Goal: Information Seeking & Learning: Learn about a topic

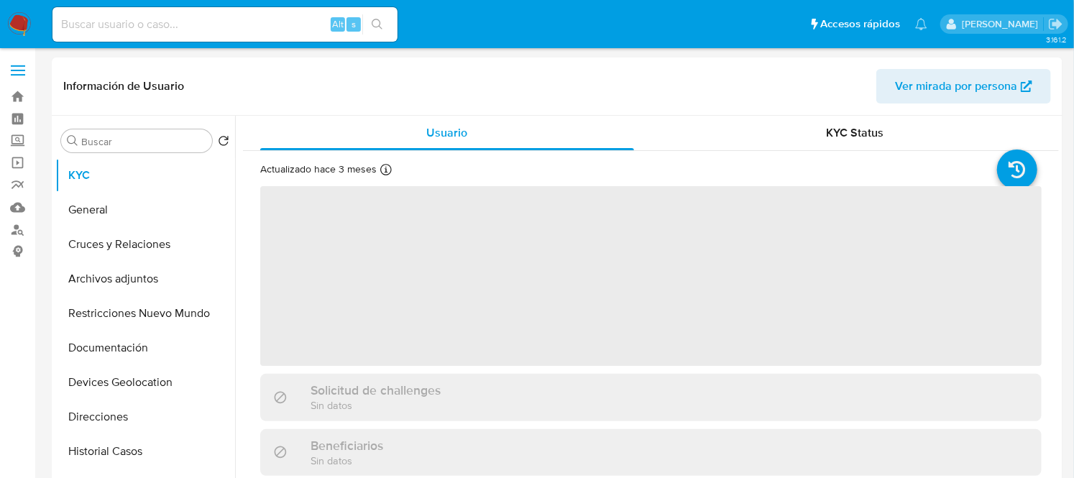
click at [211, 25] on input at bounding box center [224, 24] width 345 height 19
paste input "2150038553"
type input "2150038553"
select select "10"
type input "2150038553"
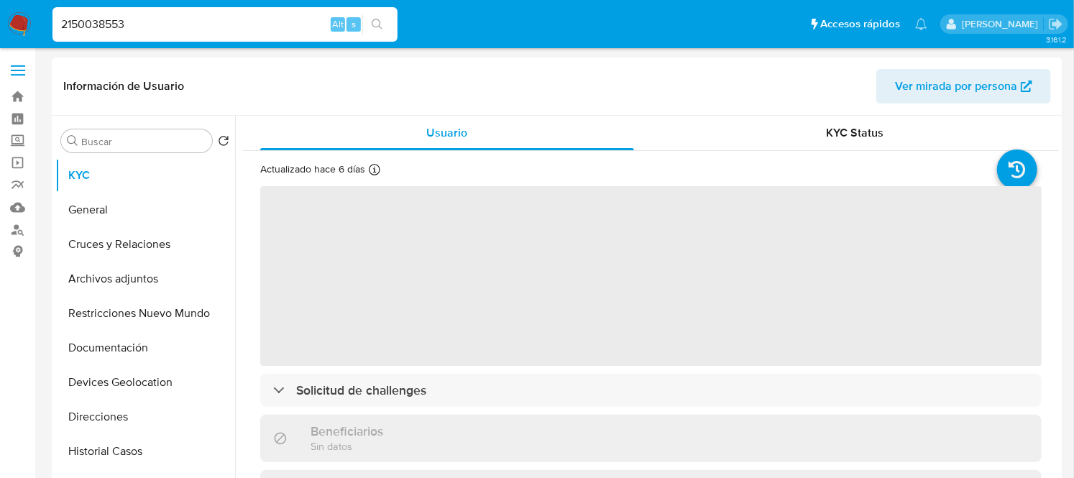
select select "10"
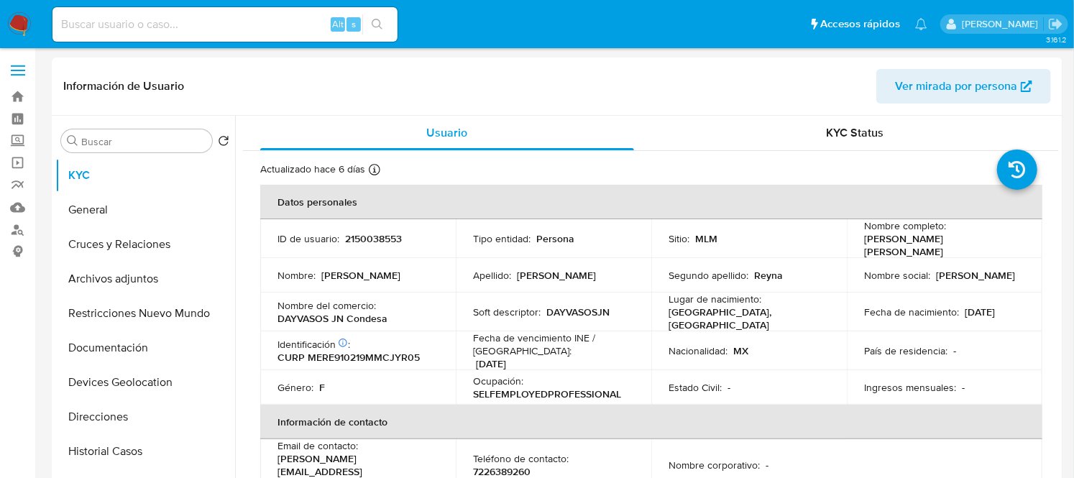
click at [189, 22] on input at bounding box center [224, 24] width 345 height 19
paste input "2353518542"
type input "2353518542"
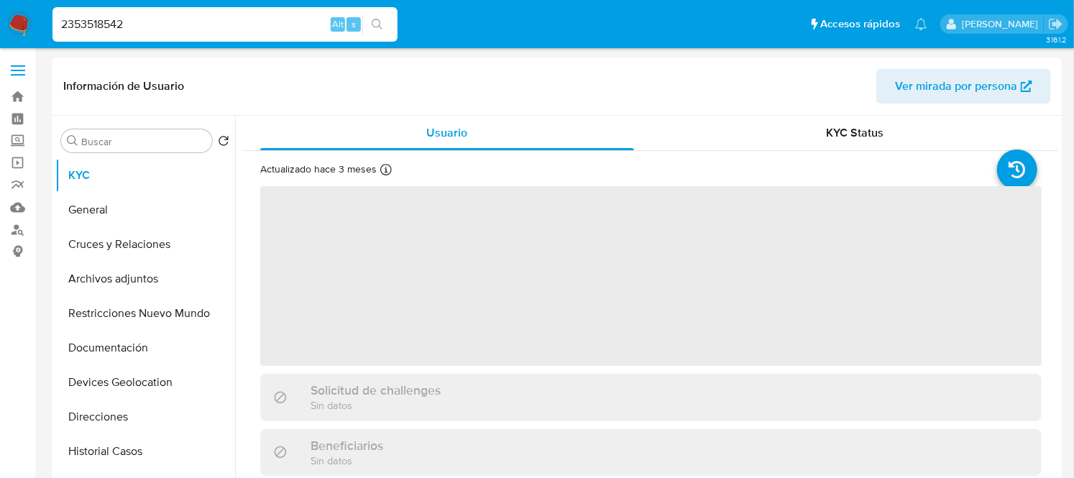
select select "10"
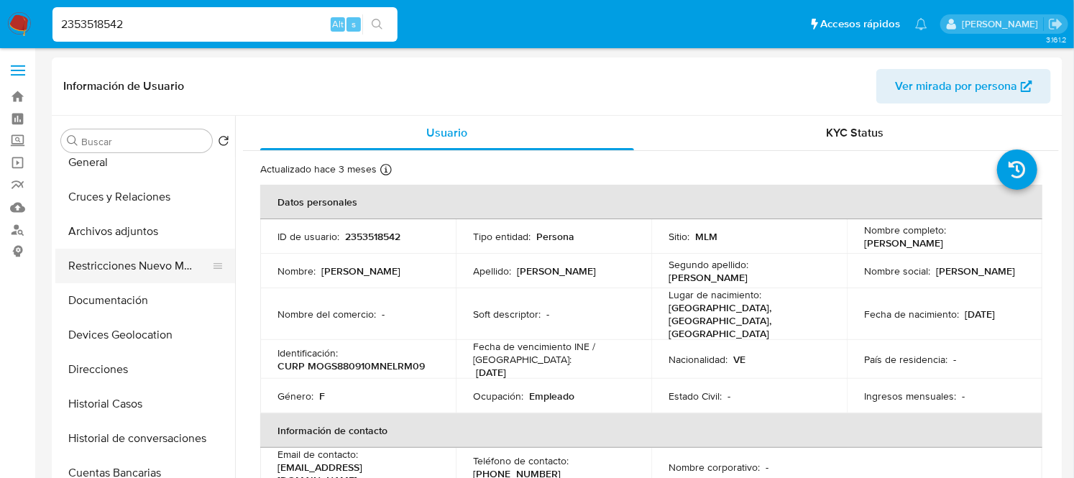
scroll to position [48, 0]
click at [122, 224] on button "Archivos adjuntos" at bounding box center [139, 230] width 168 height 34
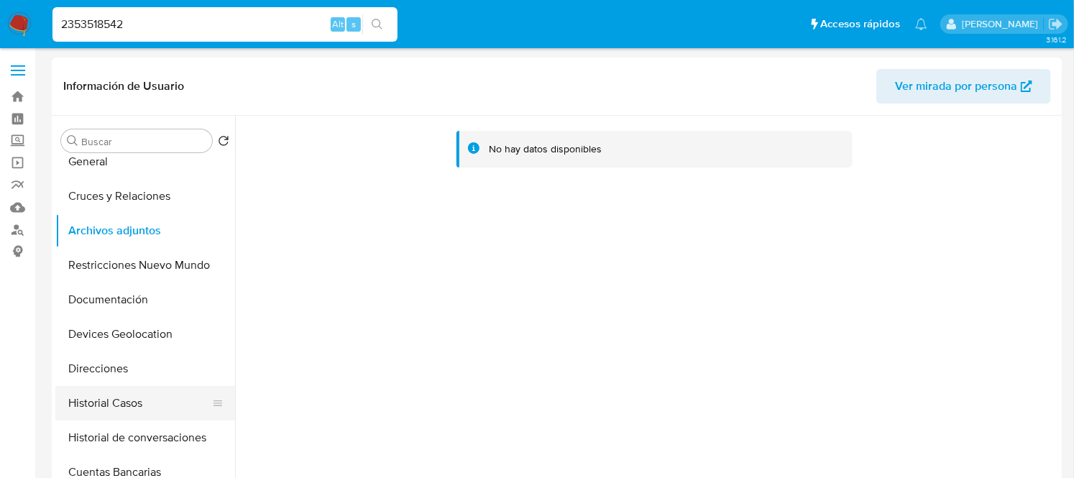
click at [119, 393] on button "Historial Casos" at bounding box center [139, 403] width 168 height 34
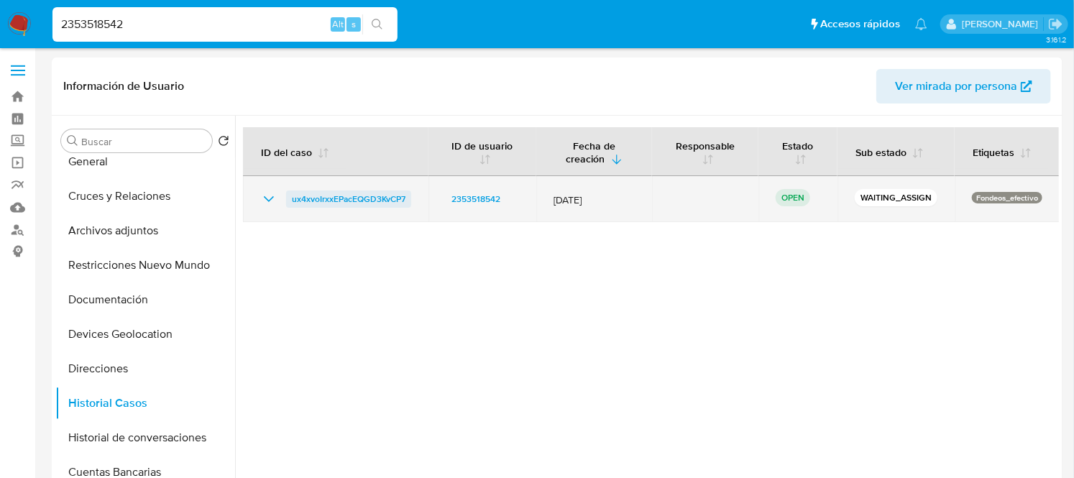
drag, startPoint x: 413, startPoint y: 198, endPoint x: 290, endPoint y: 202, distance: 122.2
click at [290, 202] on td "ux4xvoIrxxEPacEQGD3KvCP7" at bounding box center [335, 199] width 185 height 46
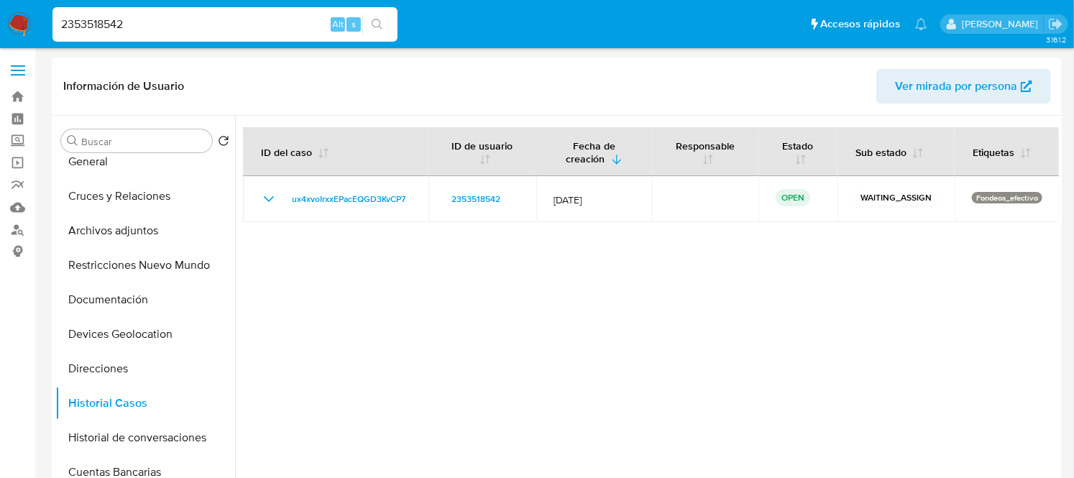
click at [22, 22] on img at bounding box center [19, 24] width 24 height 24
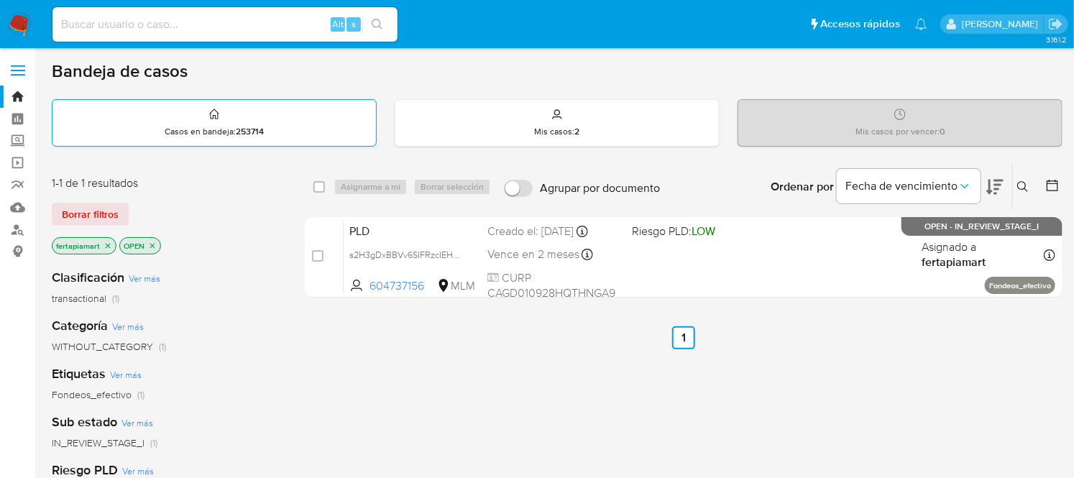
click at [246, 137] on div "Casos en bandeja : 253714" at bounding box center [213, 123] width 323 height 46
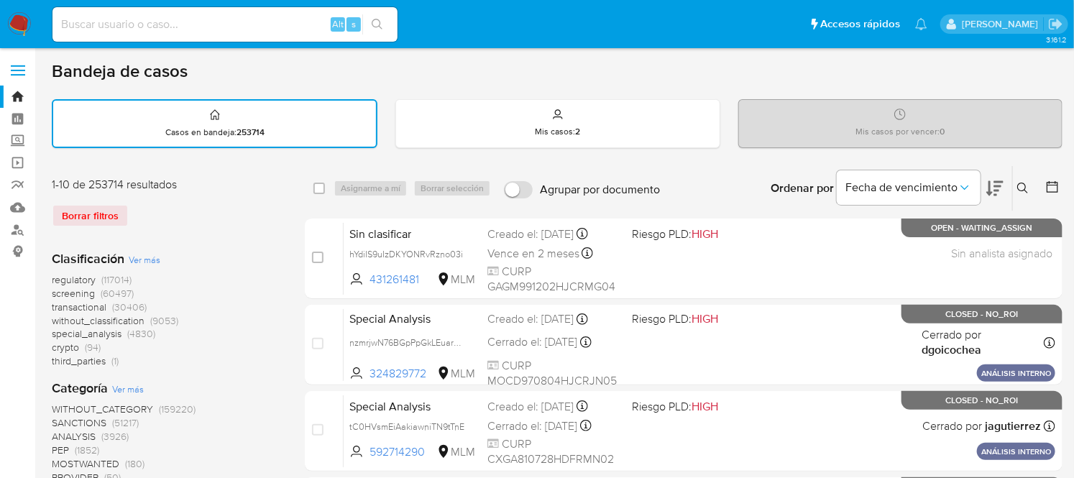
click at [1016, 180] on button at bounding box center [1025, 188] width 24 height 17
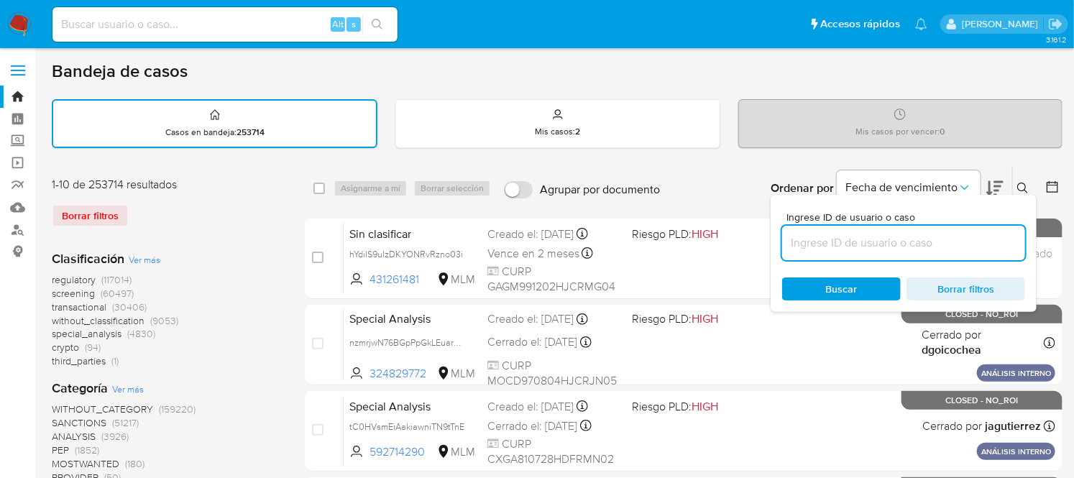
click at [879, 237] on input at bounding box center [903, 243] width 243 height 19
type input "ux4xvoIrxxEPacEQGD3KvCP7"
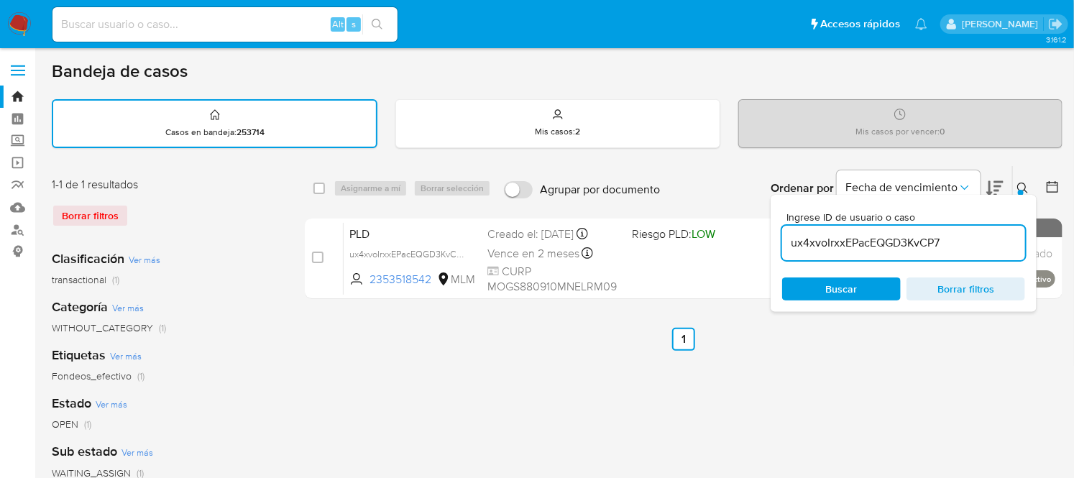
click at [828, 340] on ul "Anterior 1 Siguiente" at bounding box center [683, 339] width 757 height 23
click at [1026, 184] on icon at bounding box center [1022, 188] width 11 height 11
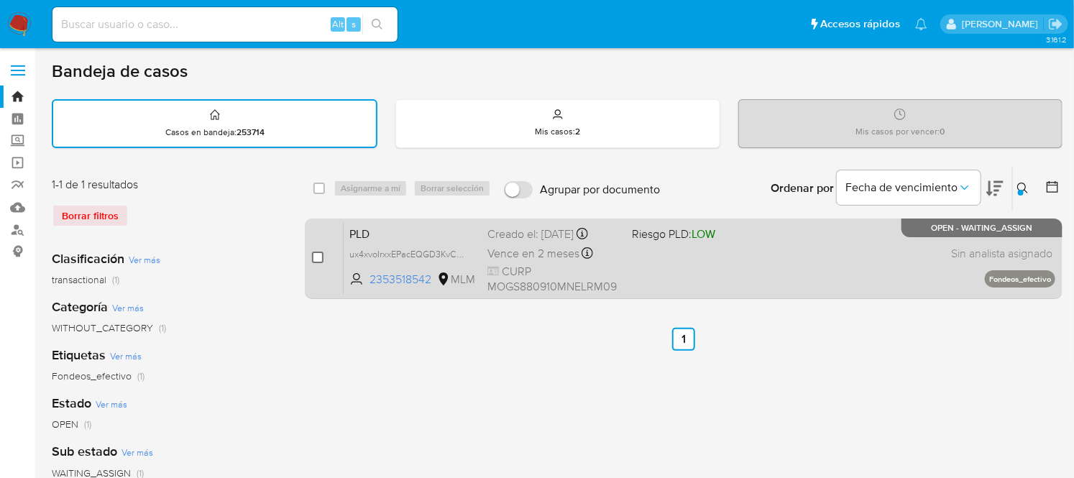
click at [321, 252] on input "checkbox" at bounding box center [317, 257] width 11 height 11
checkbox input "true"
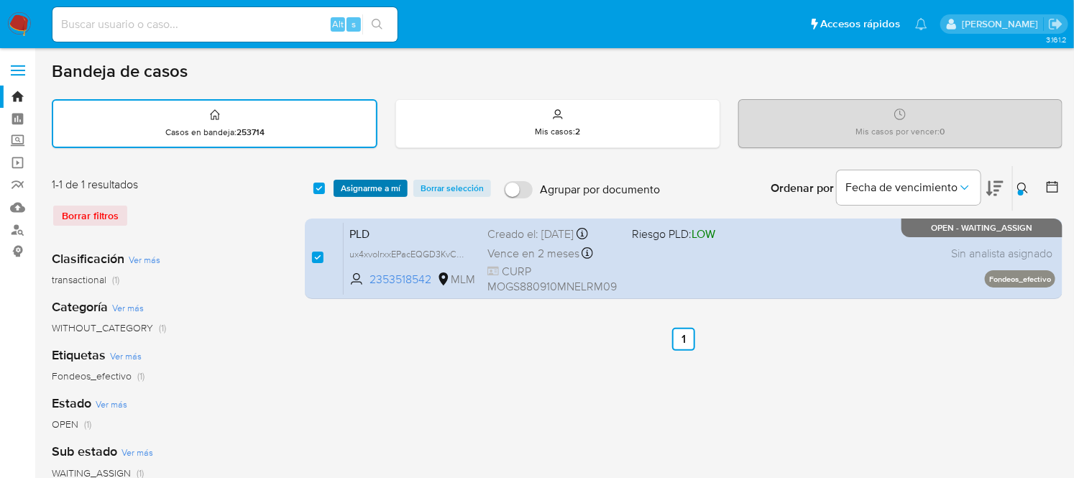
click at [378, 185] on span "Asignarme a mí" at bounding box center [371, 188] width 60 height 14
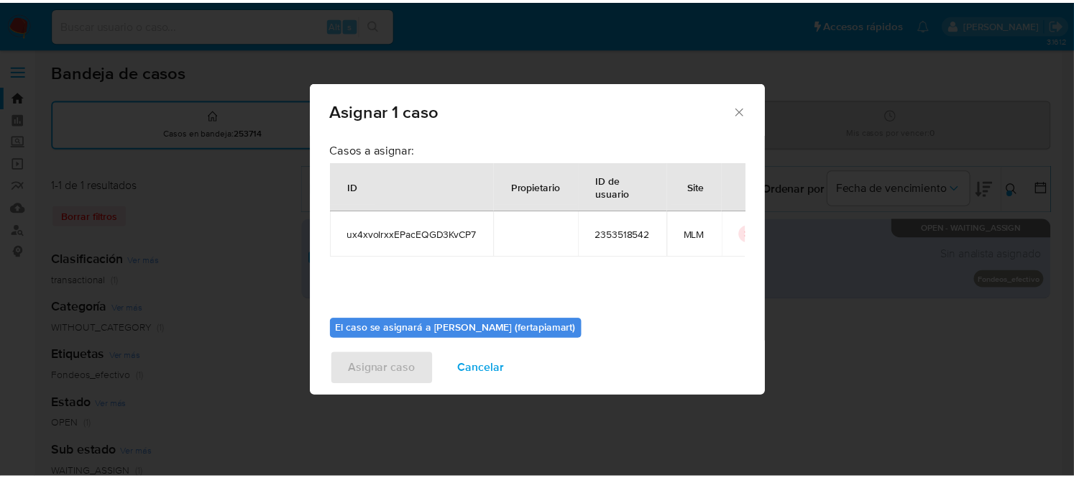
scroll to position [74, 0]
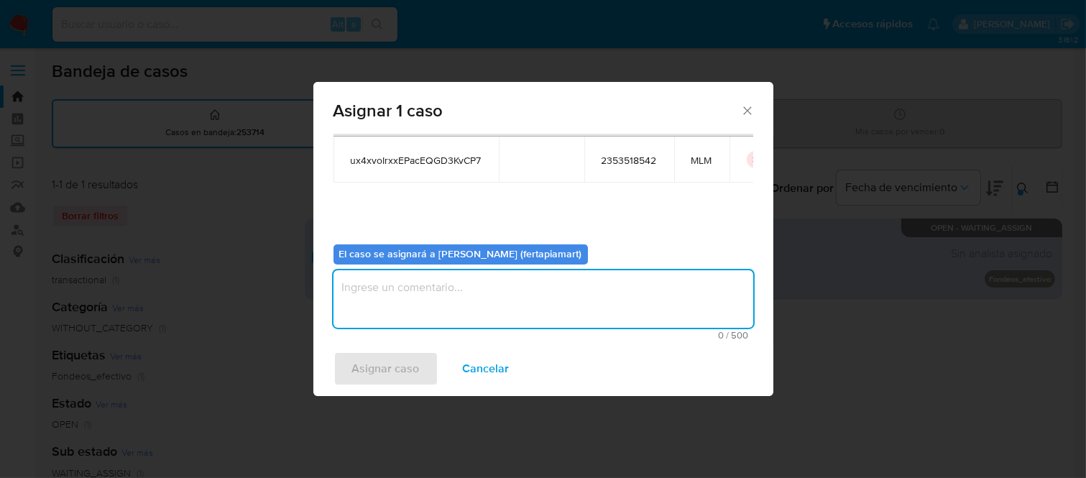
click at [450, 296] on textarea "assign-modal" at bounding box center [543, 298] width 420 height 57
type textarea "FDTM"
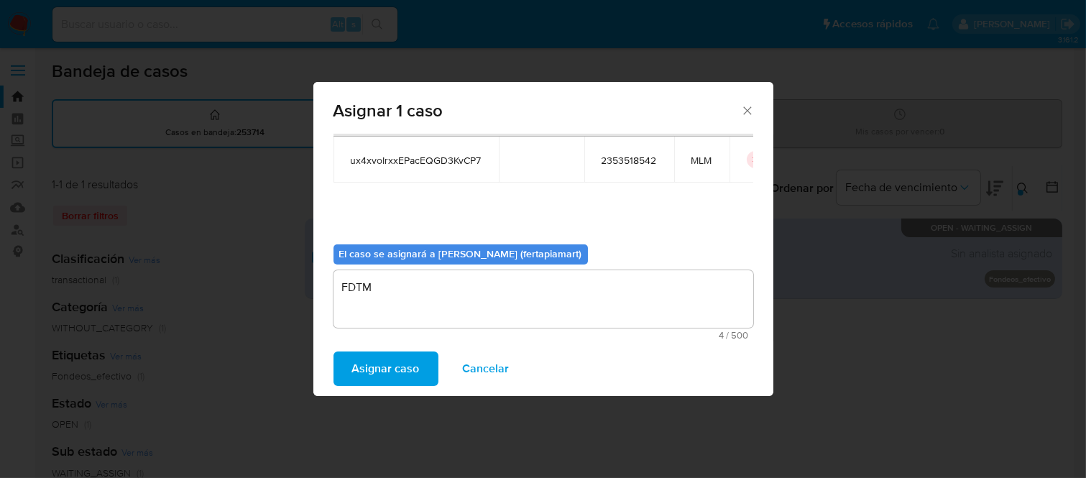
click at [385, 362] on span "Asignar caso" at bounding box center [386, 369] width 68 height 32
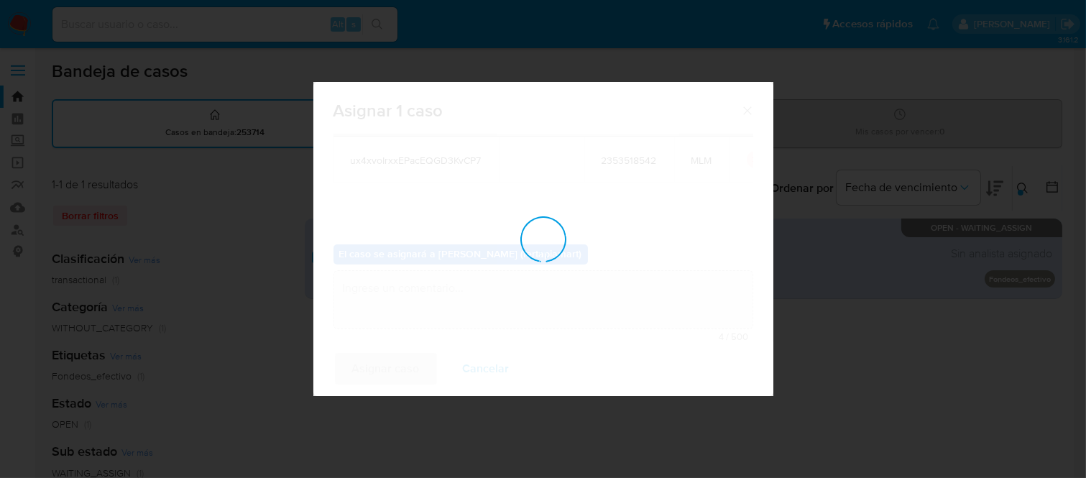
checkbox input "false"
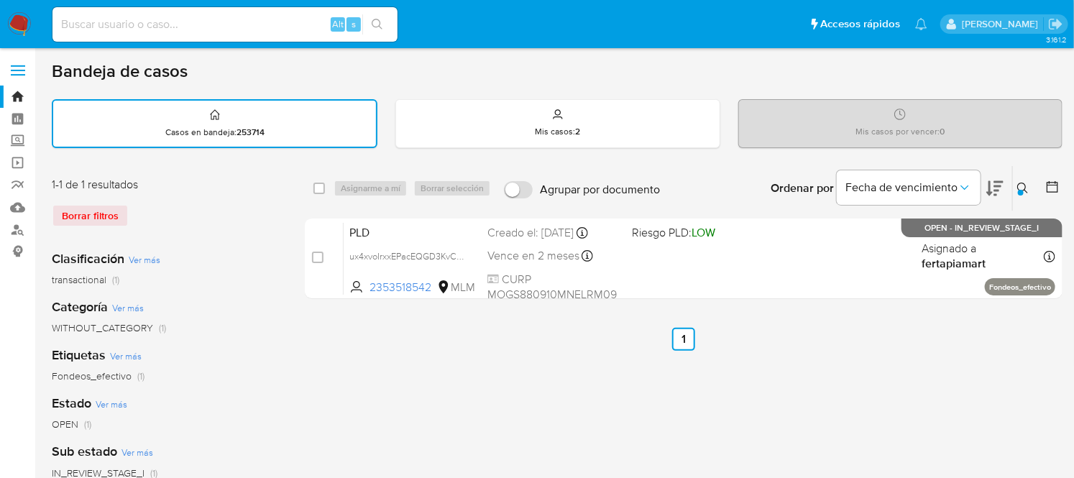
click at [22, 29] on img at bounding box center [19, 24] width 24 height 24
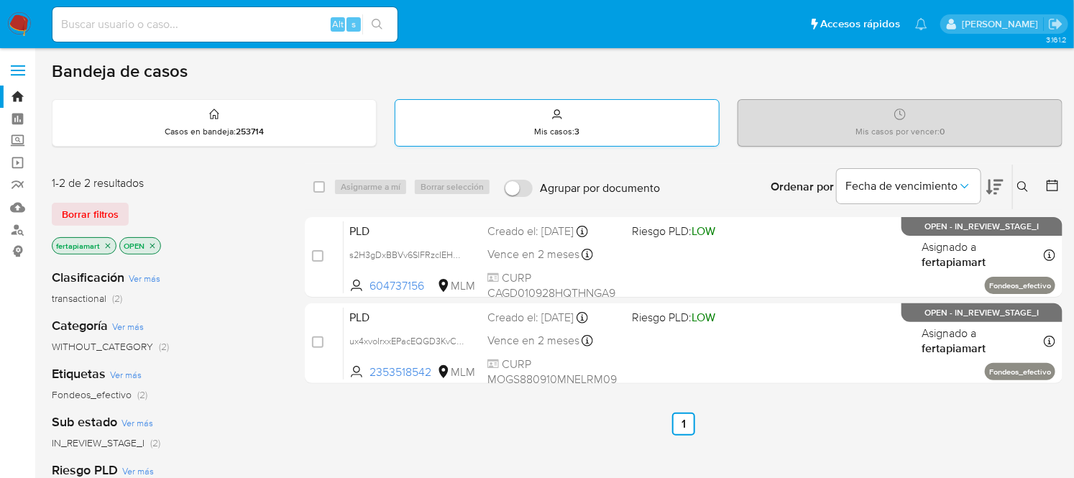
click at [577, 106] on div "Mis casos : 3" at bounding box center [556, 123] width 323 height 46
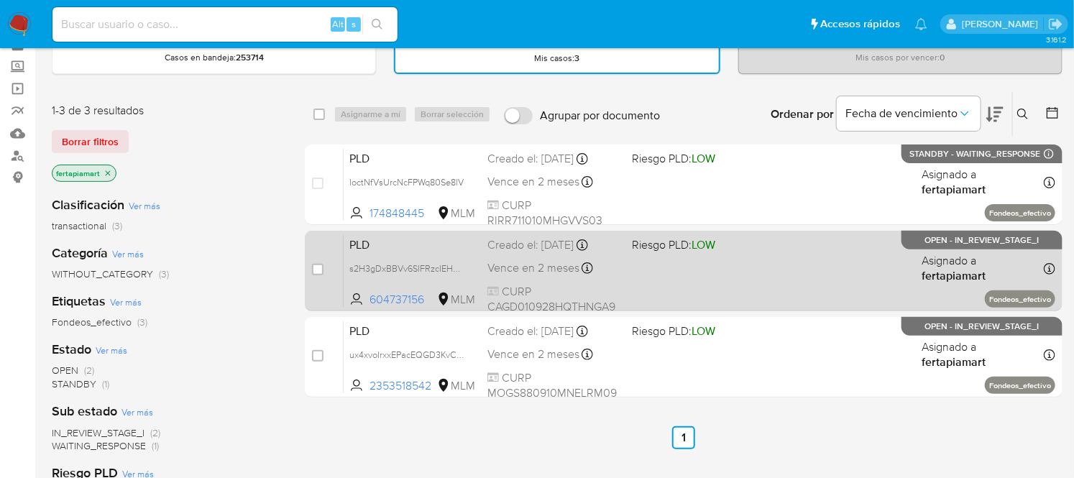
scroll to position [73, 0]
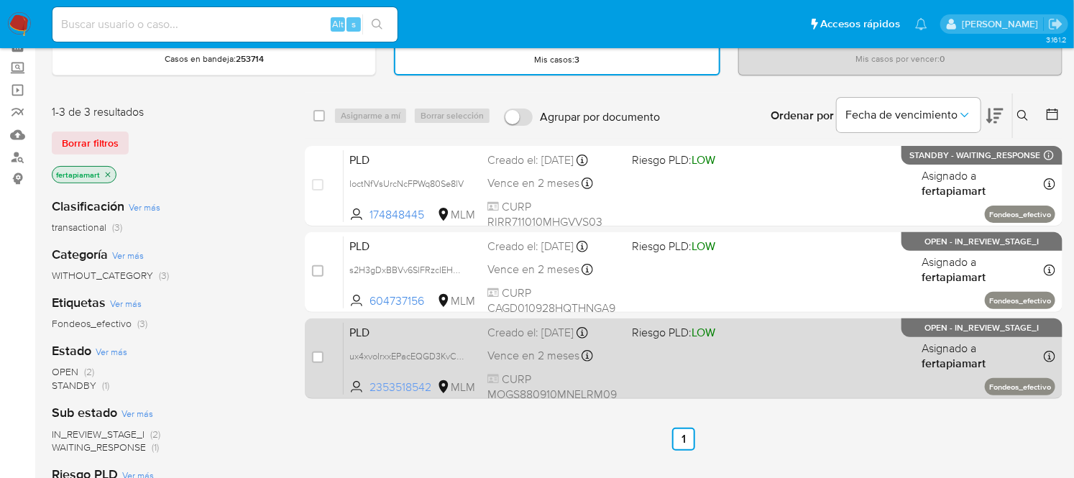
click at [378, 379] on span "2353518542" at bounding box center [401, 387] width 65 height 16
click at [419, 341] on div "PLD ux4xvoIrxxEPacEQGD3KvCP7 2353518542 MLM Riesgo PLD: LOW Creado el: 12/09/20…" at bounding box center [700, 358] width 712 height 73
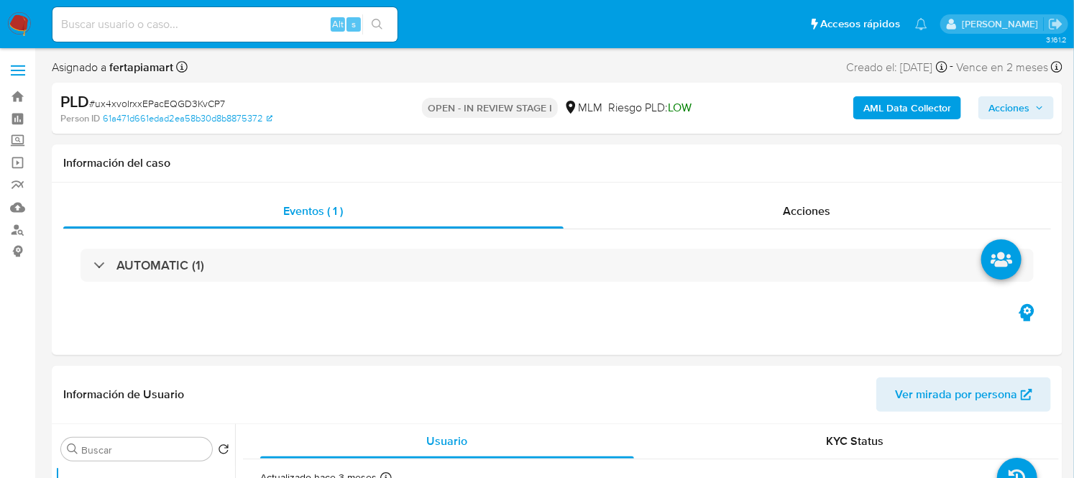
select select "10"
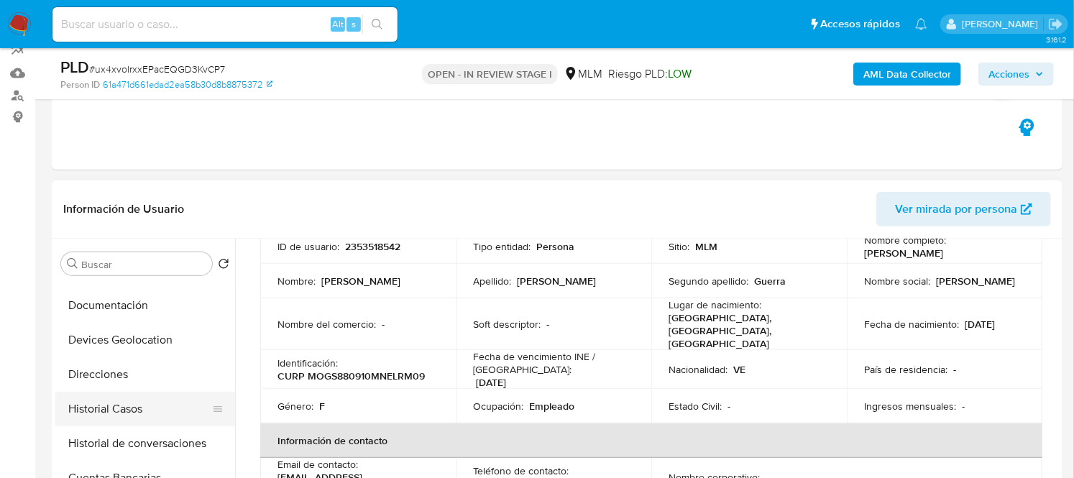
scroll to position [164, 0]
click at [112, 410] on button "Historial Casos" at bounding box center [139, 410] width 168 height 34
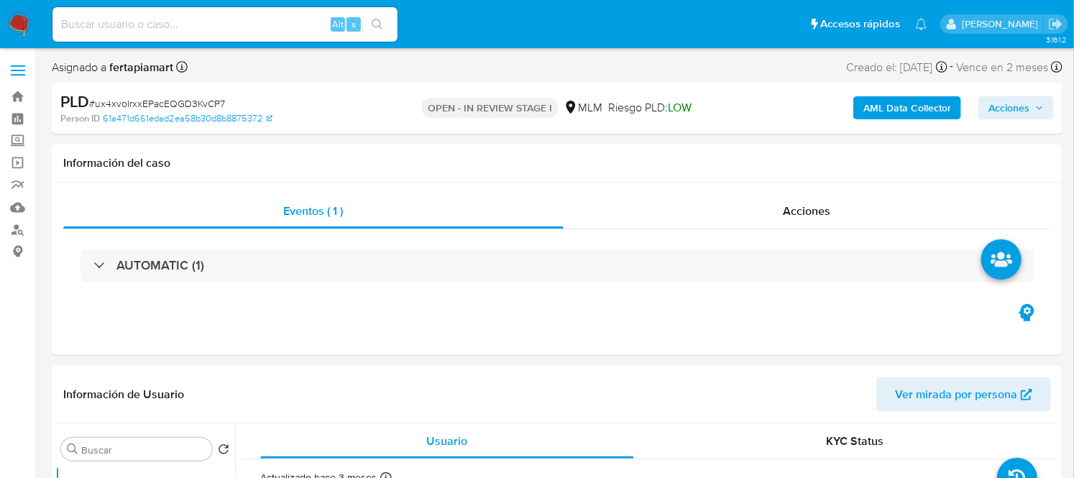
select select "10"
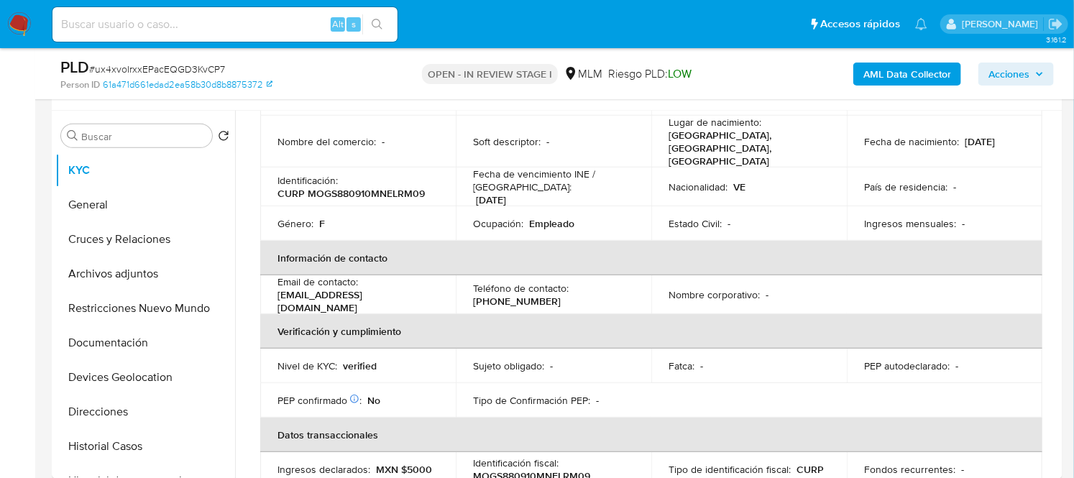
scroll to position [166, 0]
drag, startPoint x: 535, startPoint y: 282, endPoint x: 477, endPoint y: 283, distance: 58.2
click at [477, 283] on div "Teléfono de contacto : [PHONE_NUMBER]" at bounding box center [553, 295] width 161 height 26
drag, startPoint x: 472, startPoint y: 282, endPoint x: 530, endPoint y: 289, distance: 57.9
click at [530, 295] on p "[PHONE_NUMBER]" at bounding box center [517, 301] width 88 height 13
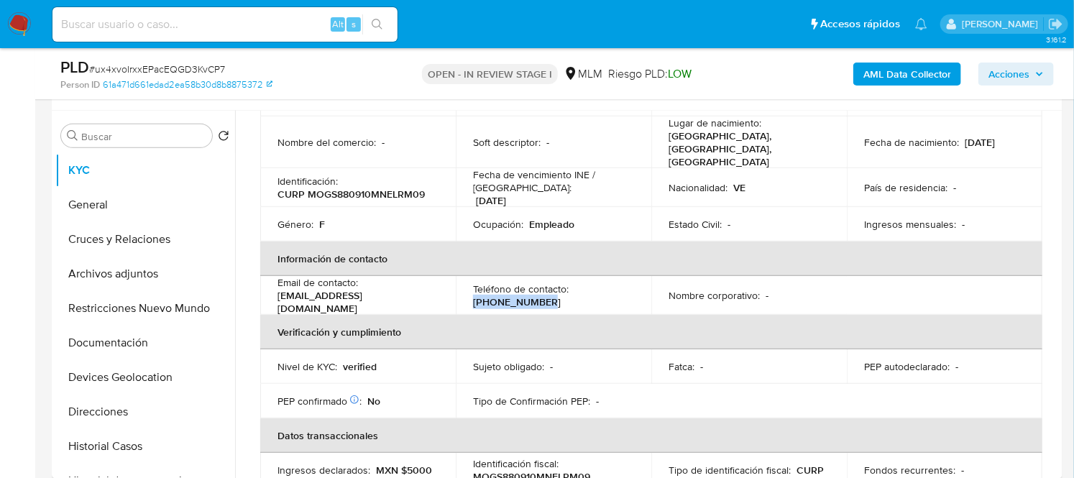
drag, startPoint x: 535, startPoint y: 284, endPoint x: 471, endPoint y: 285, distance: 63.2
click at [473, 285] on div "Teléfono de contacto : [PHONE_NUMBER]" at bounding box center [553, 295] width 161 height 26
copy p "[PHONE_NUMBER]"
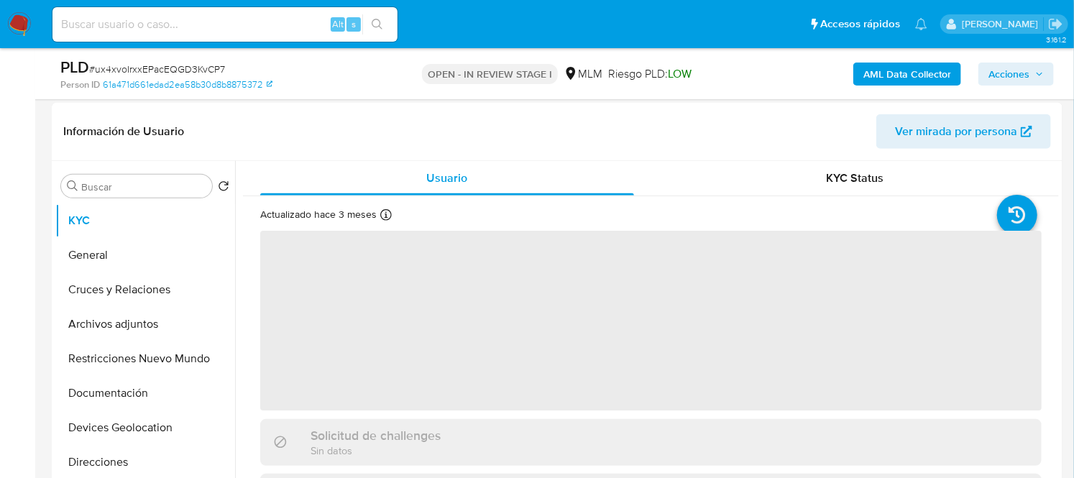
select select "10"
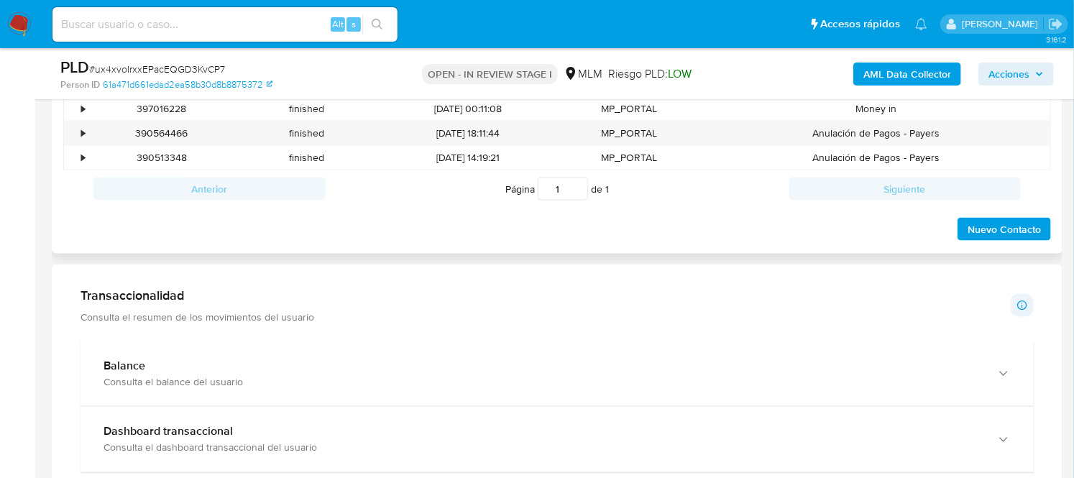
scroll to position [806, 0]
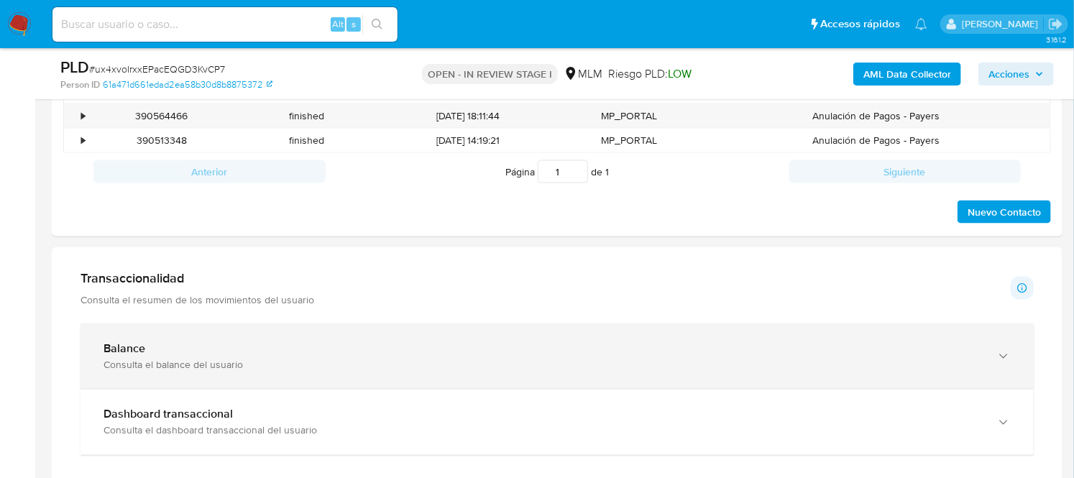
click at [188, 343] on div "Balance" at bounding box center [542, 348] width 878 height 14
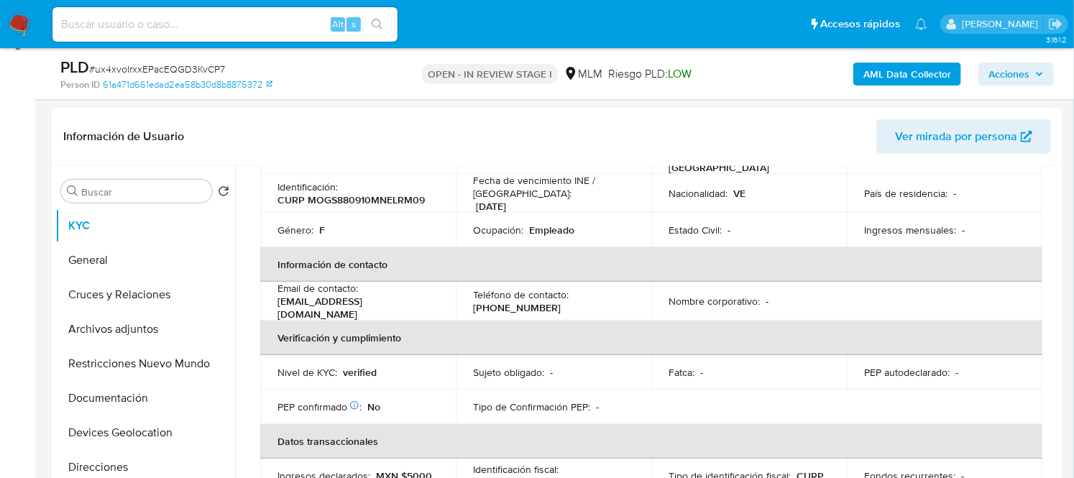
scroll to position [211, 0]
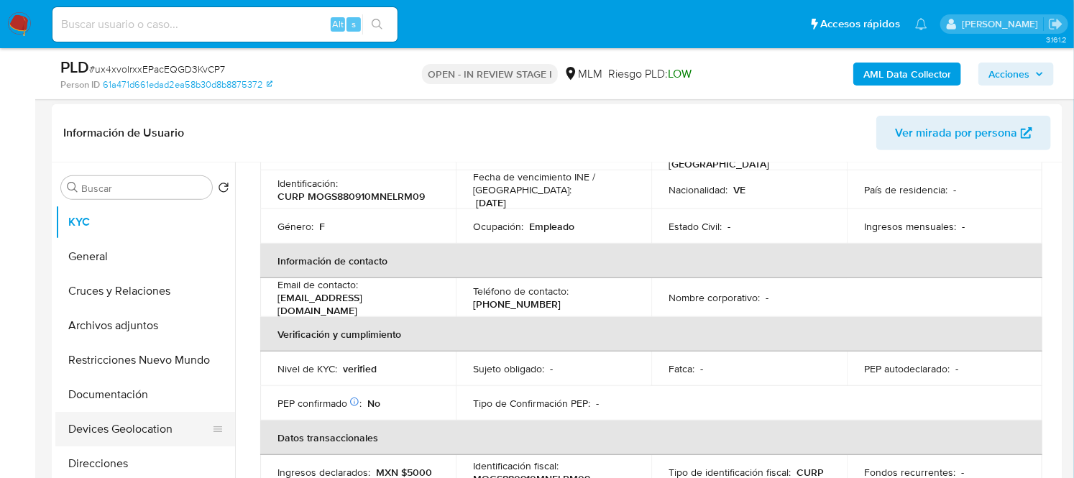
click at [170, 428] on button "Devices Geolocation" at bounding box center [139, 429] width 168 height 34
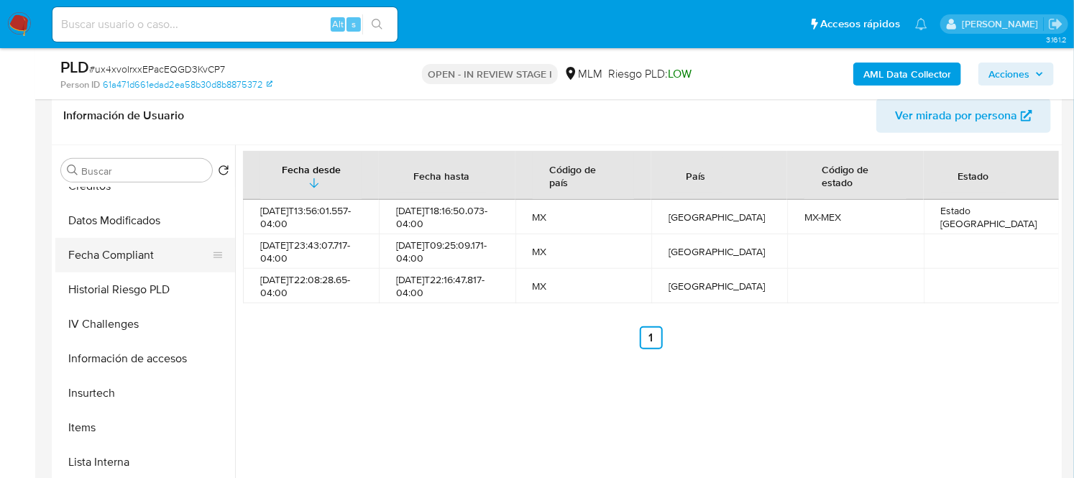
scroll to position [466, 0]
click at [138, 355] on button "Información de accesos" at bounding box center [139, 360] width 168 height 34
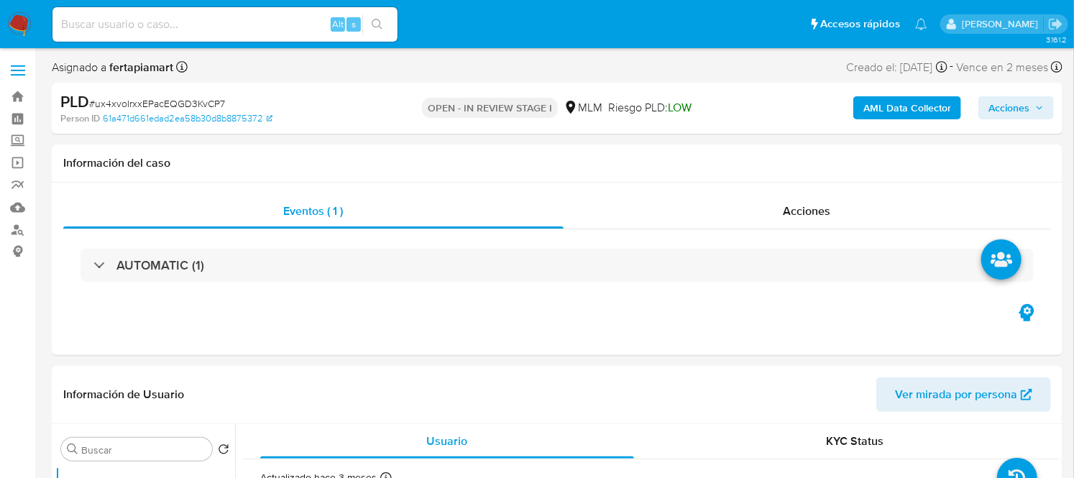
select select "10"
click at [15, 141] on label "Screening" at bounding box center [85, 141] width 171 height 22
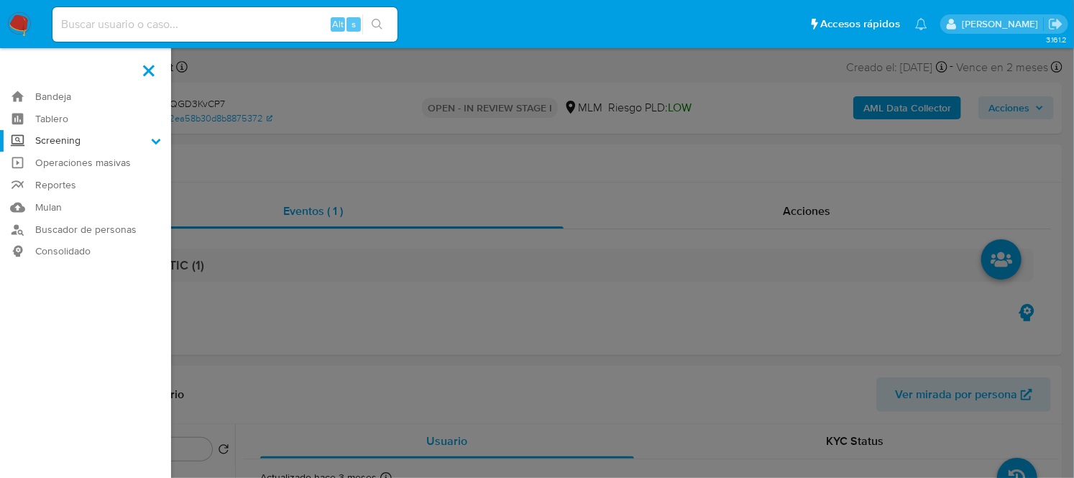
click at [0, 0] on input "Screening" at bounding box center [0, 0] width 0 height 0
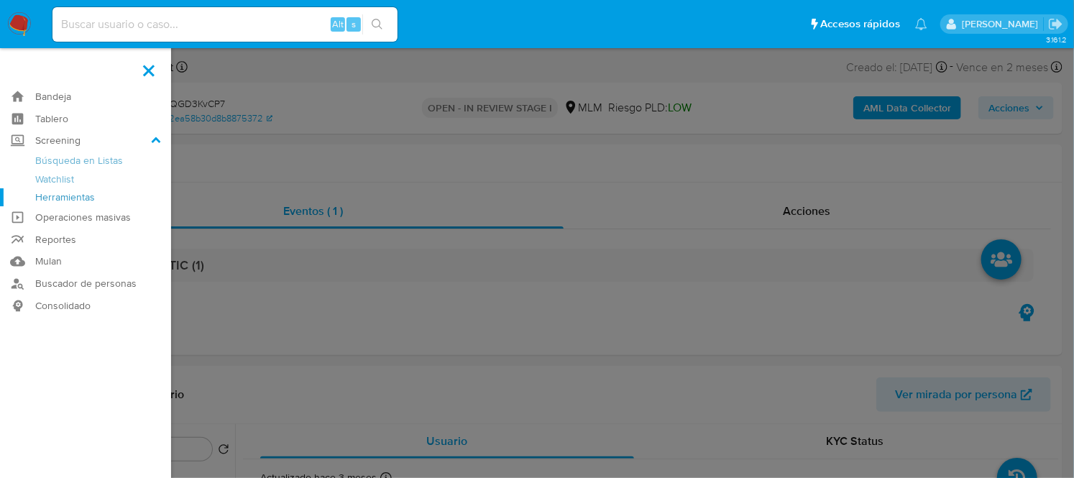
click at [118, 198] on link "Herramientas" at bounding box center [85, 197] width 171 height 18
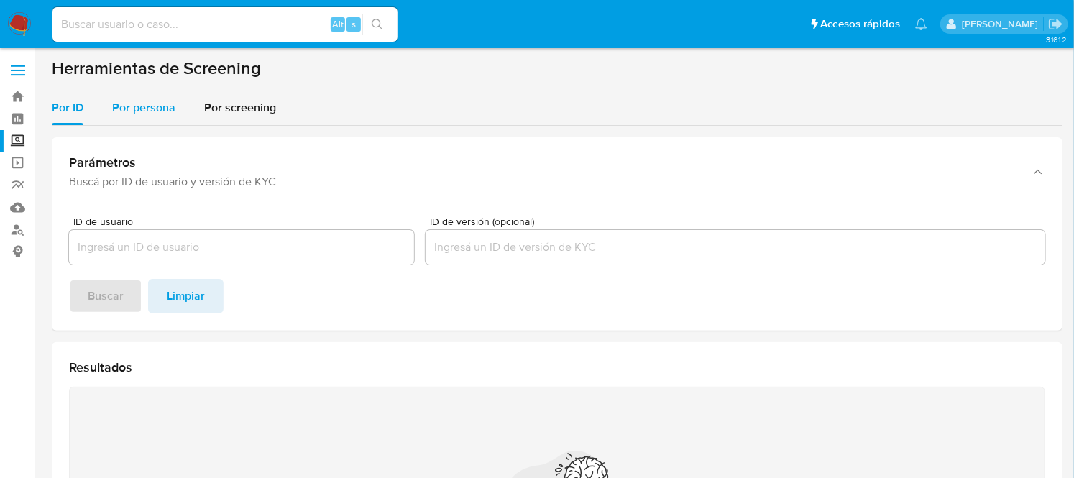
click at [149, 99] on span "Por persona" at bounding box center [143, 107] width 63 height 17
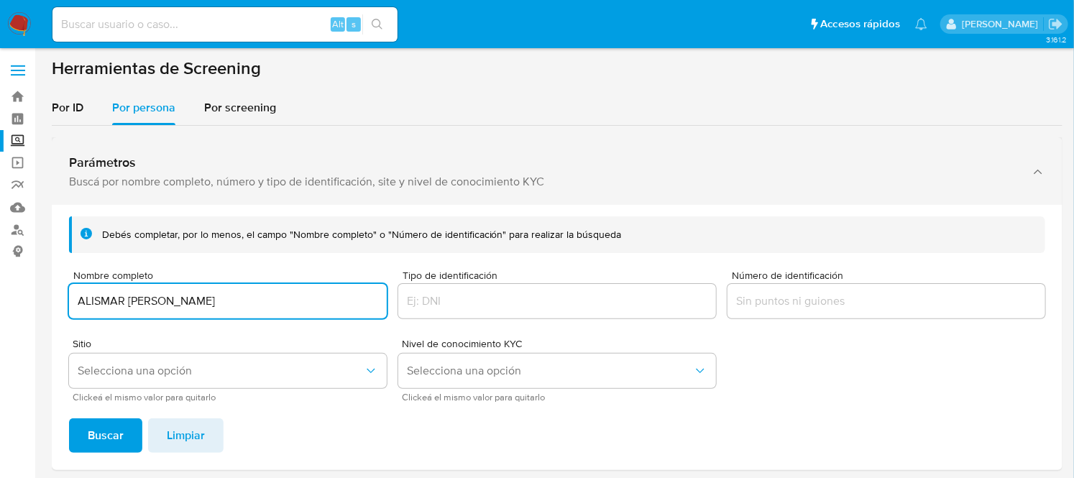
type input "ALISMAR ANDREINA MARTINEZ SANJUAN"
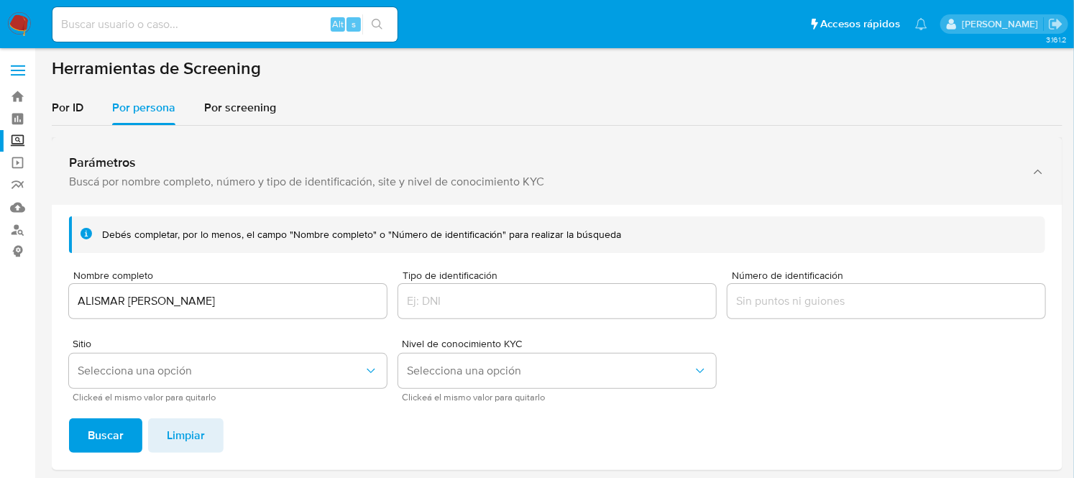
click at [357, 197] on div "Parámetros Buscá por nombre completo, número y tipo de identificación, site y n…" at bounding box center [557, 171] width 1010 height 68
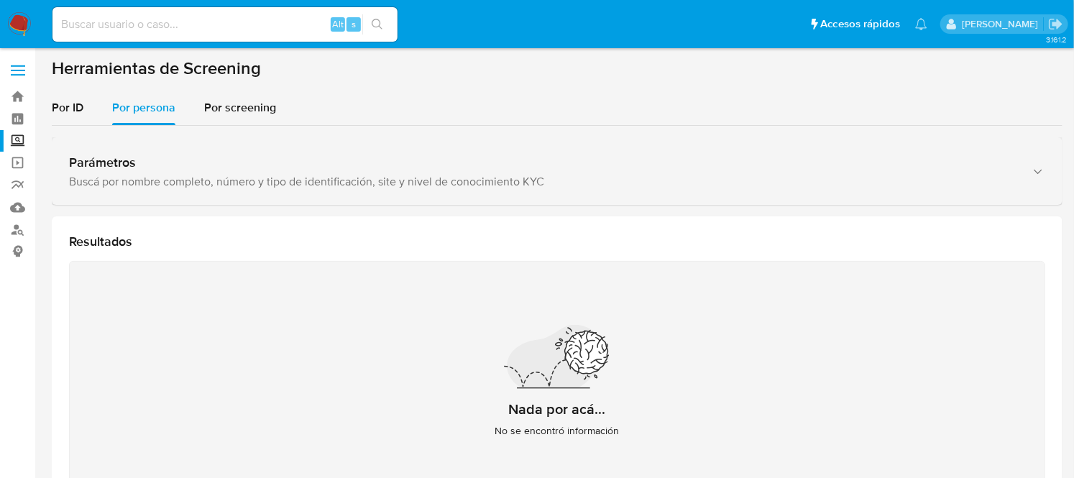
click at [357, 197] on div "Parámetros Buscá por nombre completo, número y tipo de identificación, site y n…" at bounding box center [557, 171] width 1010 height 68
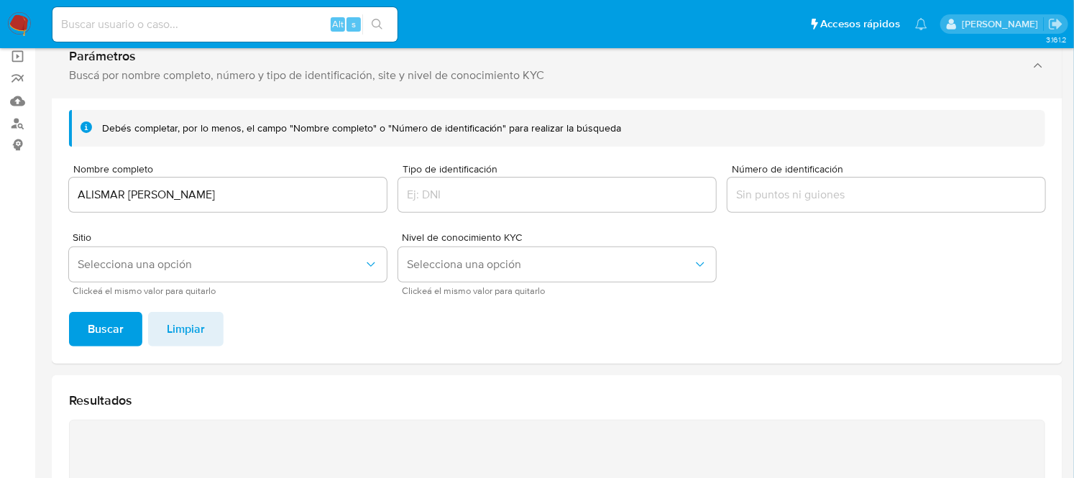
scroll to position [124, 0]
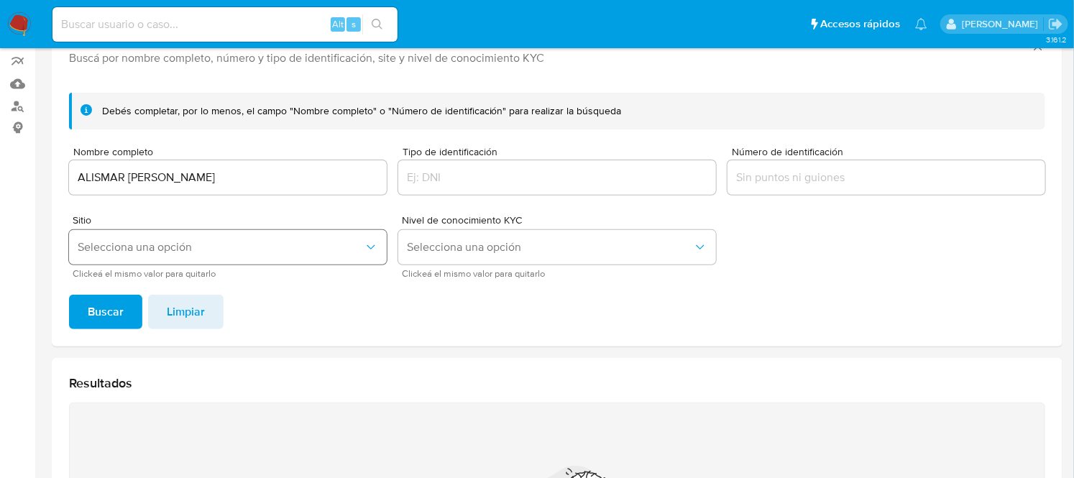
click at [362, 242] on span "Selecciona una opción" at bounding box center [221, 247] width 286 height 14
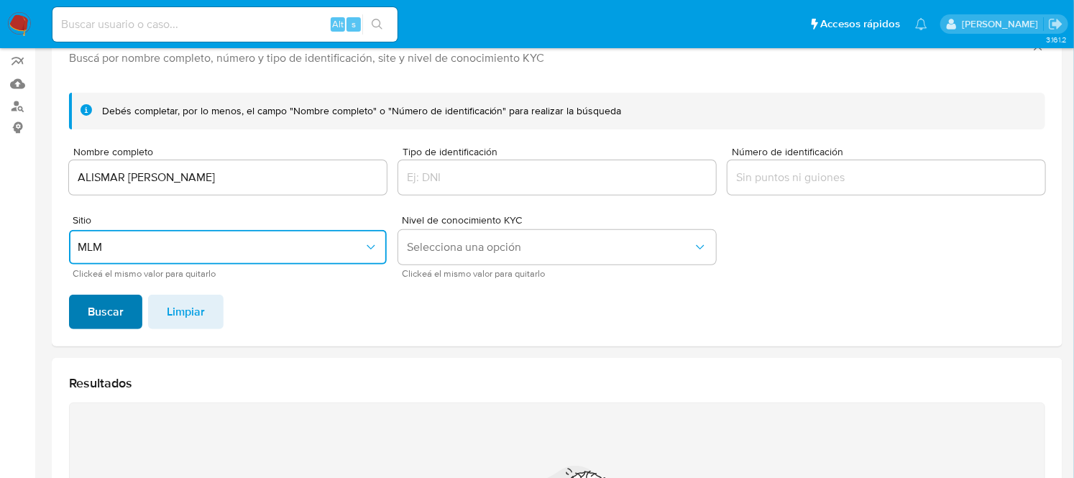
click at [111, 303] on span "Buscar" at bounding box center [106, 312] width 36 height 32
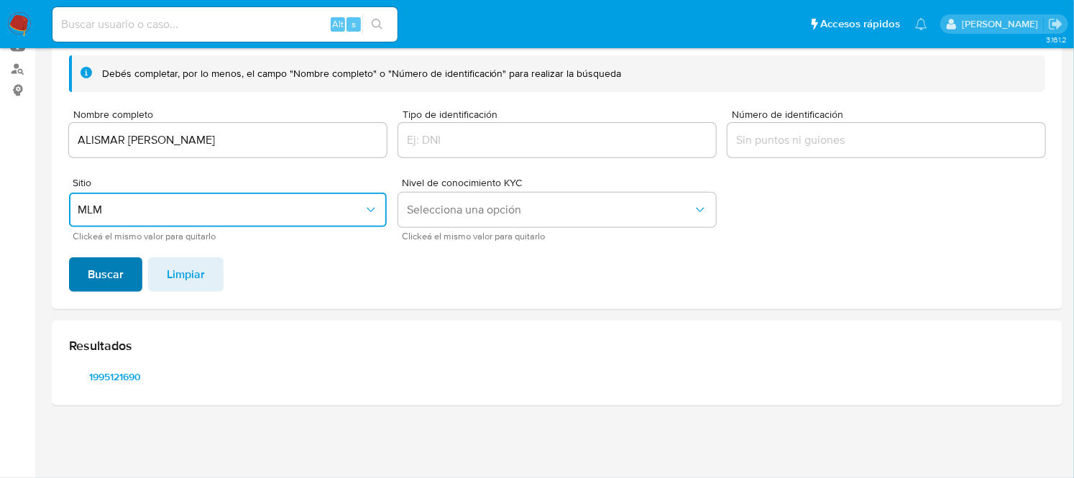
scroll to position [160, 0]
click at [115, 377] on span "1995121690" at bounding box center [115, 377] width 73 height 20
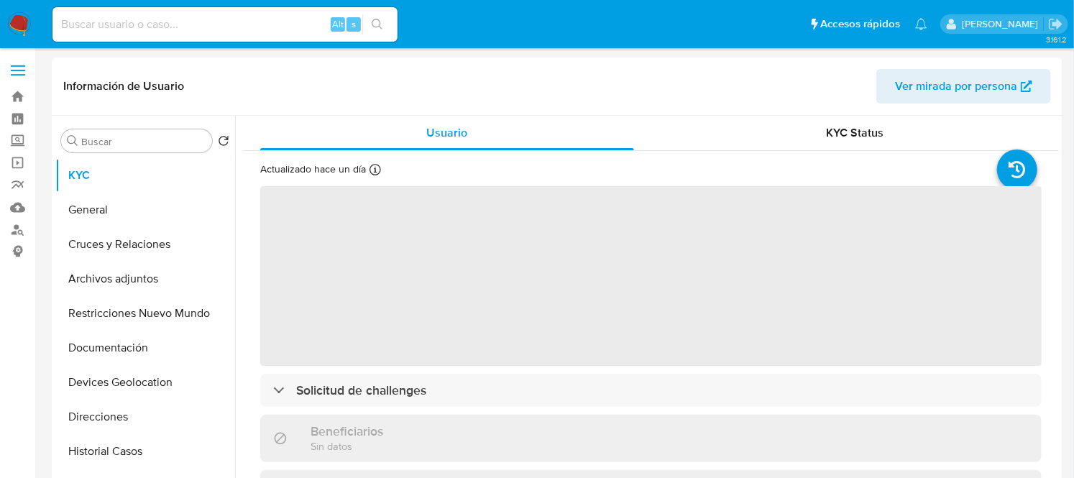
select select "10"
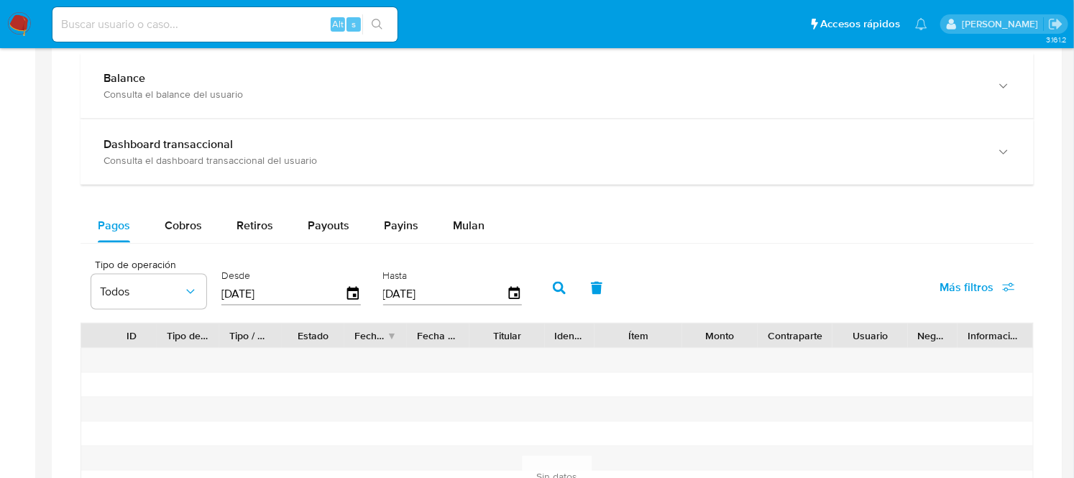
scroll to position [817, 0]
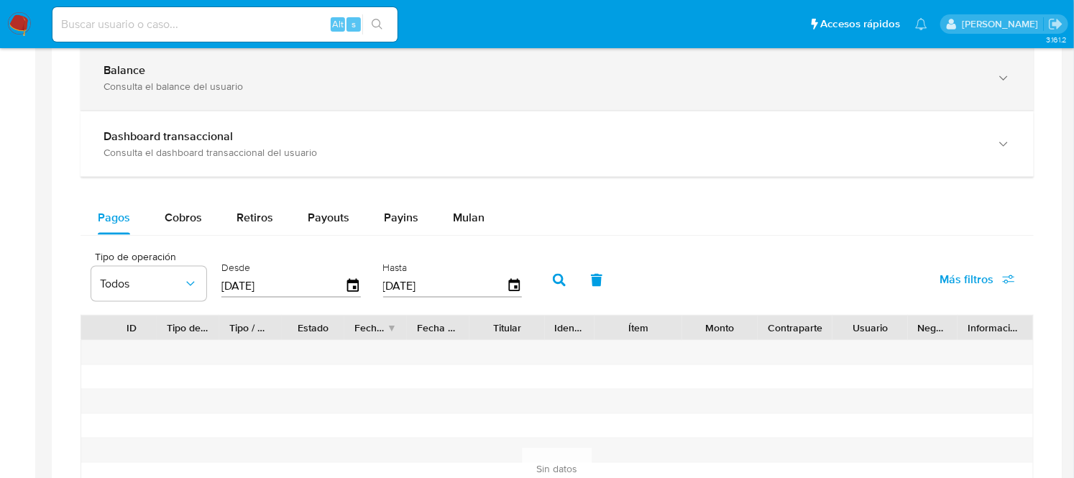
click at [274, 95] on div "Balance Consulta el balance del usuario" at bounding box center [556, 77] width 953 height 65
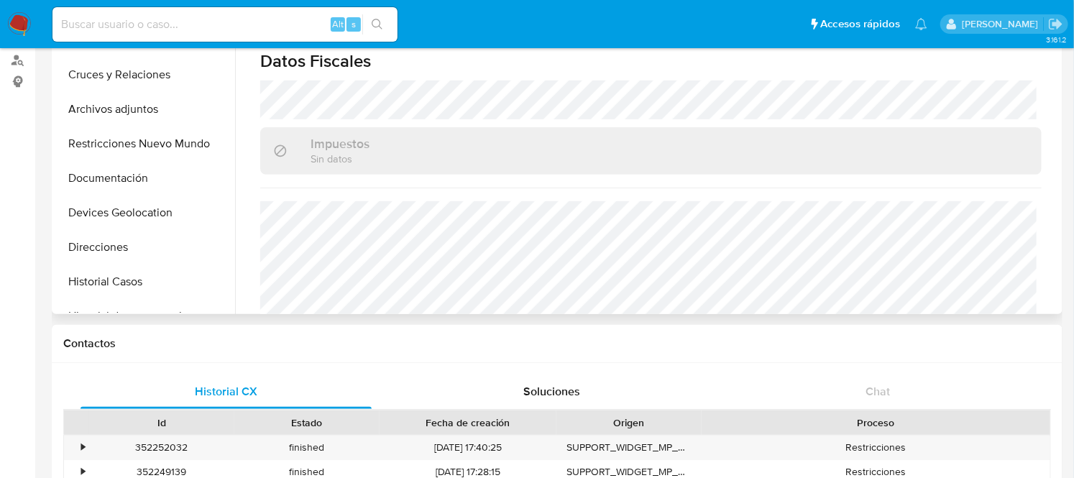
scroll to position [826, 0]
click at [139, 155] on button "Restricciones Nuevo Mundo" at bounding box center [139, 143] width 168 height 34
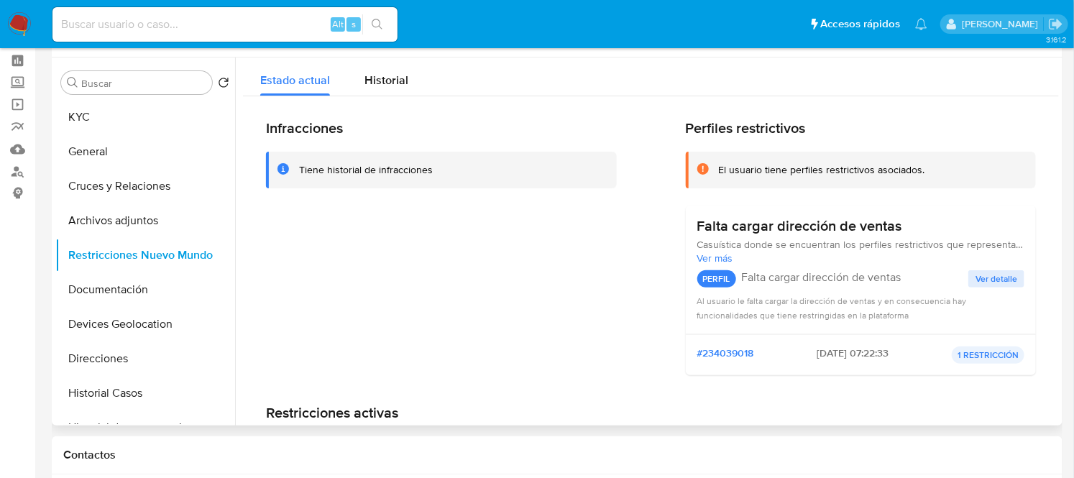
scroll to position [57, 0]
click at [384, 67] on div "Historial" at bounding box center [386, 77] width 44 height 38
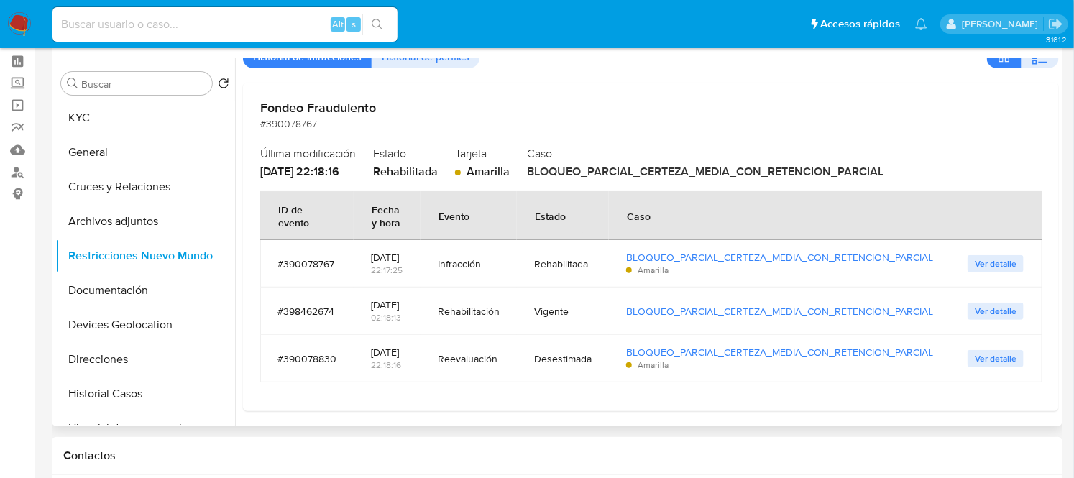
scroll to position [69, 0]
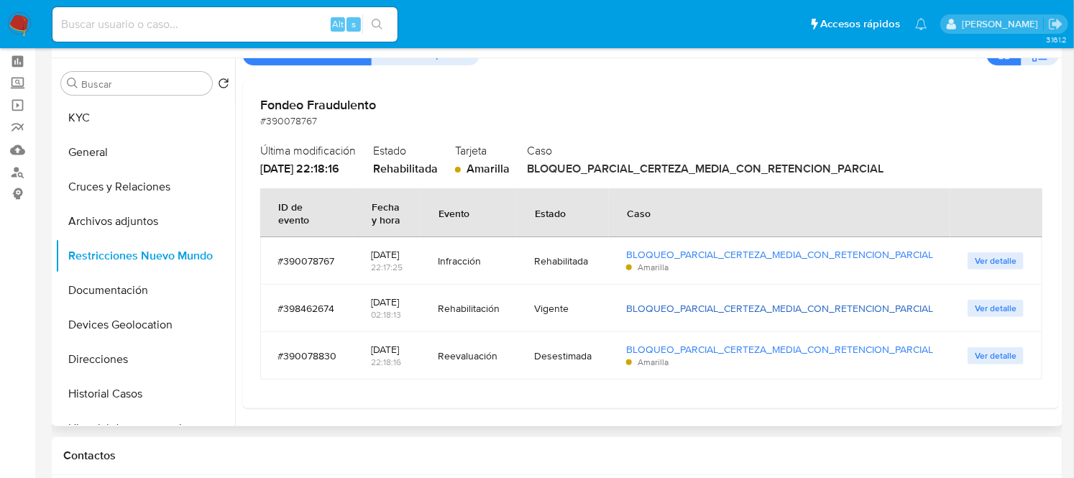
click at [694, 310] on link "BLOQUEO_PARCIAL_CERTEZA_MEDIA_CON_RETENCION_PARCIAL" at bounding box center [779, 308] width 307 height 14
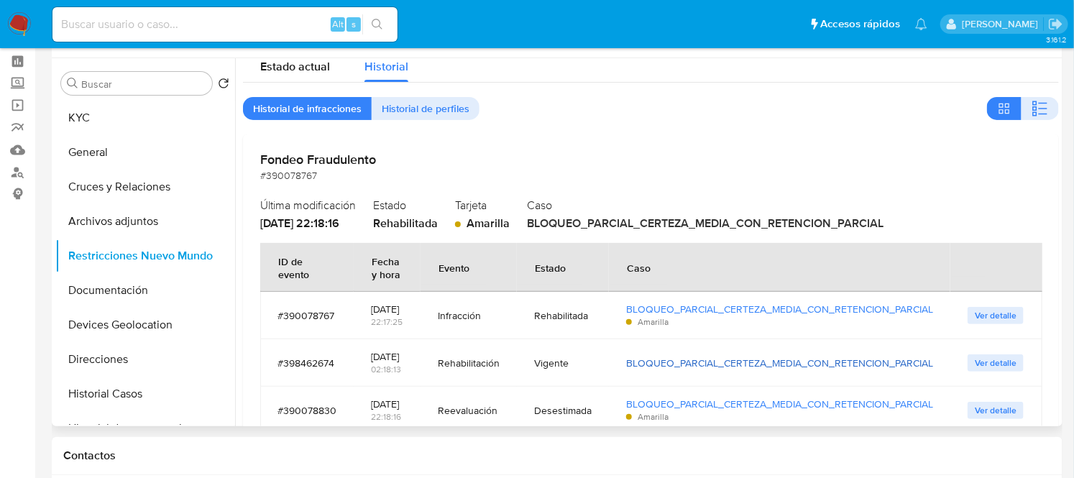
scroll to position [0, 0]
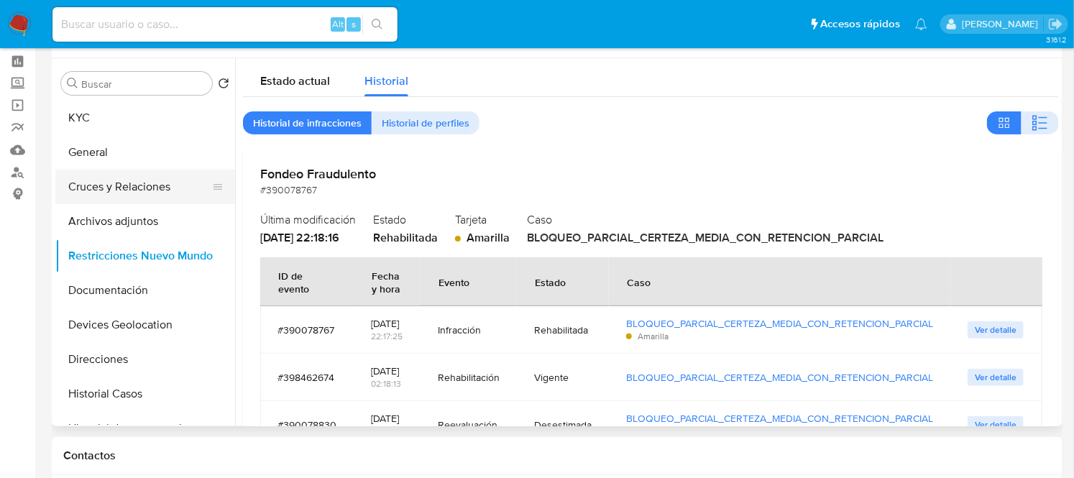
click at [105, 187] on button "Cruces y Relaciones" at bounding box center [139, 187] width 168 height 34
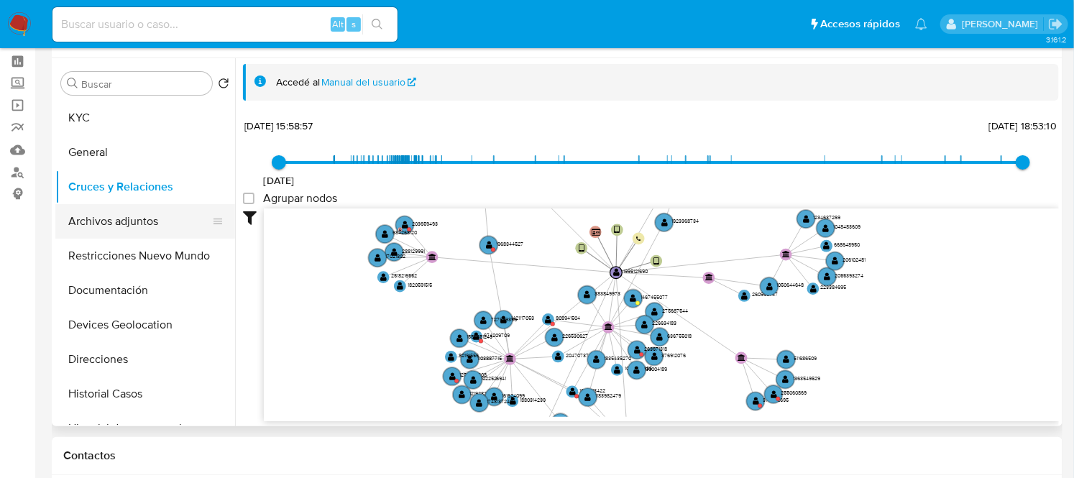
click at [148, 221] on button "Archivos adjuntos" at bounding box center [139, 221] width 168 height 34
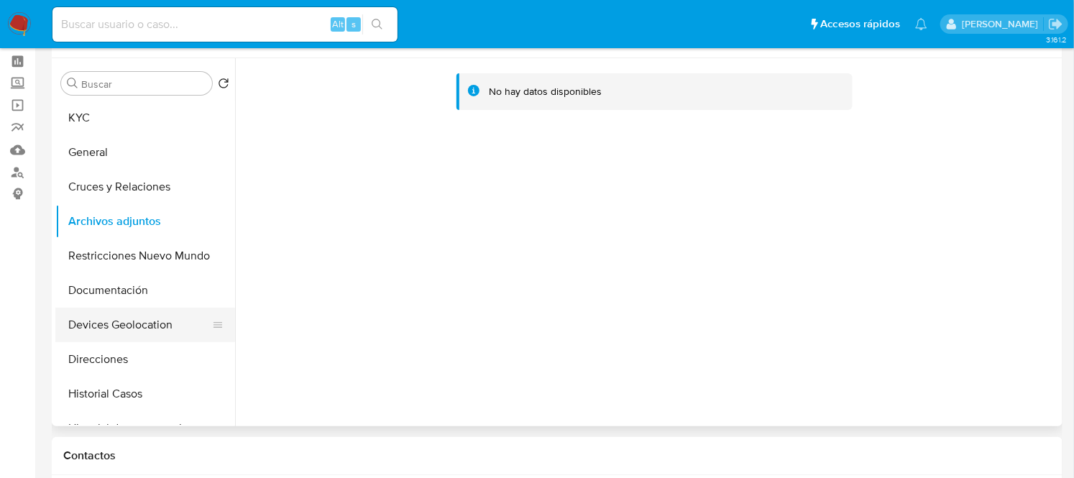
click at [155, 325] on button "Devices Geolocation" at bounding box center [139, 325] width 168 height 34
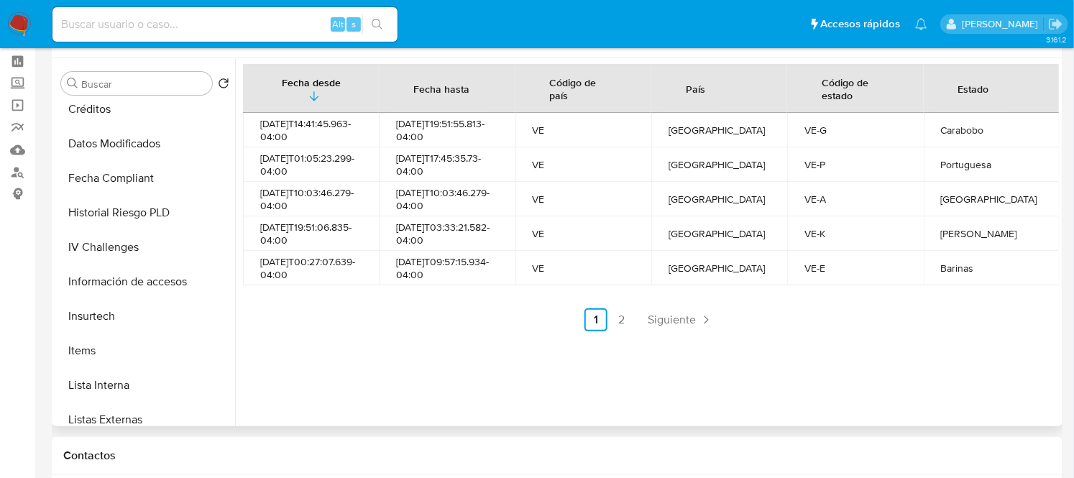
scroll to position [458, 0]
click at [139, 272] on button "Información de accesos" at bounding box center [139, 281] width 168 height 34
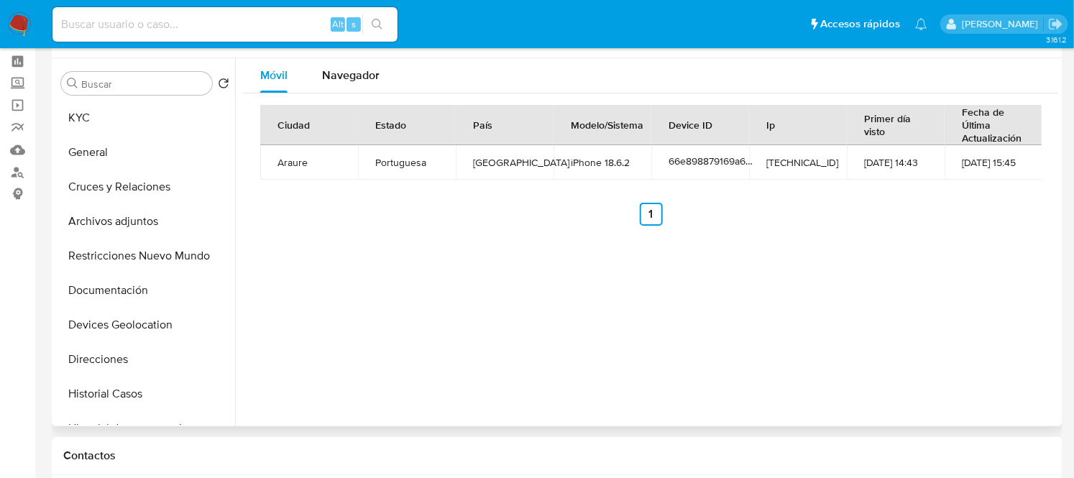
scroll to position [0, 0]
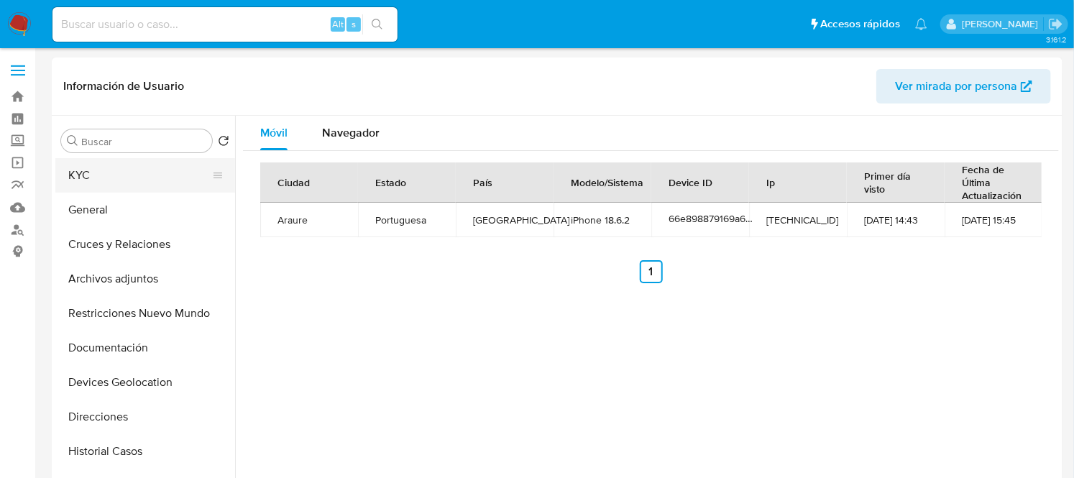
click at [111, 183] on button "KYC" at bounding box center [139, 175] width 168 height 34
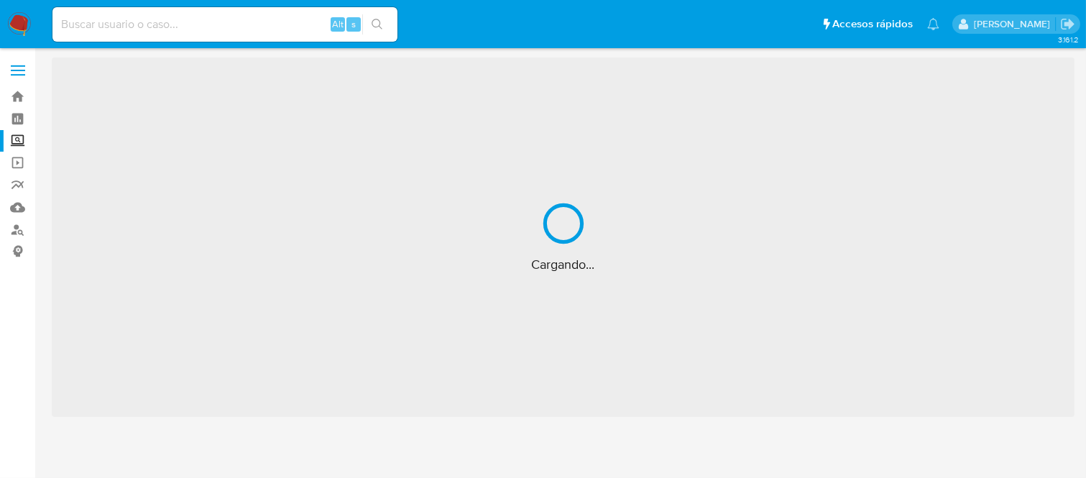
click at [205, 34] on div "Alt s" at bounding box center [224, 24] width 345 height 34
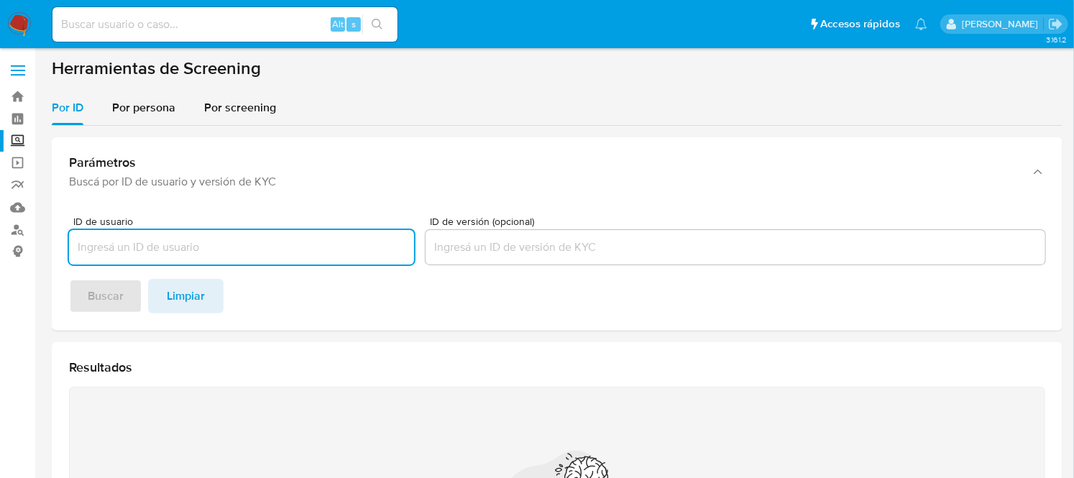
click at [180, 24] on input at bounding box center [224, 24] width 345 height 19
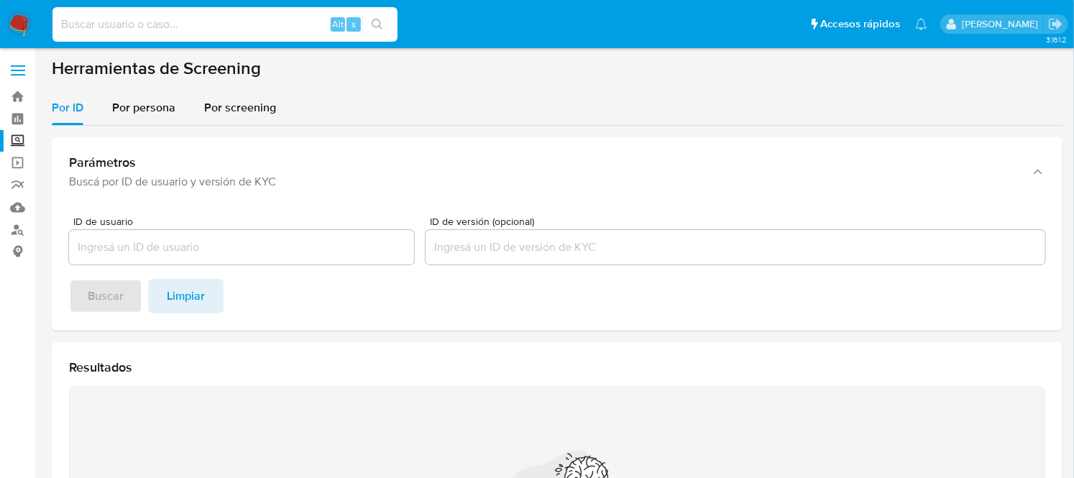
paste input "1851592290"
type input "1851592290"
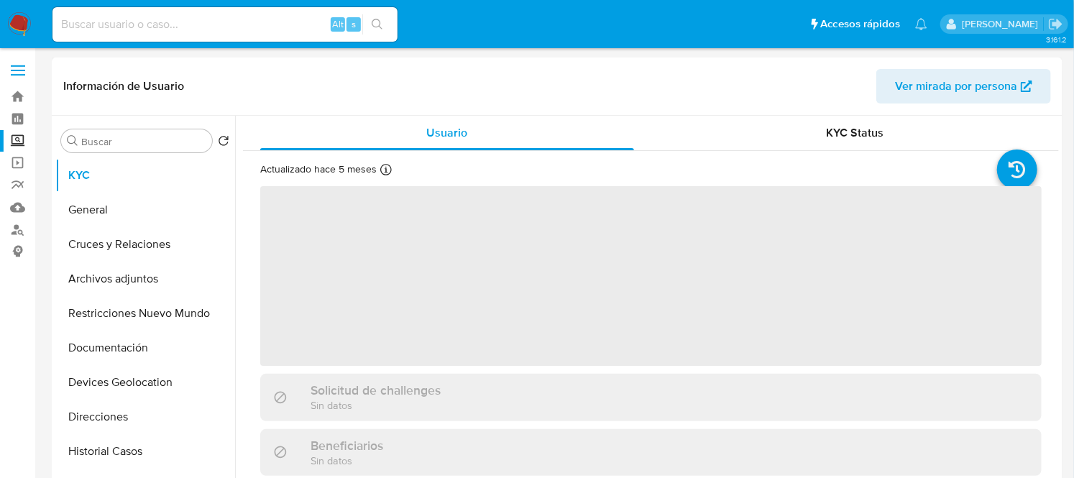
select select "10"
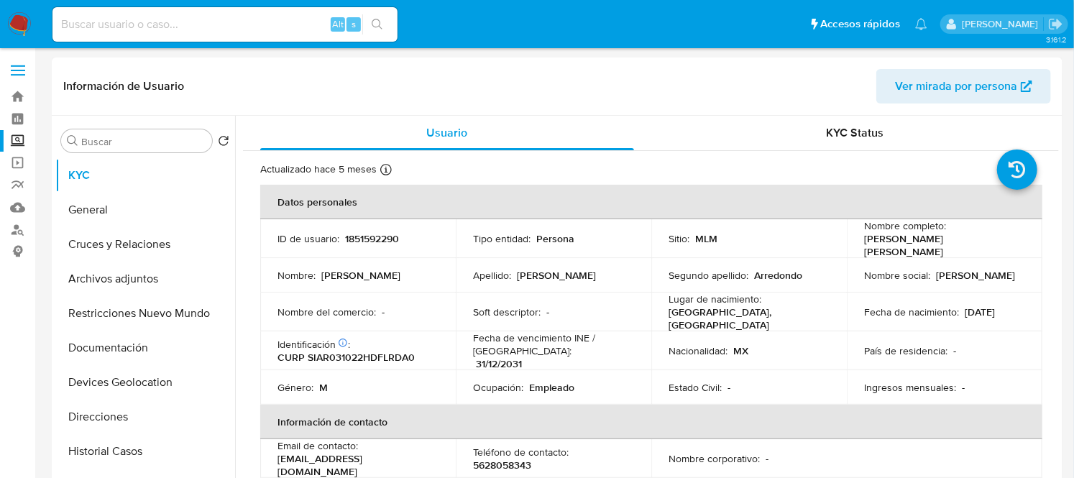
click at [54, 110] on div "Información de Usuario Ver mirada por persona" at bounding box center [557, 86] width 1010 height 58
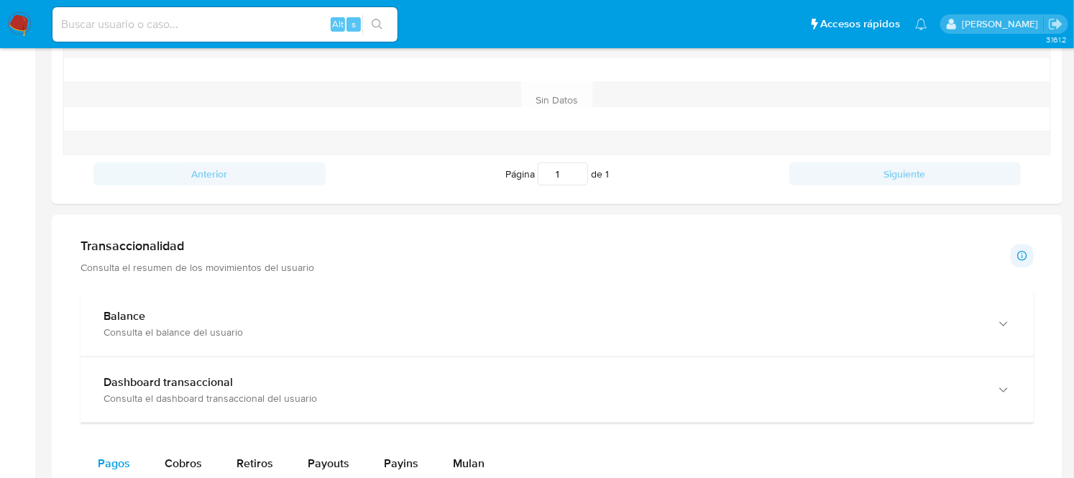
scroll to position [574, 0]
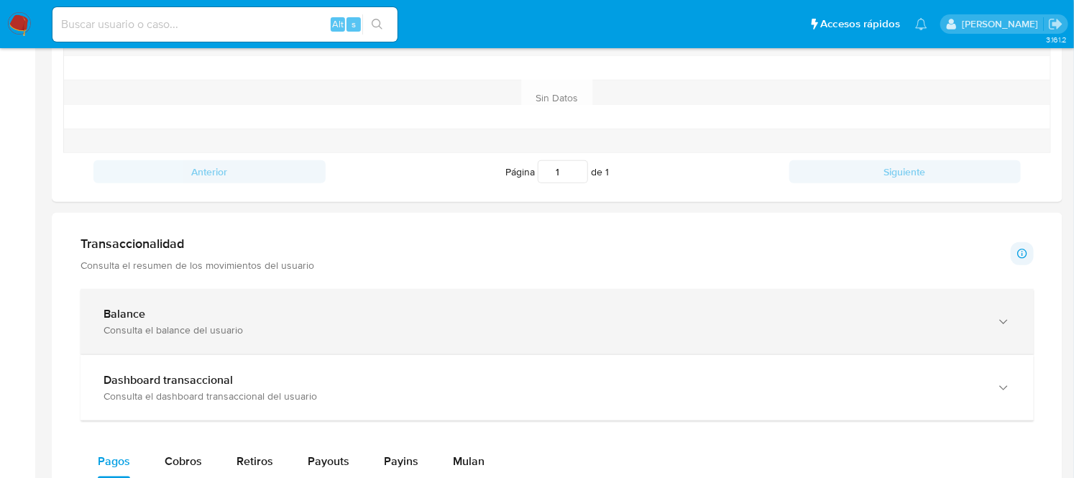
click at [214, 333] on div "Consulta el balance del usuario" at bounding box center [542, 329] width 878 height 13
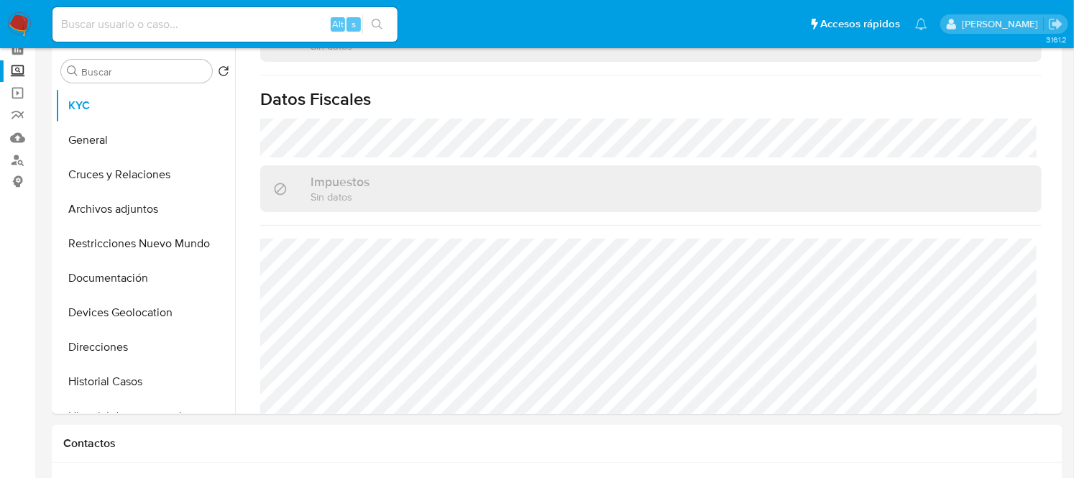
scroll to position [69, 0]
click at [111, 381] on button "Historial Casos" at bounding box center [139, 382] width 168 height 34
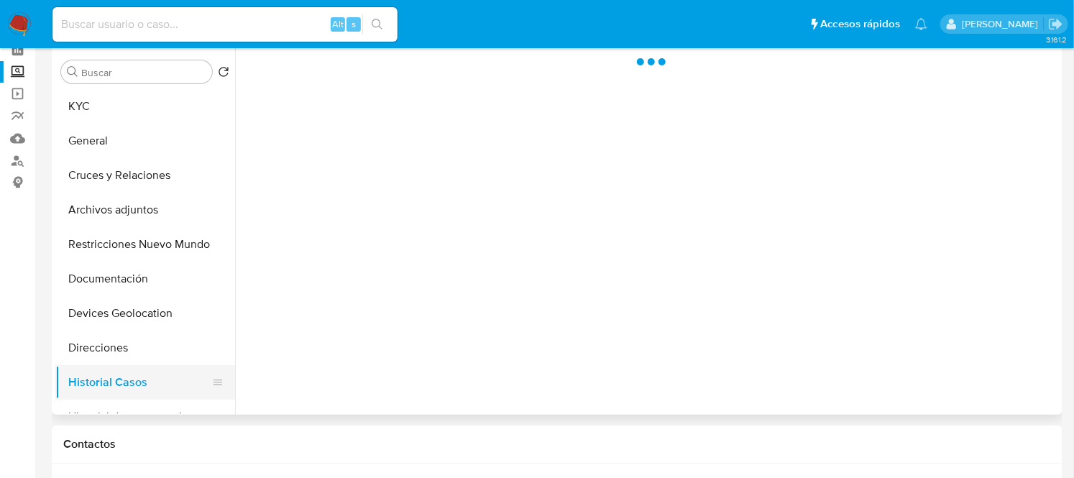
scroll to position [0, 0]
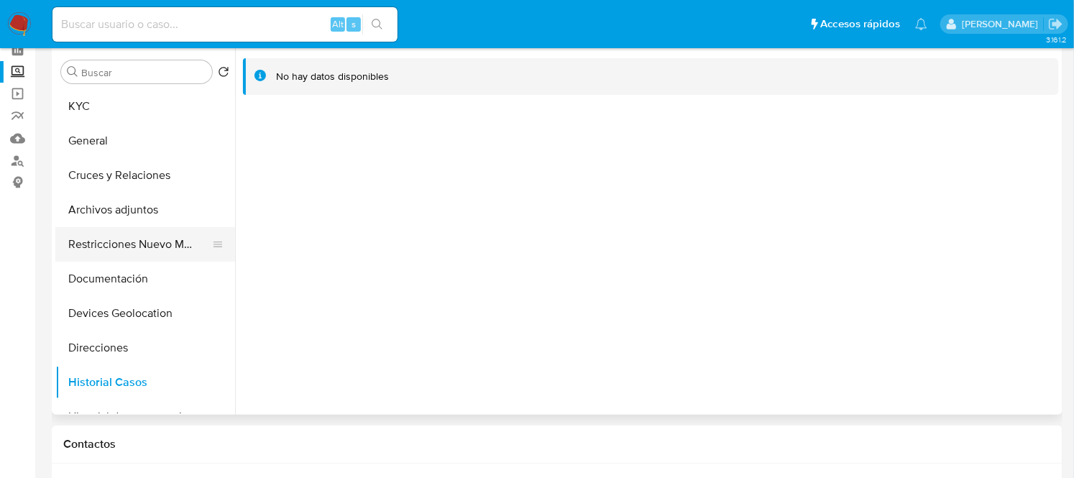
click at [155, 234] on button "Restricciones Nuevo Mundo" at bounding box center [139, 244] width 168 height 34
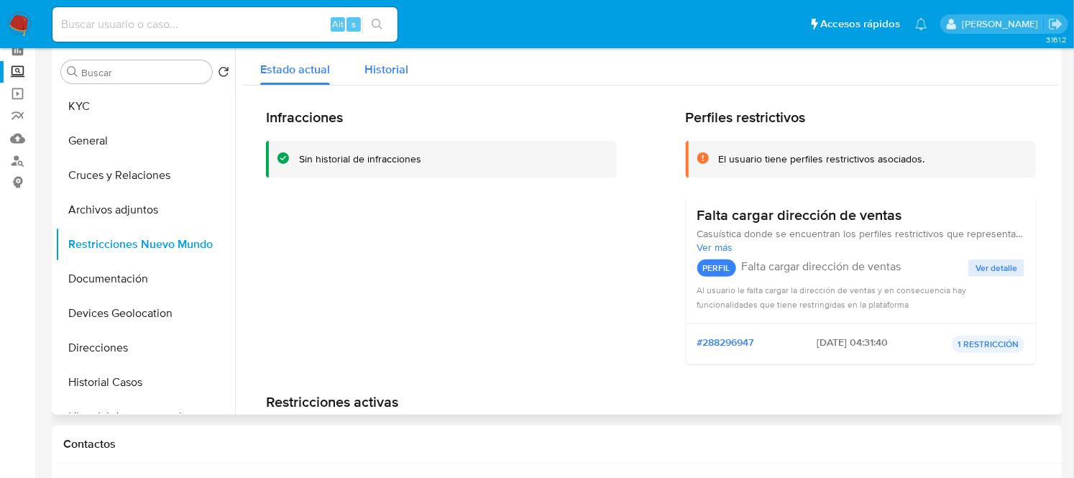
click at [388, 59] on div "Historial" at bounding box center [386, 66] width 44 height 38
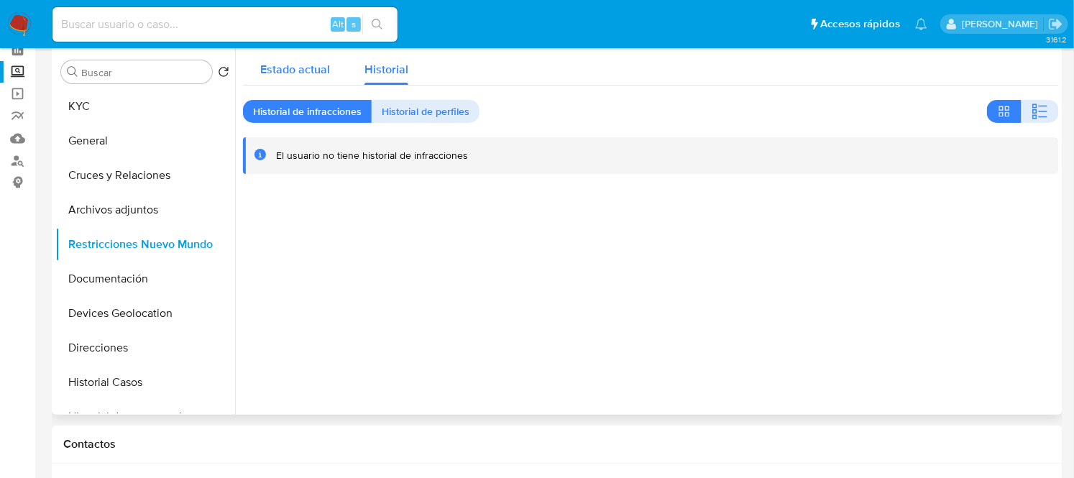
click at [309, 62] on span "Estado actual" at bounding box center [295, 69] width 70 height 17
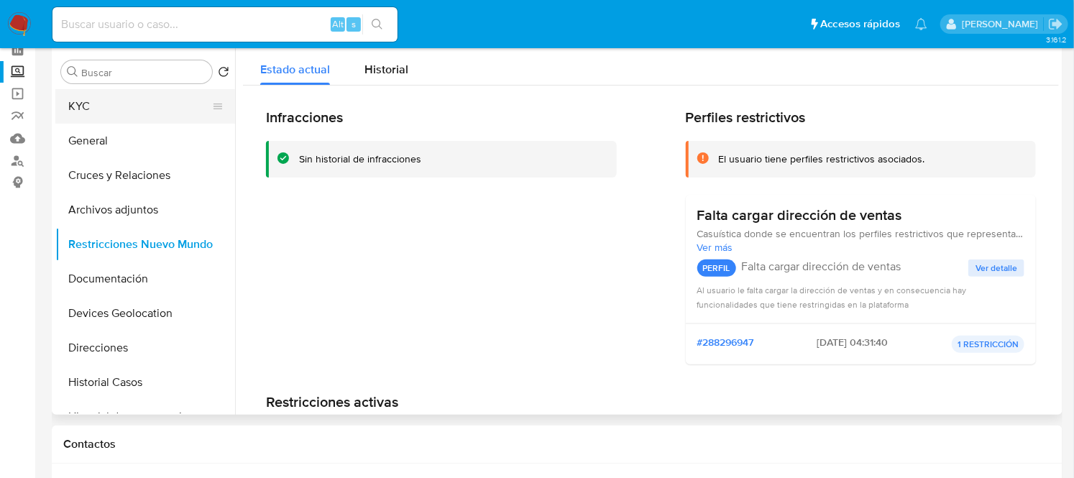
click at [96, 106] on button "KYC" at bounding box center [139, 106] width 168 height 34
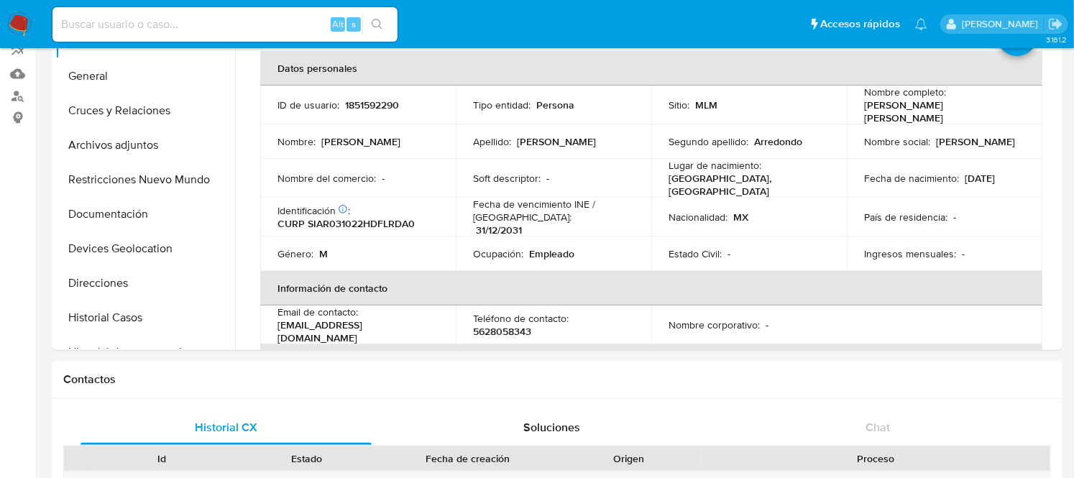
scroll to position [130, 0]
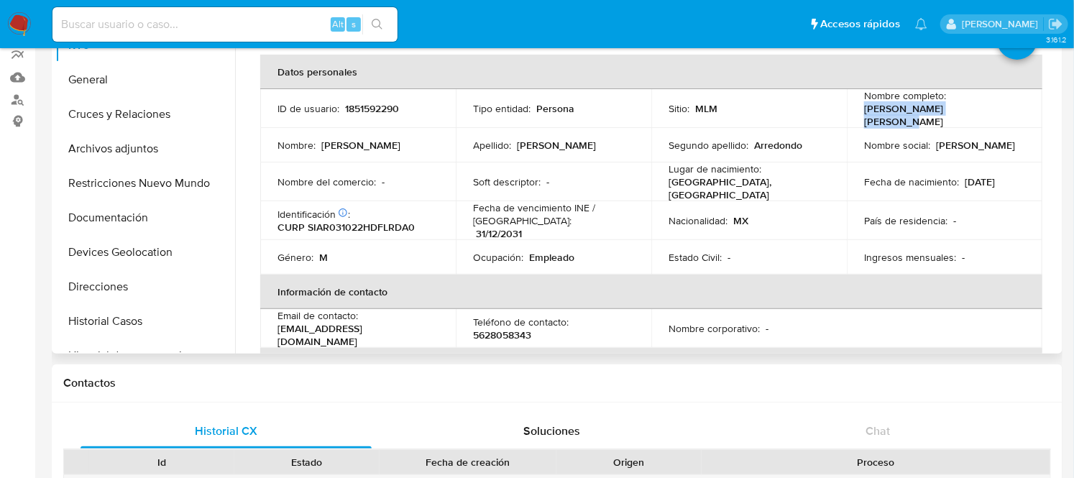
drag, startPoint x: 971, startPoint y: 116, endPoint x: 852, endPoint y: 116, distance: 119.3
click at [852, 116] on td "Nombre completo : [PERSON_NAME] [PERSON_NAME]" at bounding box center [944, 108] width 195 height 39
click at [492, 328] on p "5628058343" at bounding box center [502, 334] width 58 height 13
copy p "5628058343"
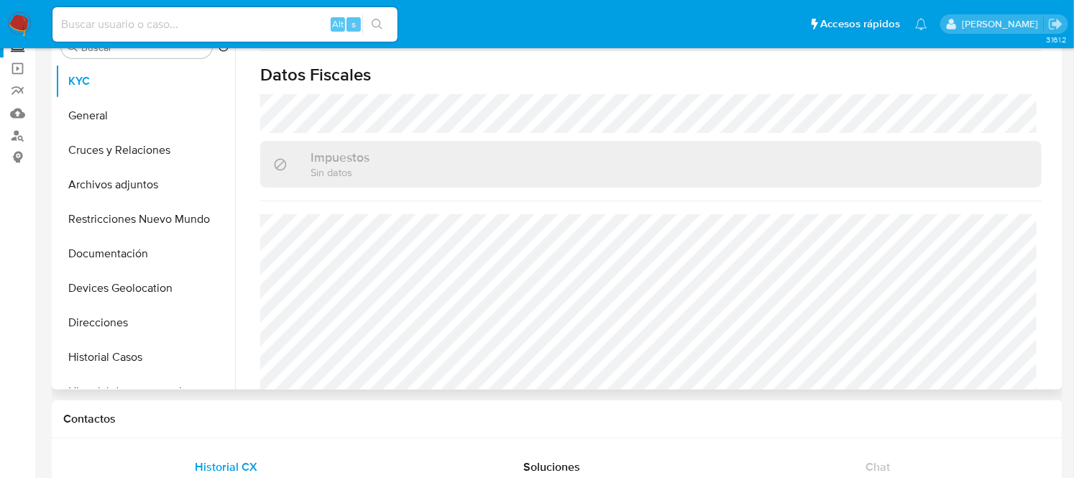
scroll to position [93, 0]
click at [134, 211] on button "Restricciones Nuevo Mundo" at bounding box center [139, 220] width 168 height 34
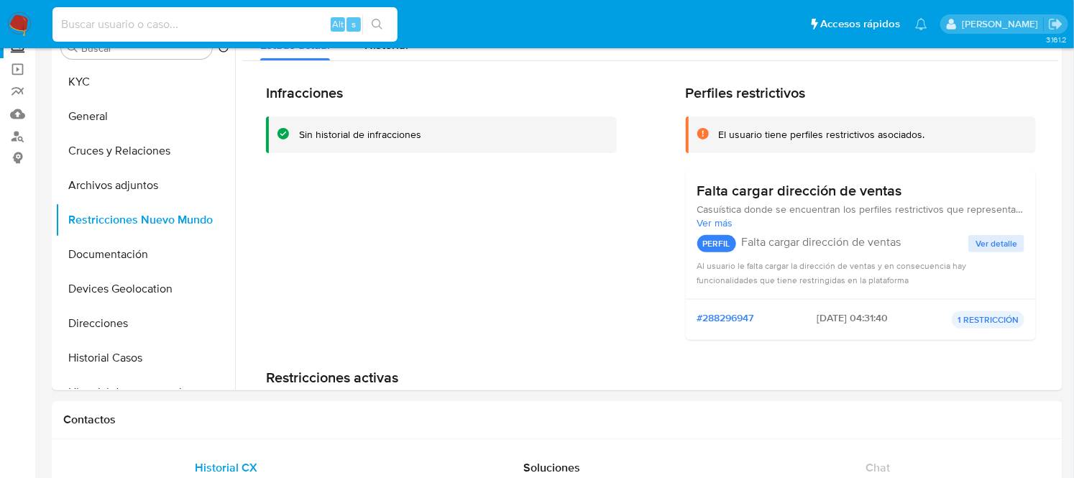
click at [226, 32] on input at bounding box center [224, 24] width 345 height 19
paste input "2150038553"
type input "2150038553"
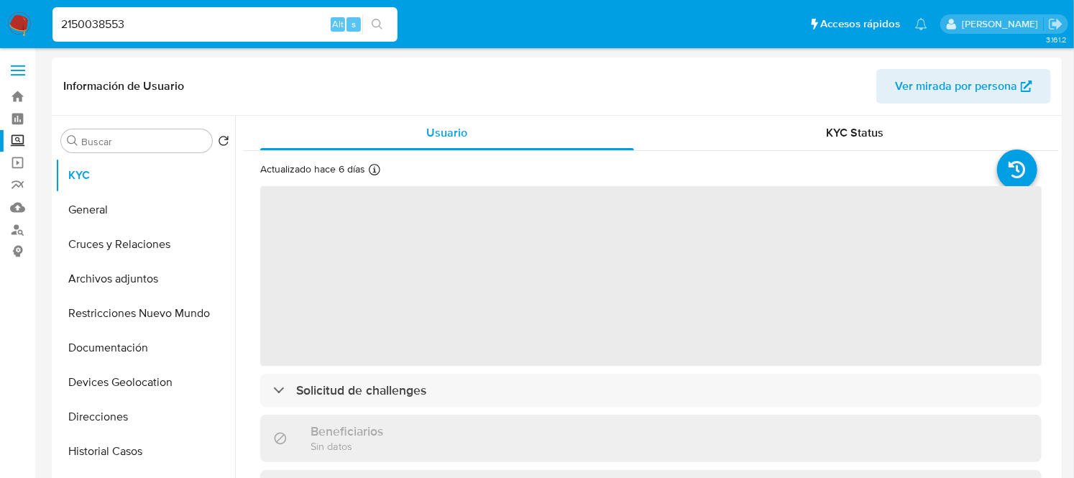
select select "10"
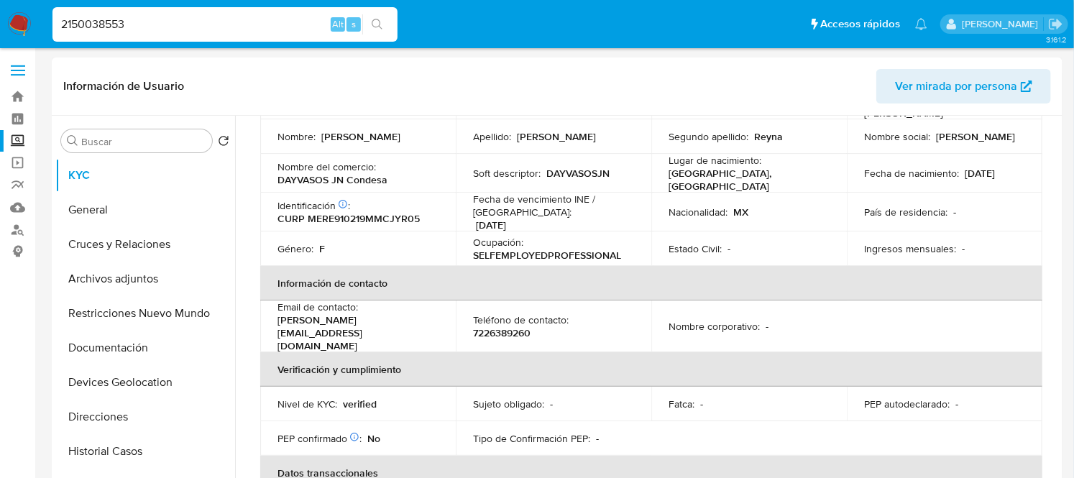
scroll to position [141, 0]
click at [510, 324] on p "7226389260" at bounding box center [501, 330] width 57 height 13
click at [508, 324] on p "7226389260" at bounding box center [501, 330] width 57 height 13
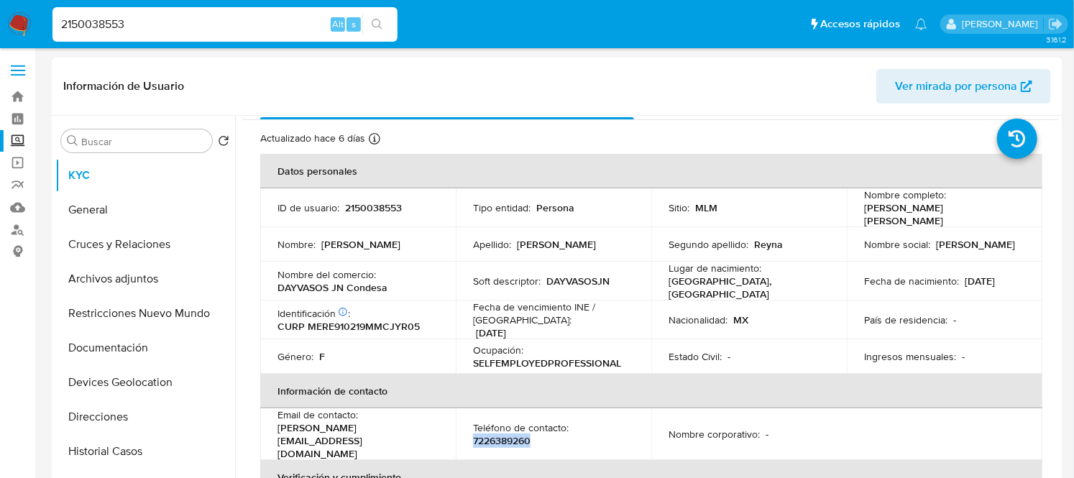
scroll to position [30, 0]
drag, startPoint x: 987, startPoint y: 213, endPoint x: 860, endPoint y: 211, distance: 127.2
click at [864, 211] on p "[PERSON_NAME] [PERSON_NAME]" at bounding box center [941, 215] width 155 height 26
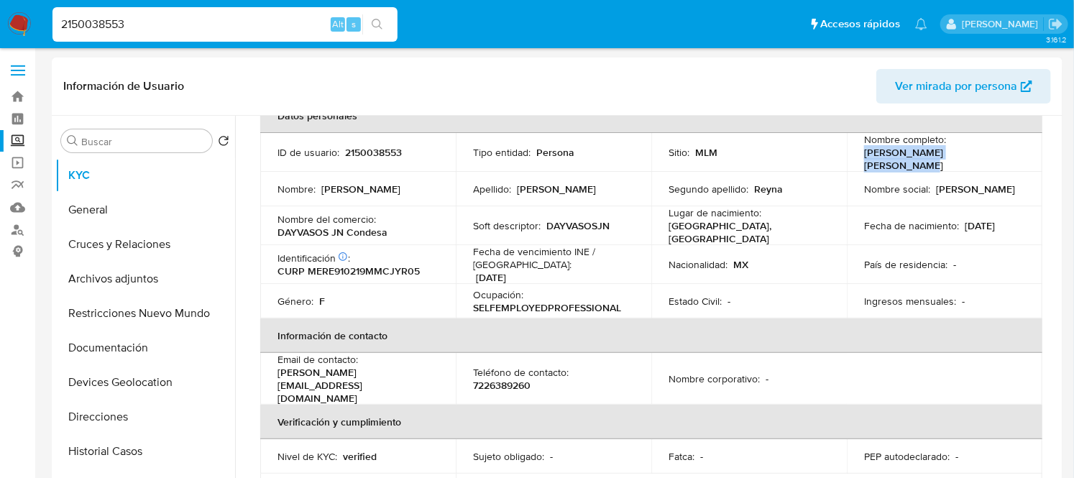
scroll to position [39, 0]
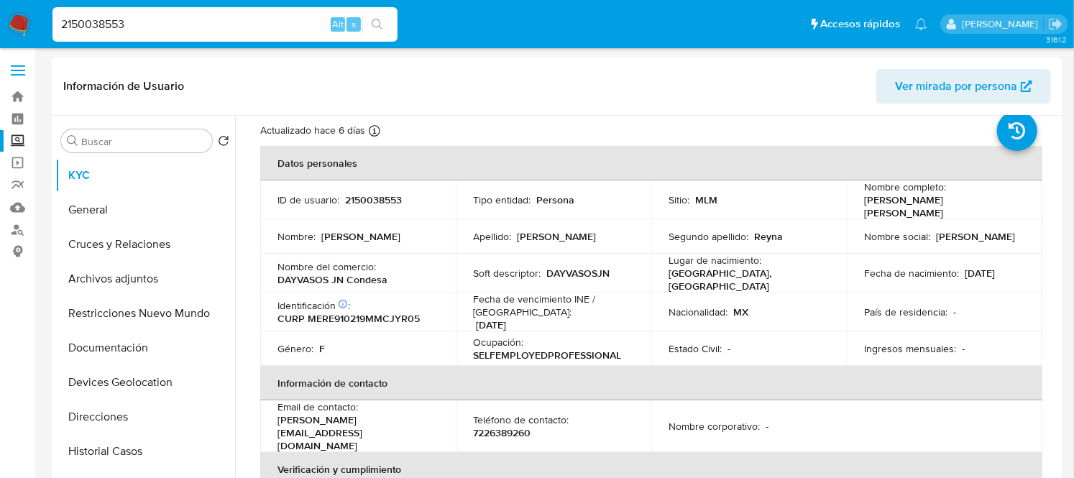
click at [505, 426] on p "7226389260" at bounding box center [501, 432] width 57 height 13
drag, startPoint x: 381, startPoint y: 415, endPoint x: 275, endPoint y: 418, distance: 106.4
click at [275, 418] on td "Email de contacto : [PERSON_NAME][EMAIL_ADDRESS][DOMAIN_NAME]" at bounding box center [357, 426] width 195 height 52
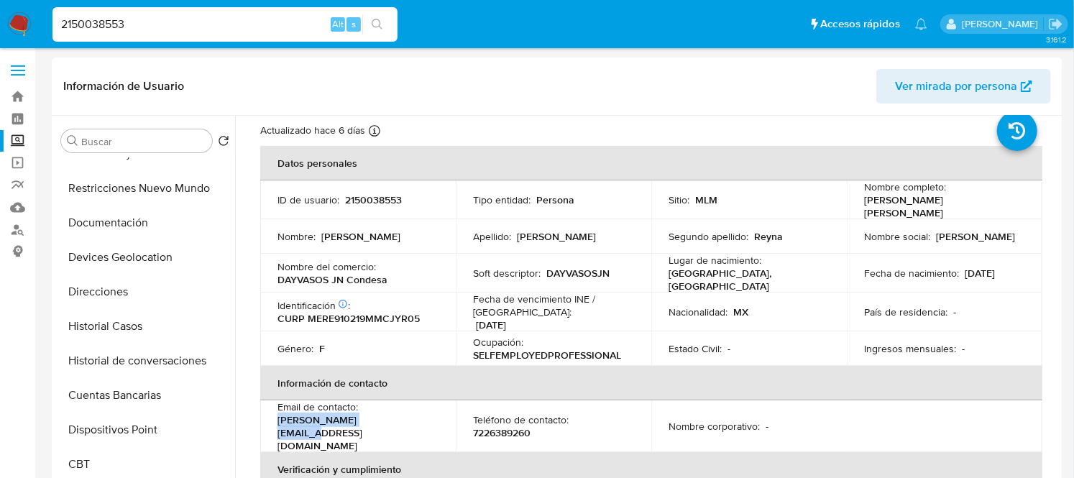
scroll to position [0, 0]
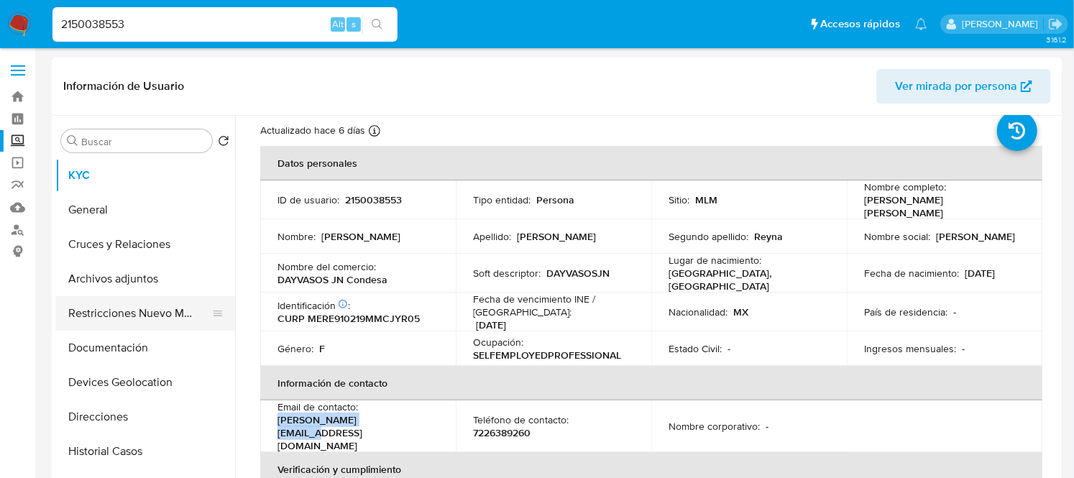
click at [120, 313] on button "Restricciones Nuevo Mundo" at bounding box center [139, 313] width 168 height 34
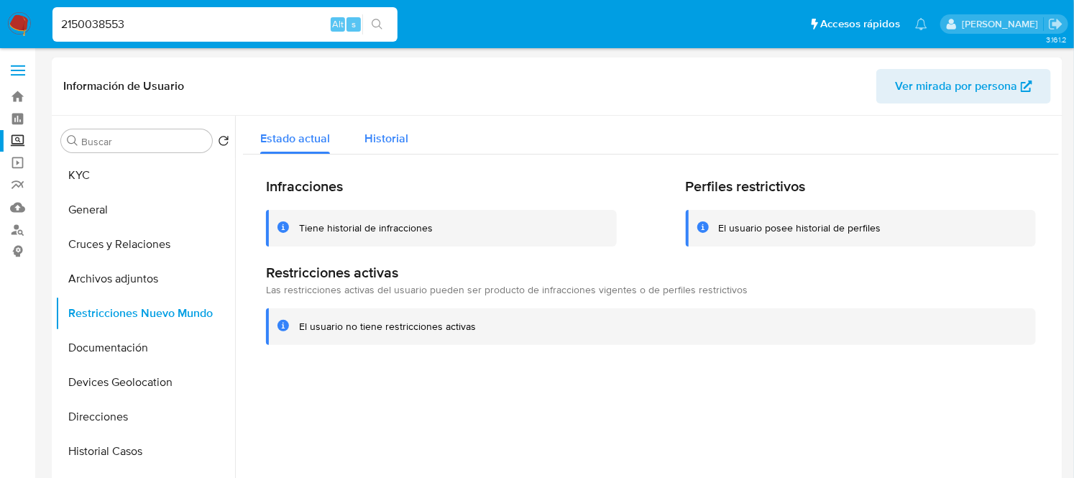
click at [403, 139] on span "Historial" at bounding box center [386, 138] width 44 height 17
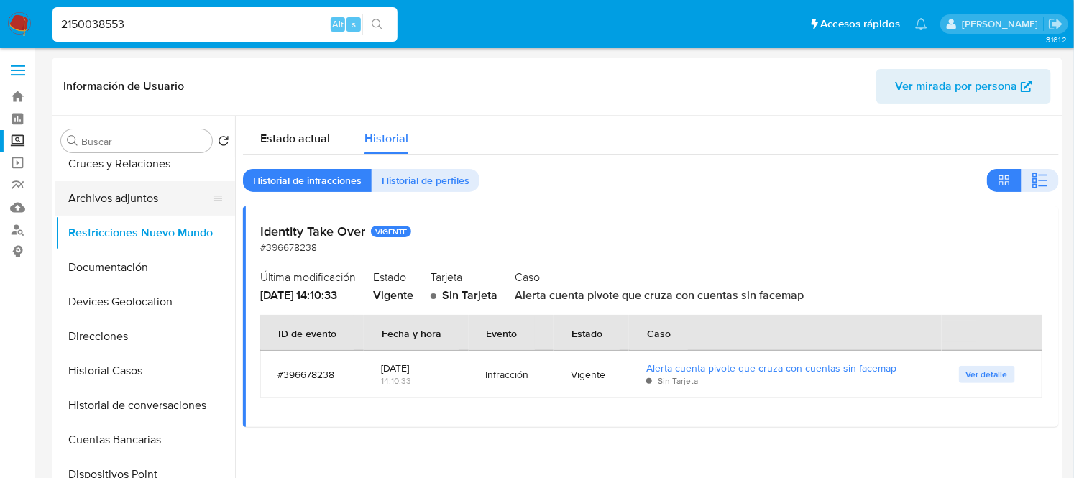
scroll to position [81, 0]
click at [155, 296] on button "Devices Geolocation" at bounding box center [139, 301] width 168 height 34
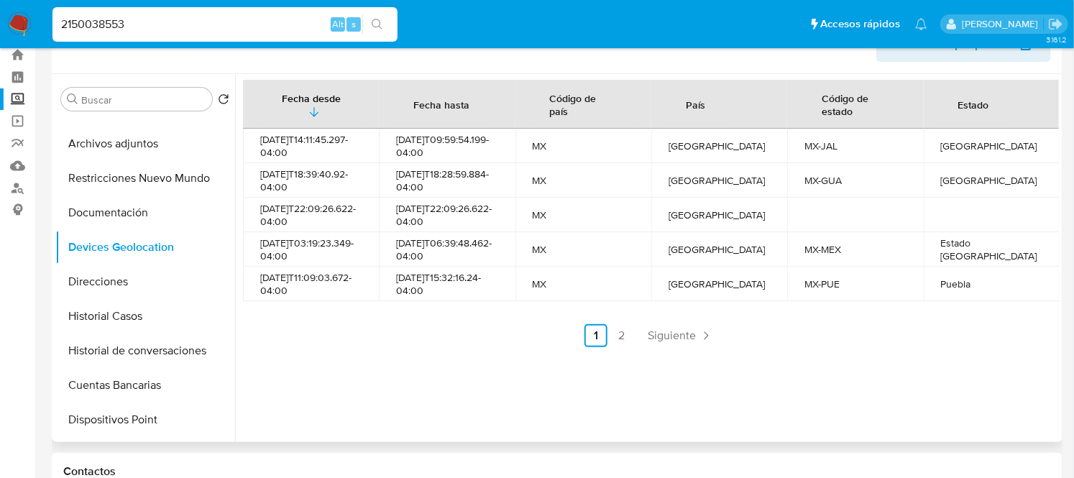
scroll to position [94, 0]
click at [109, 314] on button "Historial Casos" at bounding box center [139, 315] width 168 height 34
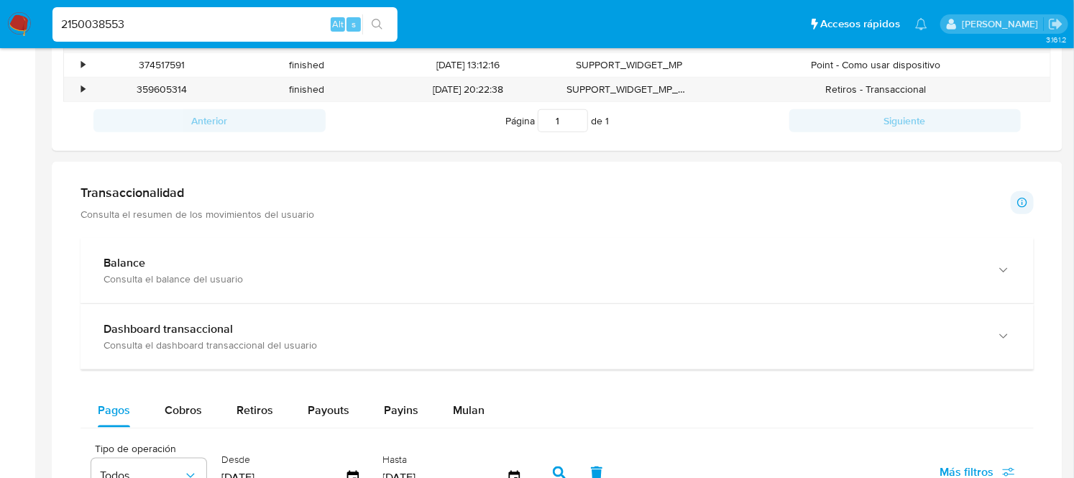
scroll to position [577, 0]
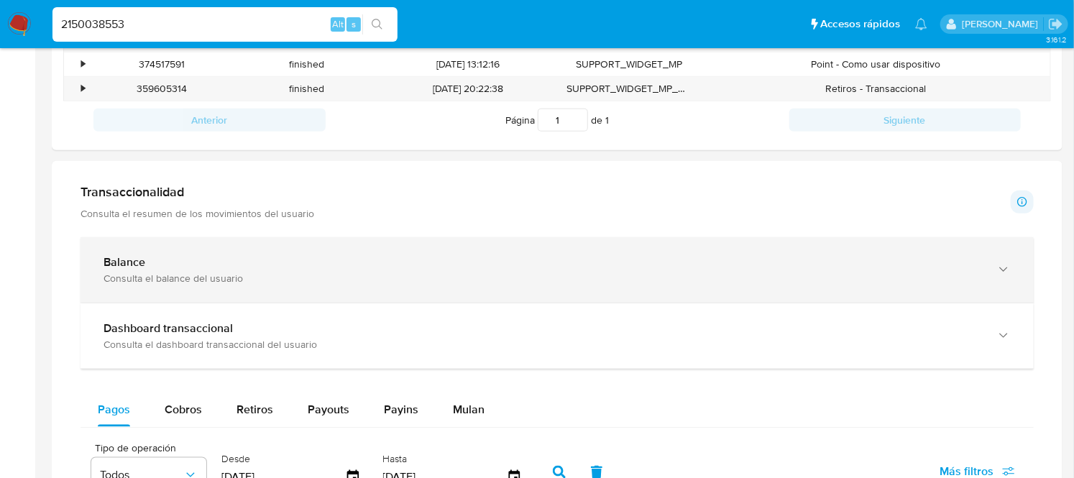
click at [217, 270] on div "Balance" at bounding box center [542, 262] width 878 height 14
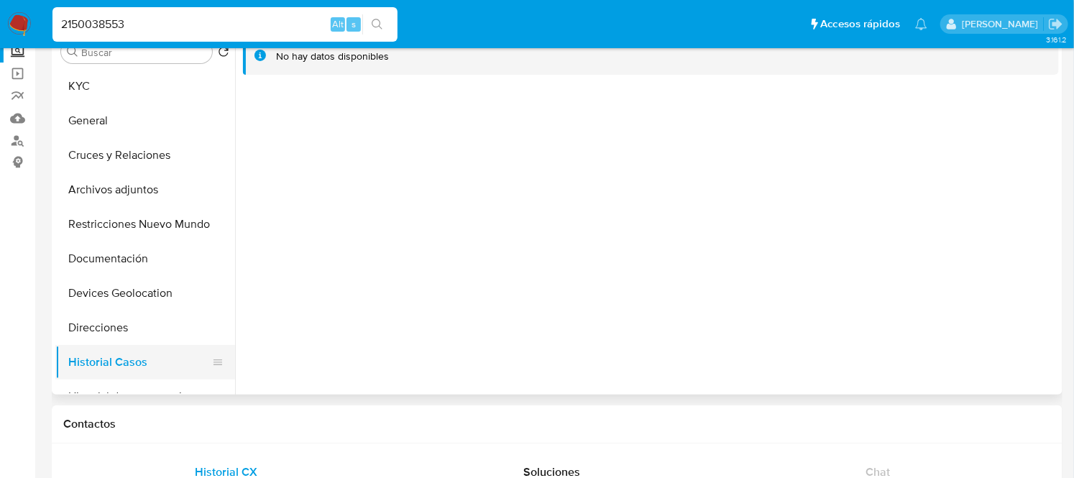
scroll to position [0, 0]
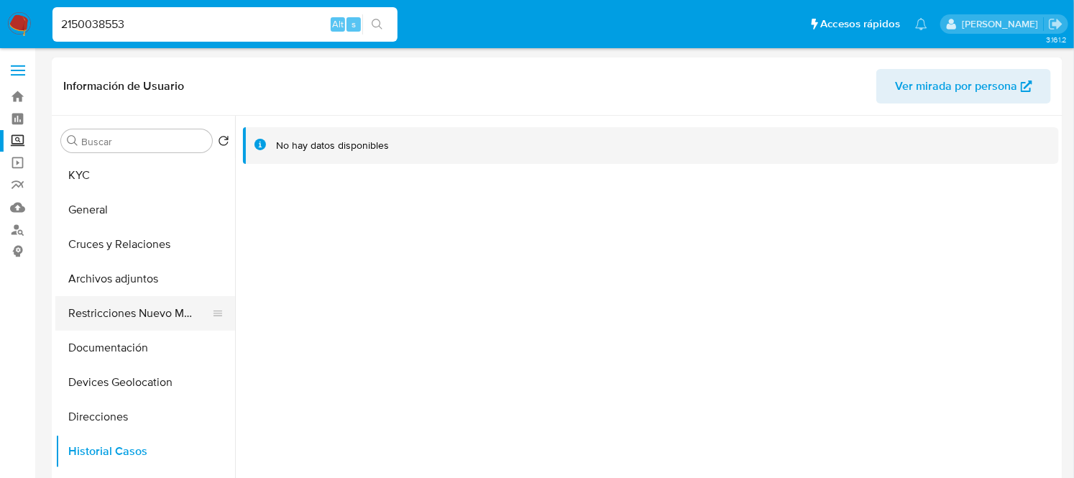
click at [142, 315] on button "Restricciones Nuevo Mundo" at bounding box center [139, 313] width 168 height 34
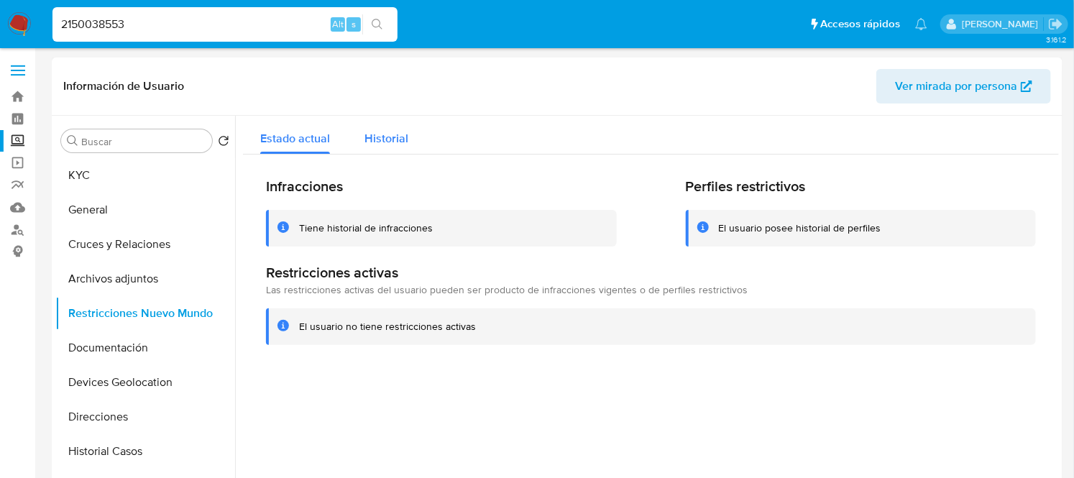
click at [374, 134] on span "Historial" at bounding box center [386, 138] width 44 height 17
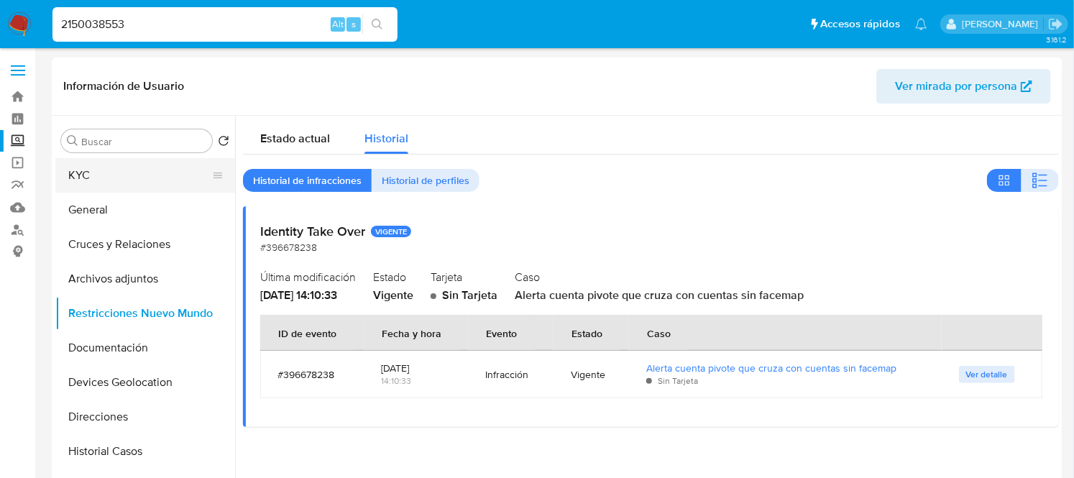
click at [109, 175] on button "KYC" at bounding box center [139, 175] width 168 height 34
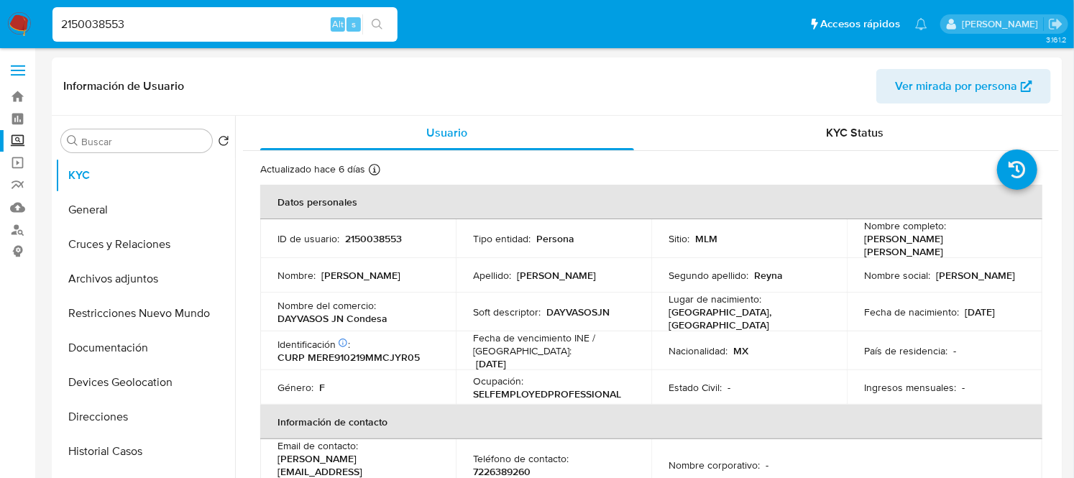
click at [146, 238] on button "Cruces y Relaciones" at bounding box center [139, 244] width 168 height 34
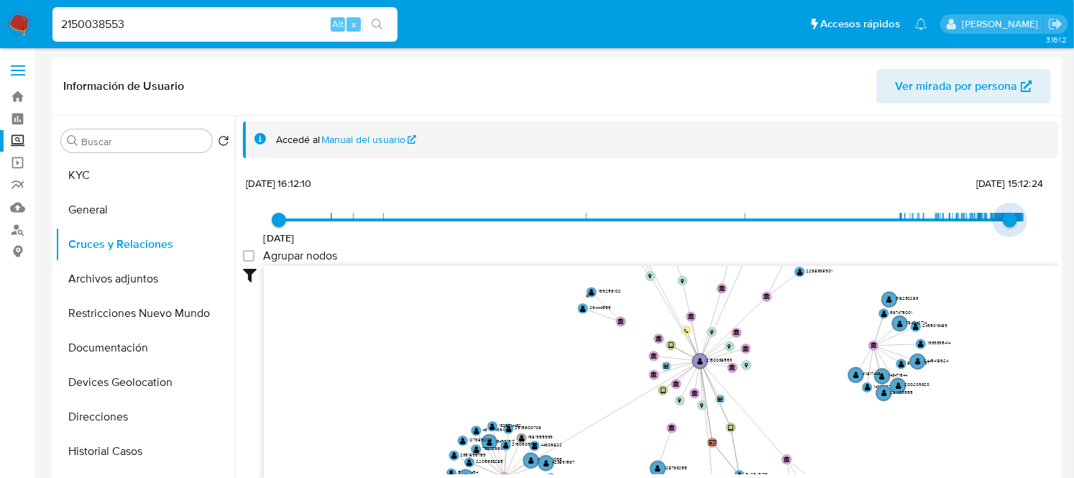
type input "1756493598000"
drag, startPoint x: 1015, startPoint y: 216, endPoint x: 1007, endPoint y: 218, distance: 8.4
click at [1007, 218] on span "[DATE] 12:53:18" at bounding box center [1012, 220] width 14 height 14
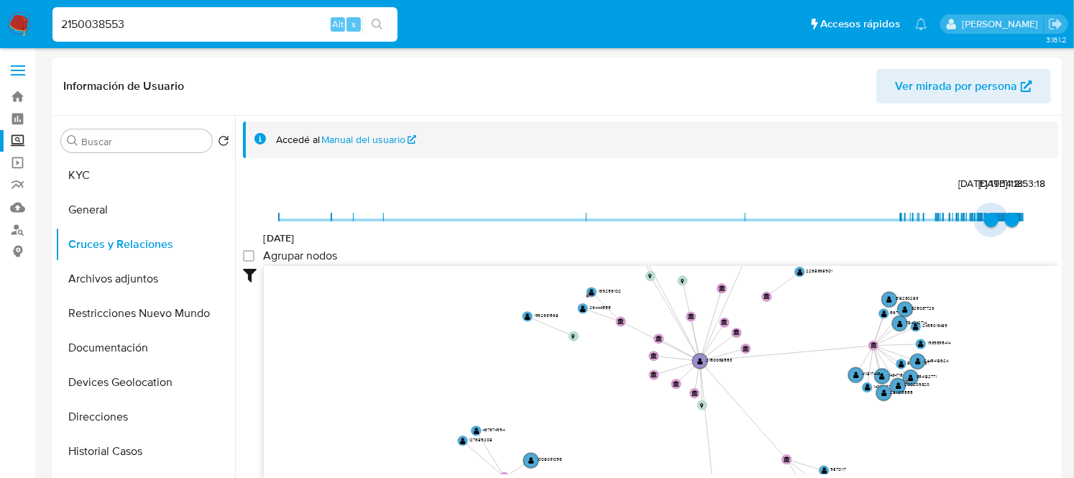
type input "1751429576000"
drag, startPoint x: 277, startPoint y: 218, endPoint x: 982, endPoint y: 216, distance: 705.8
click at [982, 216] on span "[DATE] 22:12:56" at bounding box center [987, 220] width 14 height 14
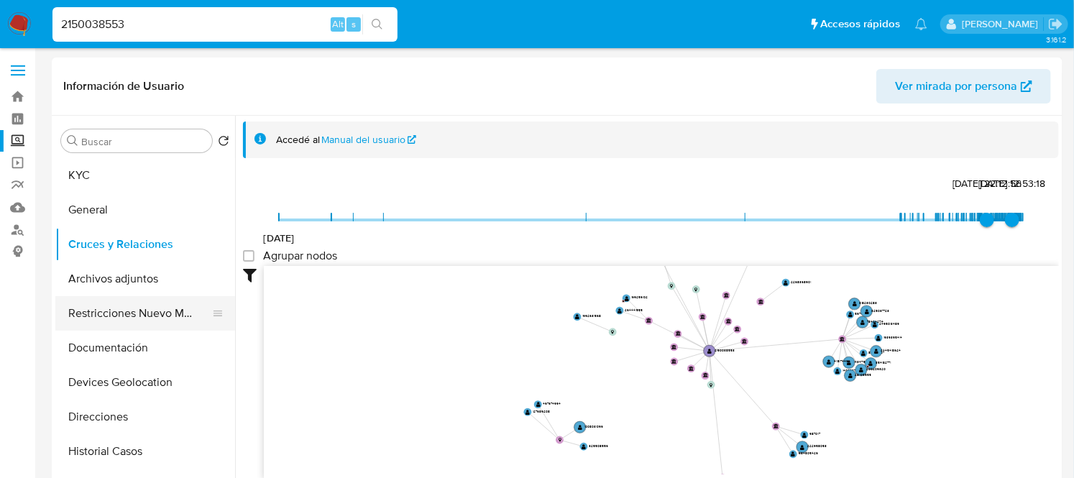
click at [130, 326] on button "Restricciones Nuevo Mundo" at bounding box center [139, 313] width 168 height 34
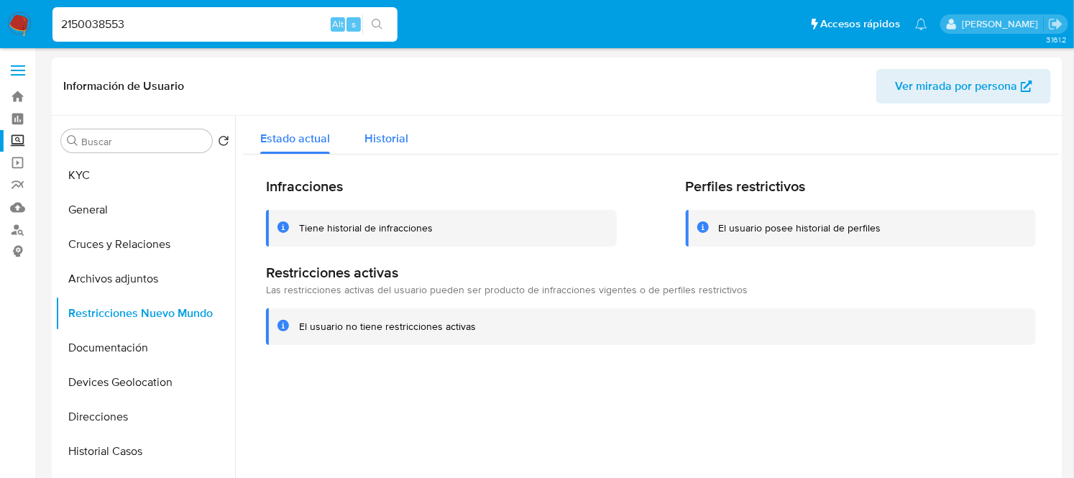
click at [390, 128] on div "Historial" at bounding box center [386, 135] width 44 height 38
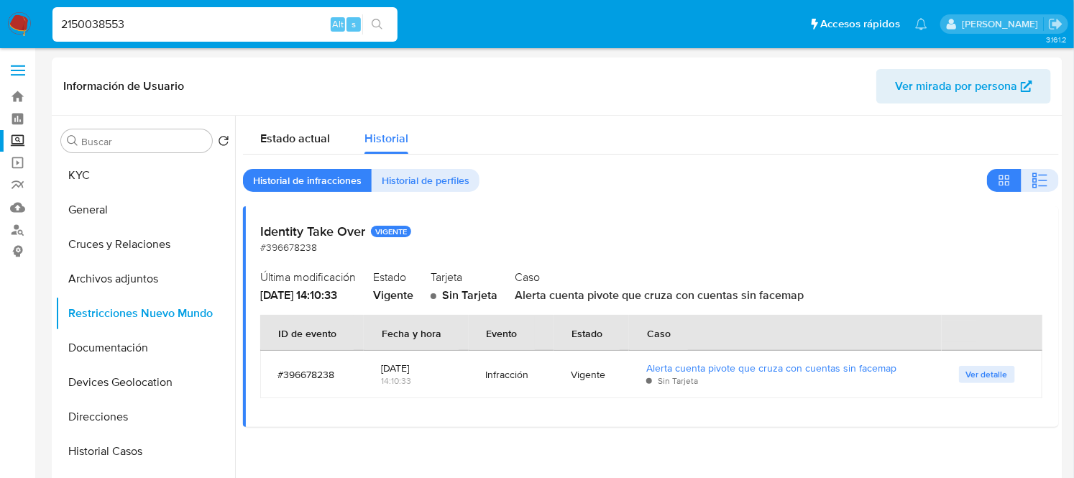
click at [259, 16] on input "2150038553" at bounding box center [224, 24] width 345 height 19
paste input "309902386"
type input "2309902386"
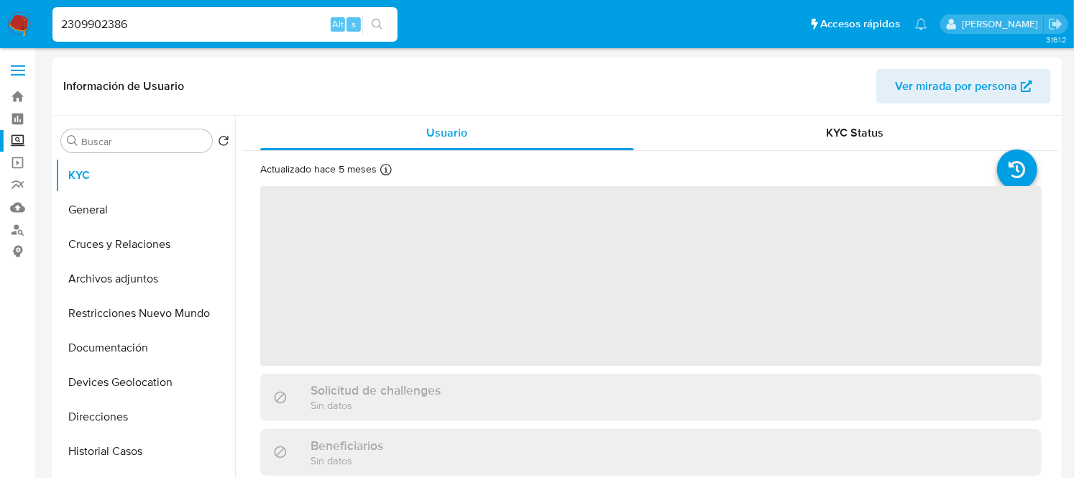
select select "10"
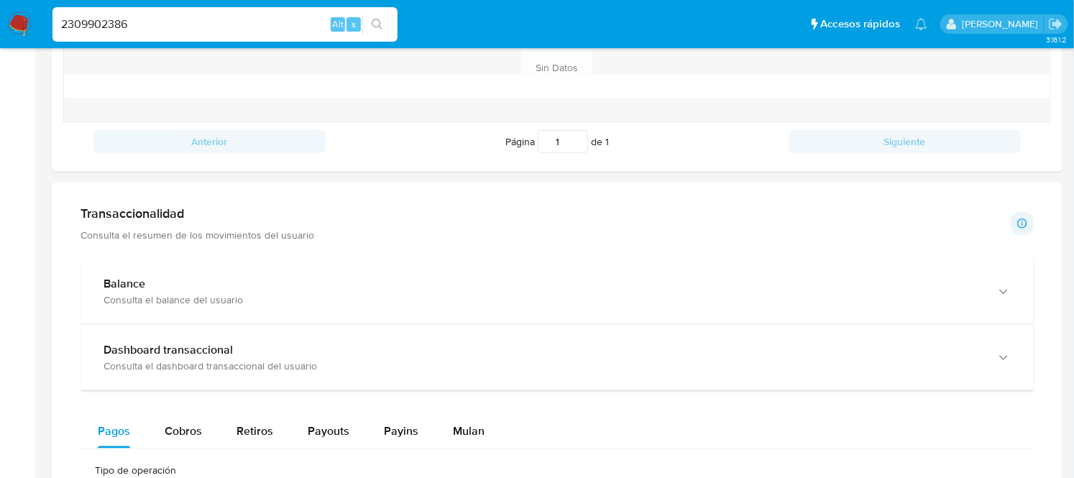
scroll to position [604, 0]
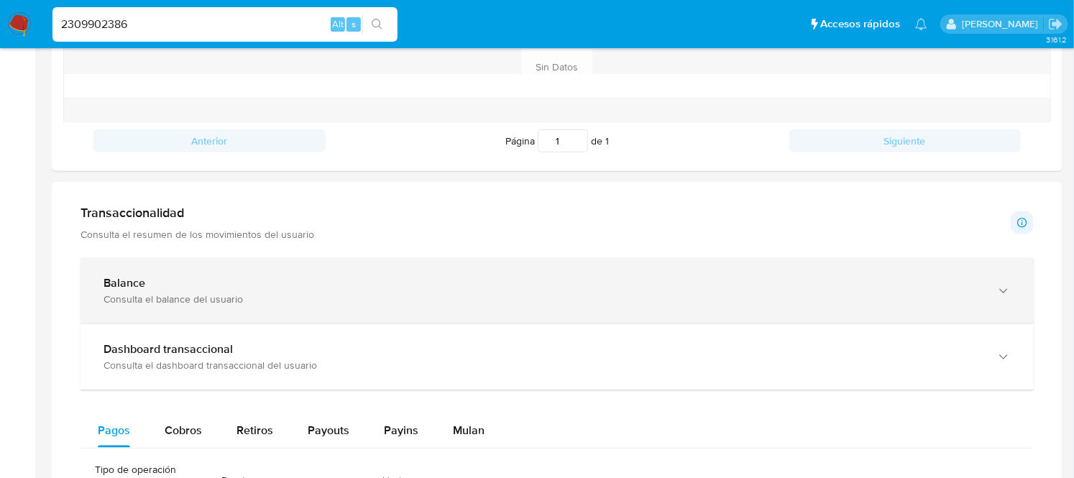
click at [205, 286] on div "Balance" at bounding box center [542, 283] width 878 height 14
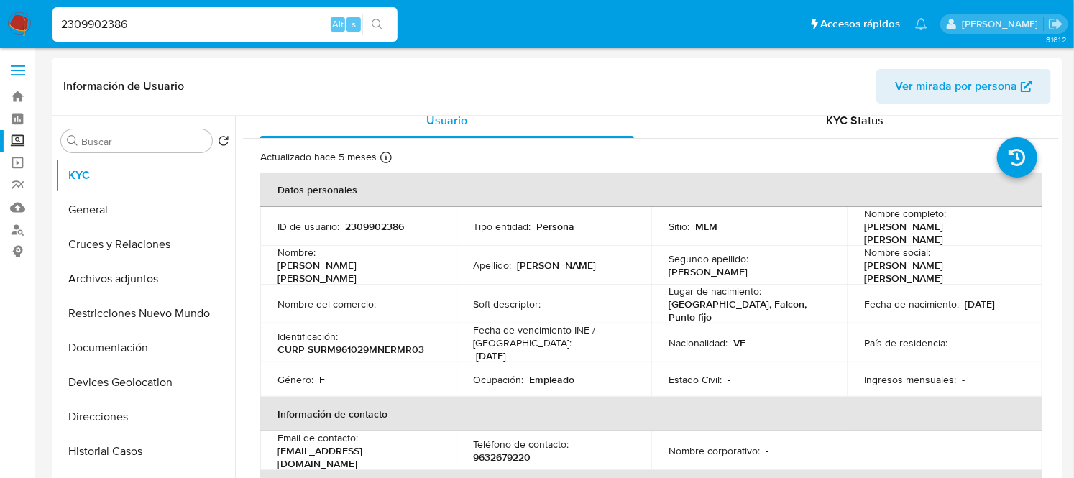
scroll to position [0, 0]
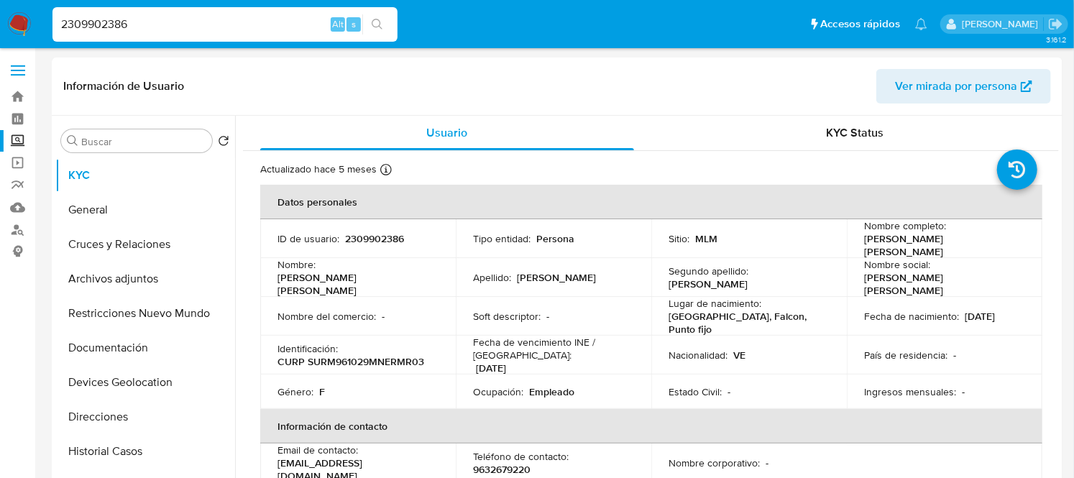
click at [208, 22] on input "2309902386" at bounding box center [224, 24] width 345 height 19
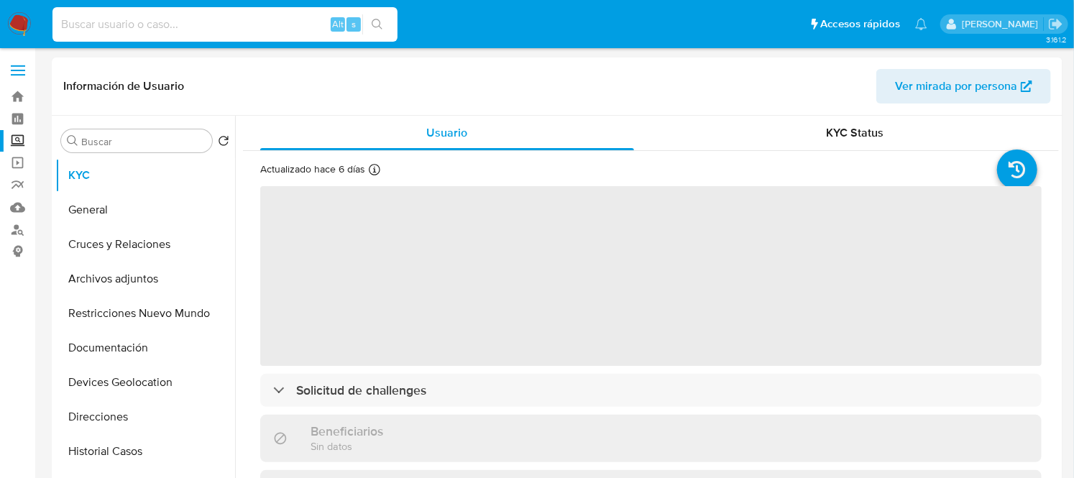
select select "10"
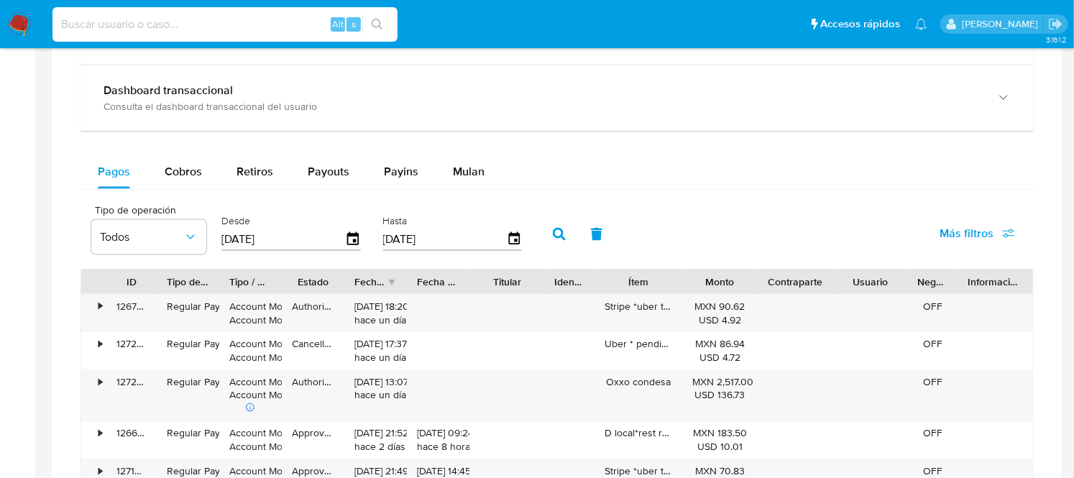
scroll to position [902, 0]
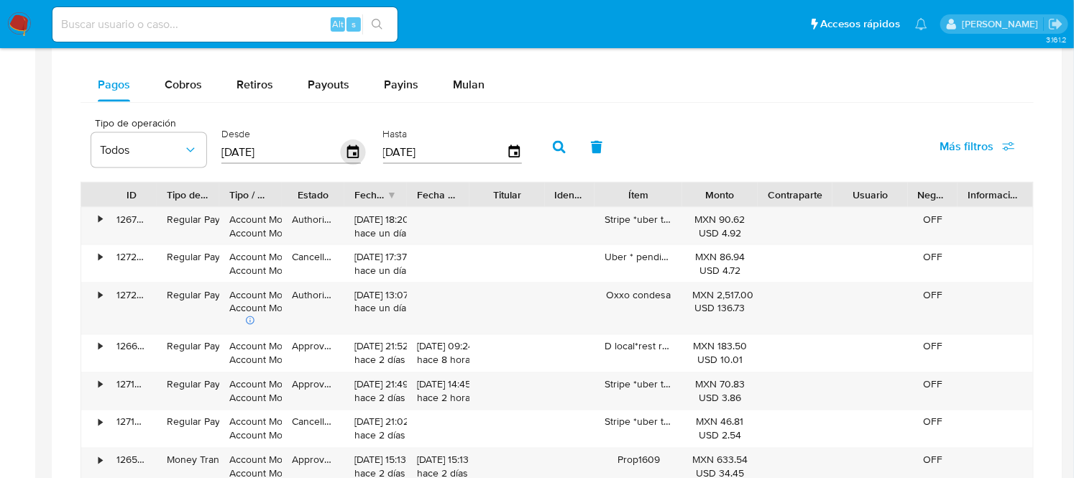
click at [347, 153] on icon "button" at bounding box center [353, 152] width 25 height 25
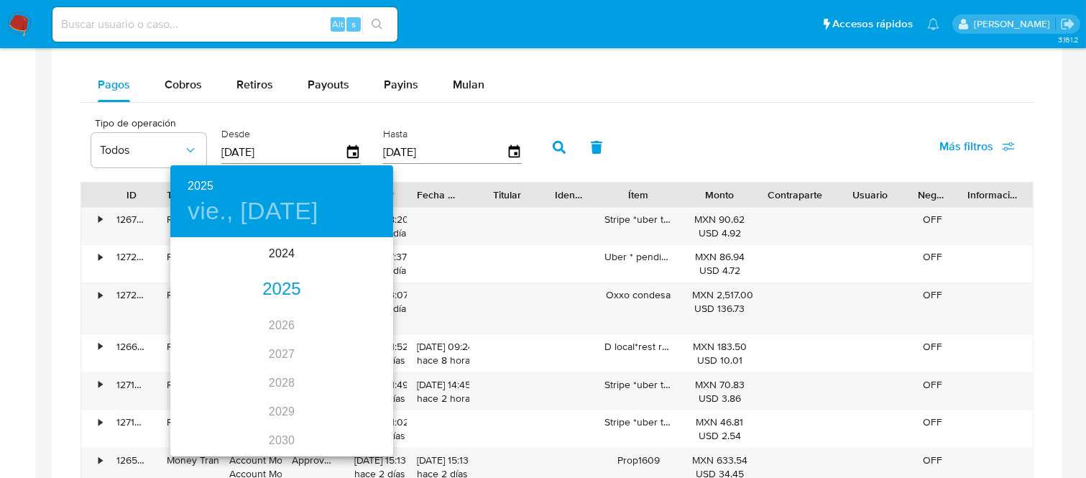
click at [275, 291] on div "2025" at bounding box center [281, 289] width 223 height 29
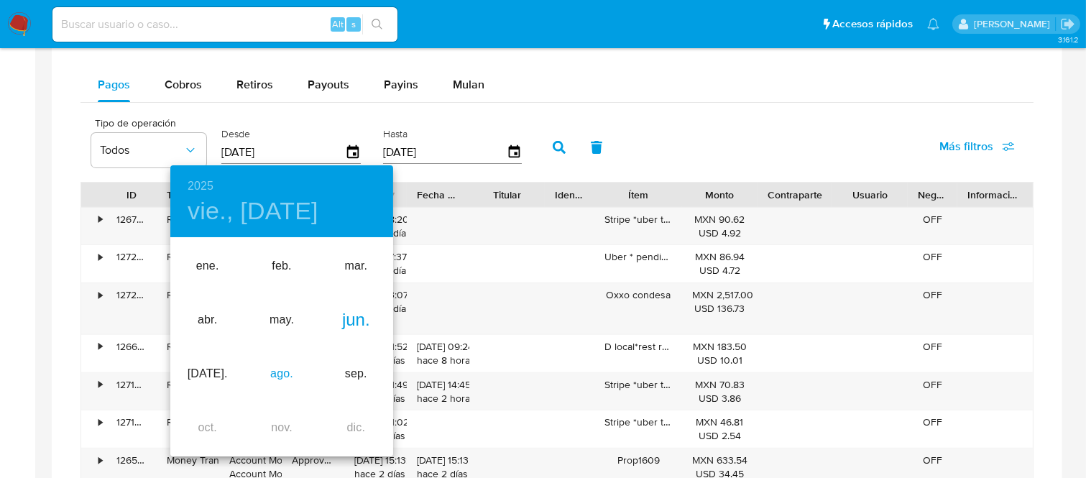
click at [275, 365] on div "ago." at bounding box center [281, 374] width 74 height 54
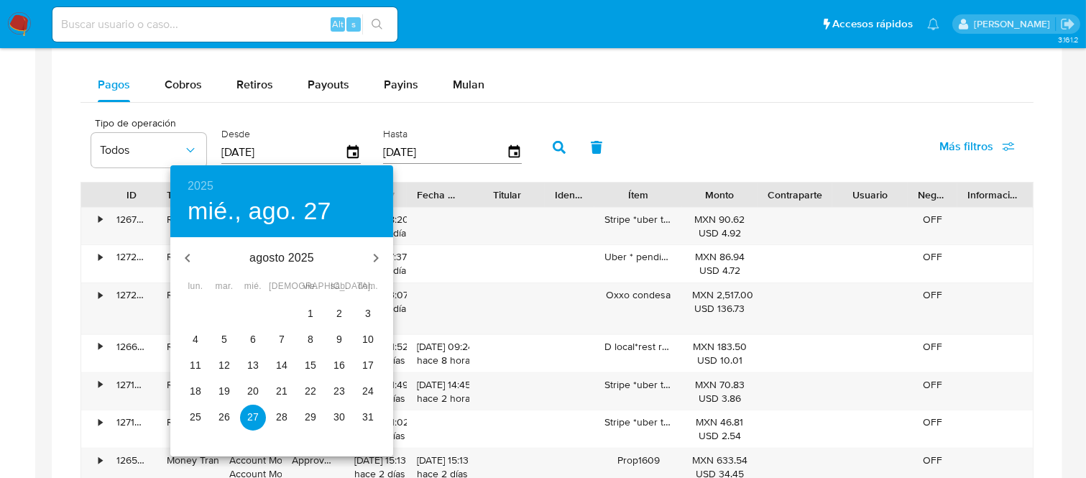
click at [311, 303] on button "1" at bounding box center [311, 314] width 26 height 26
type input "[DATE]"
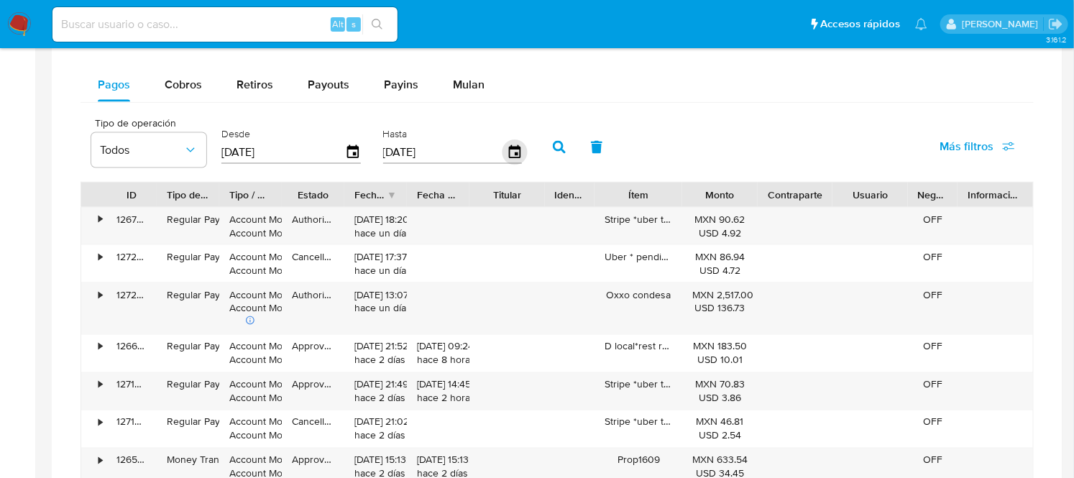
click at [507, 156] on icon "button" at bounding box center [514, 152] width 25 height 25
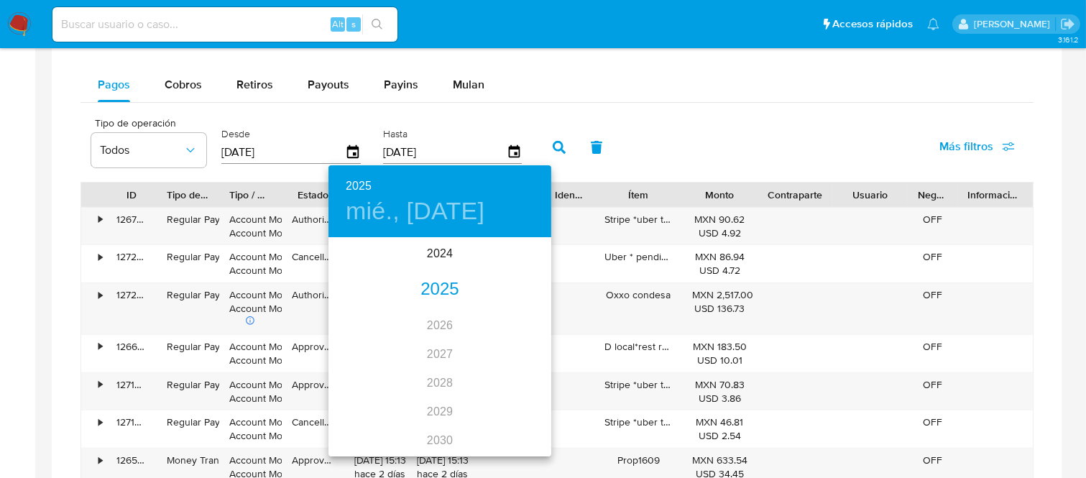
click at [429, 277] on div "2025" at bounding box center [439, 289] width 223 height 29
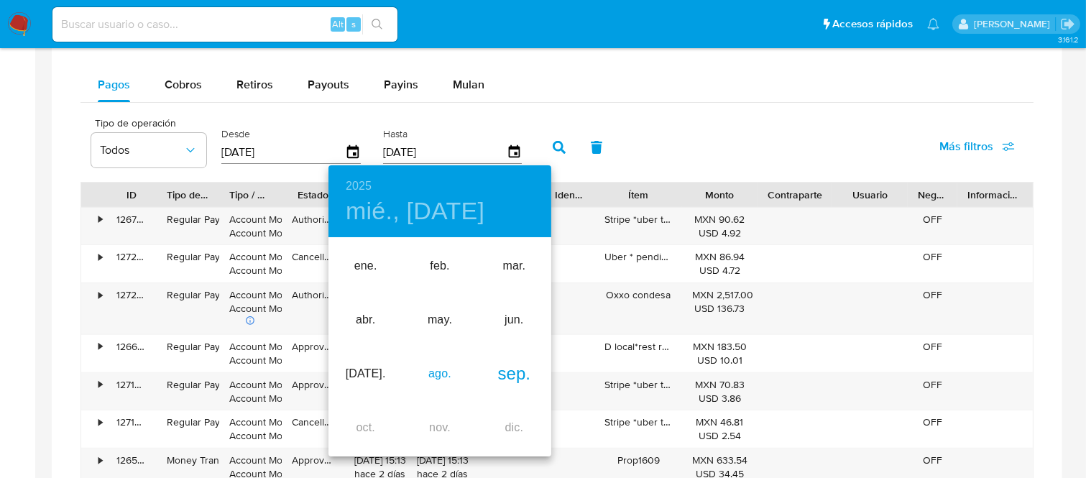
click at [433, 368] on div "ago." at bounding box center [439, 374] width 74 height 54
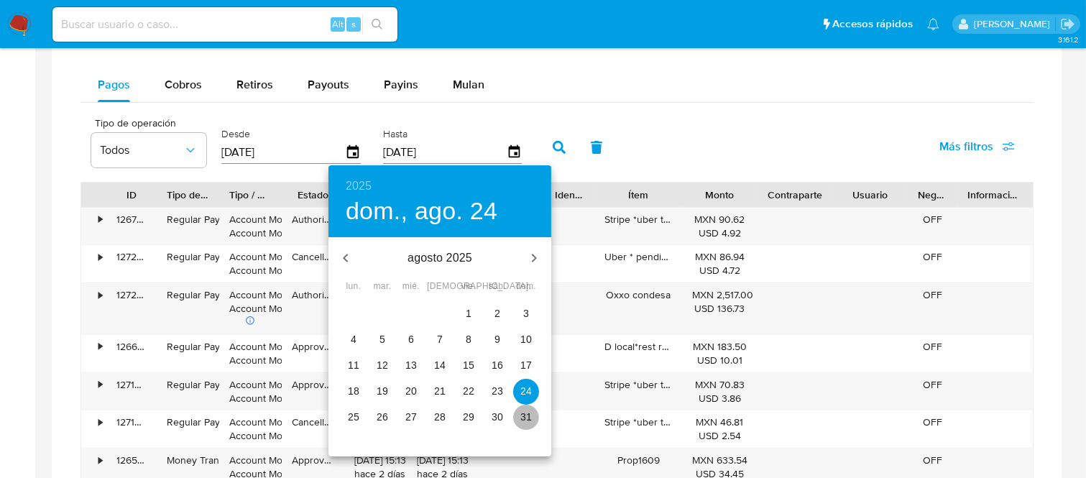
click at [525, 414] on p "31" at bounding box center [525, 417] width 11 height 14
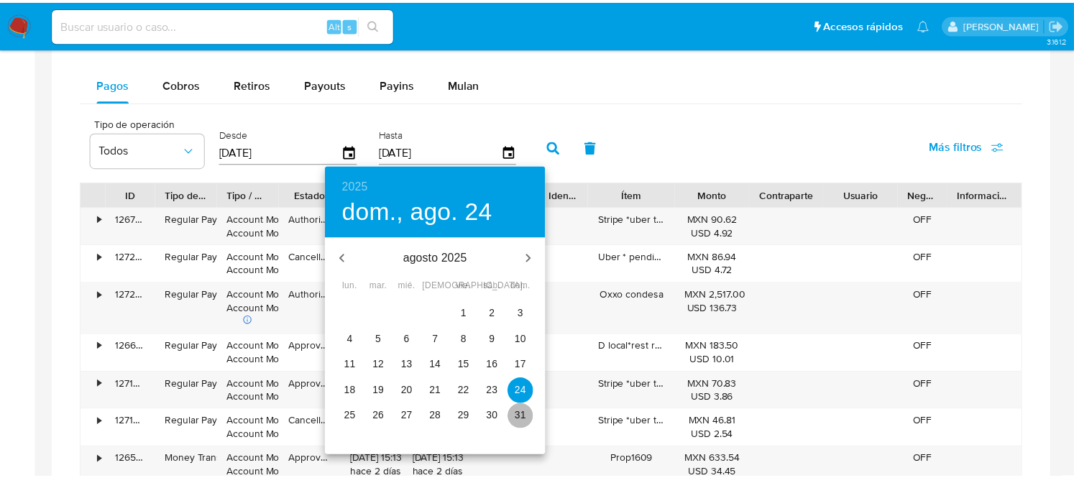
type input "[DATE]"
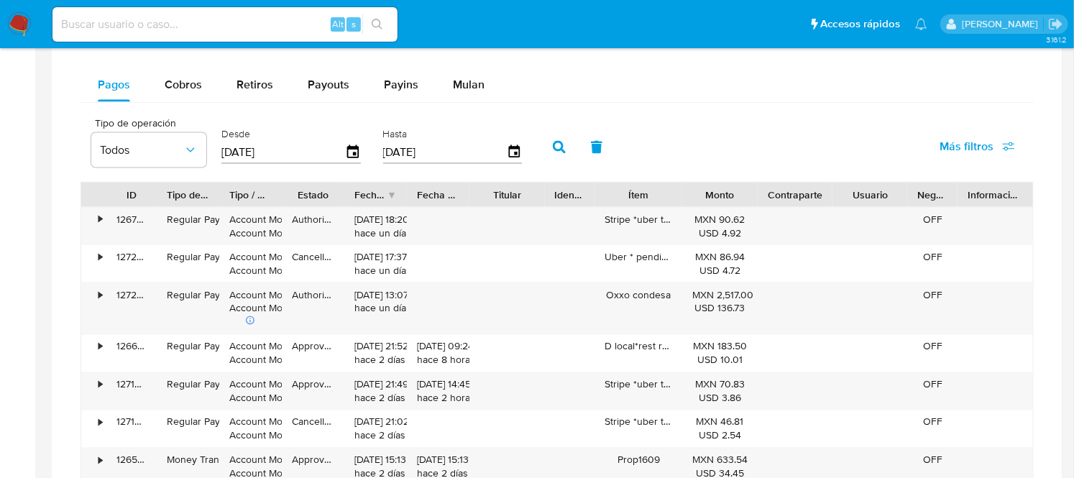
click at [558, 148] on icon "button" at bounding box center [559, 147] width 13 height 13
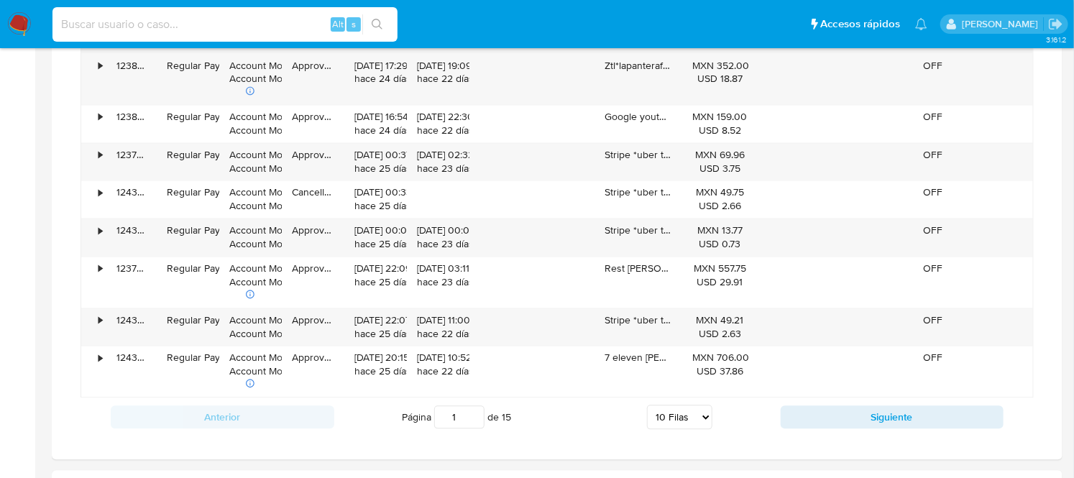
scroll to position [1133, 0]
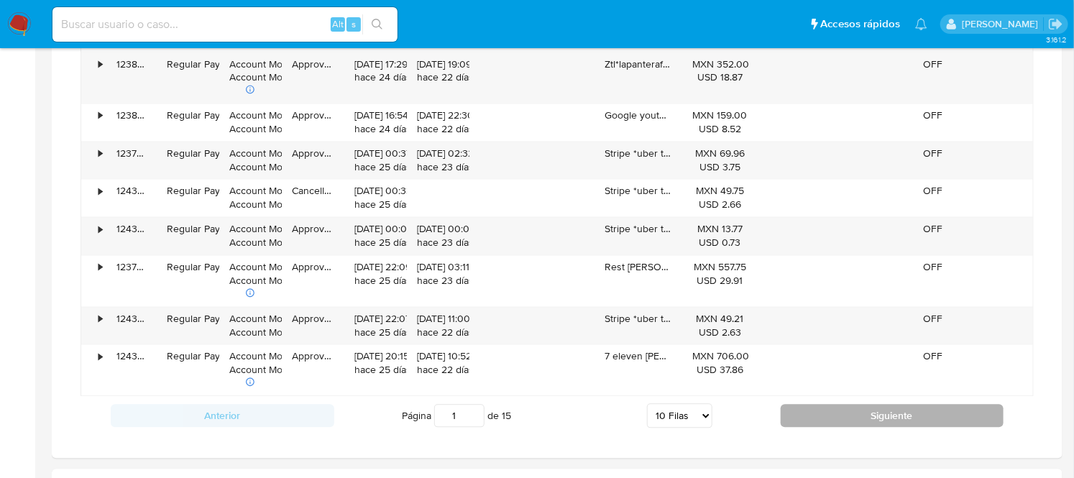
click at [901, 419] on button "Siguiente" at bounding box center [892, 416] width 224 height 23
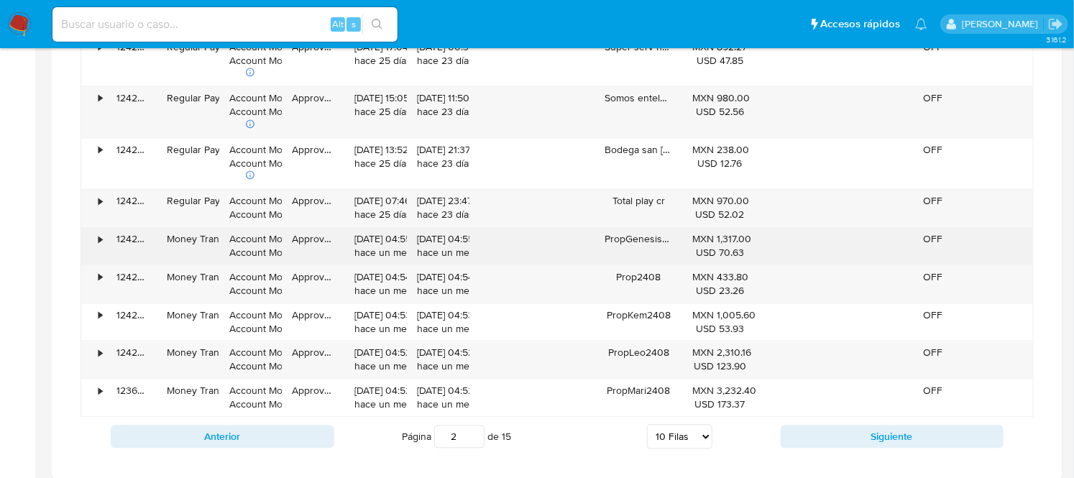
scroll to position [1128, 0]
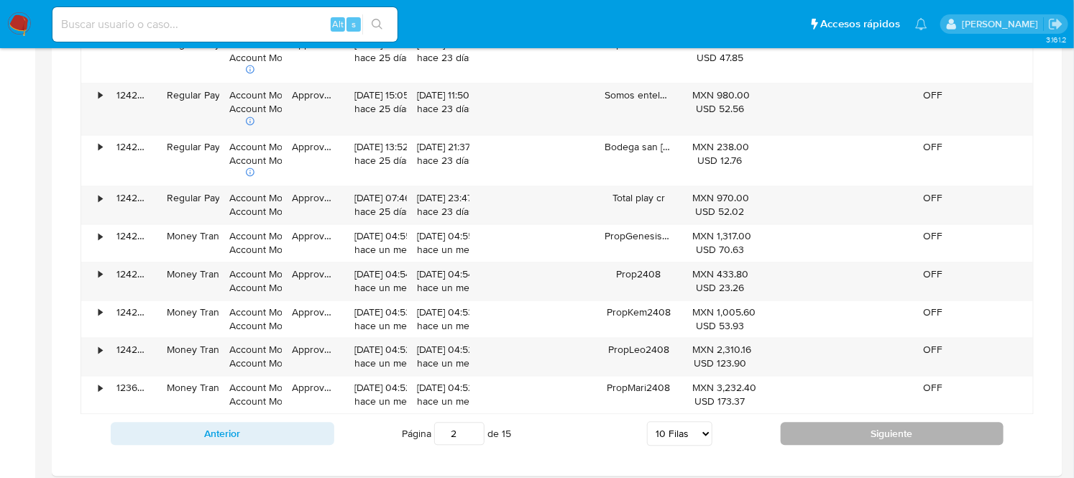
click at [890, 440] on button "Siguiente" at bounding box center [892, 434] width 224 height 23
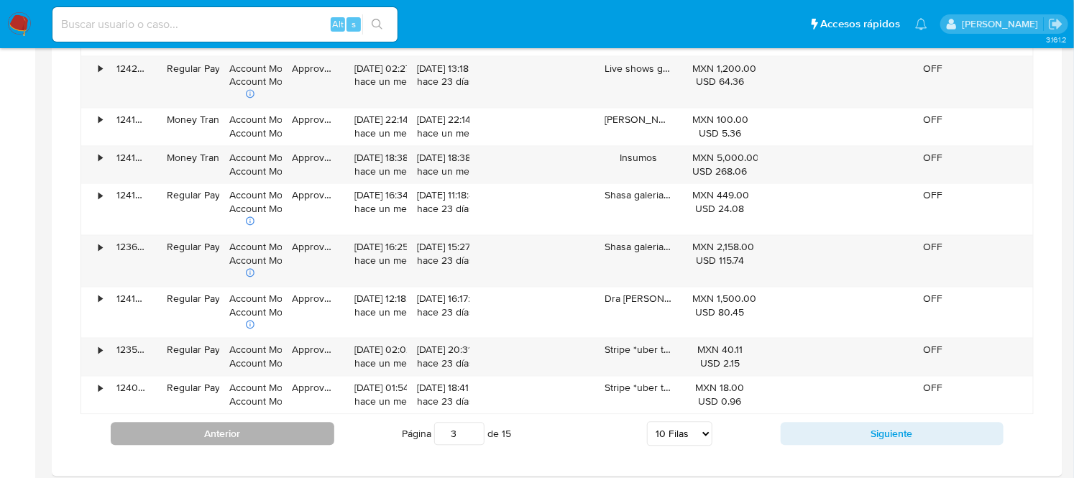
click at [204, 425] on button "Anterior" at bounding box center [223, 434] width 224 height 23
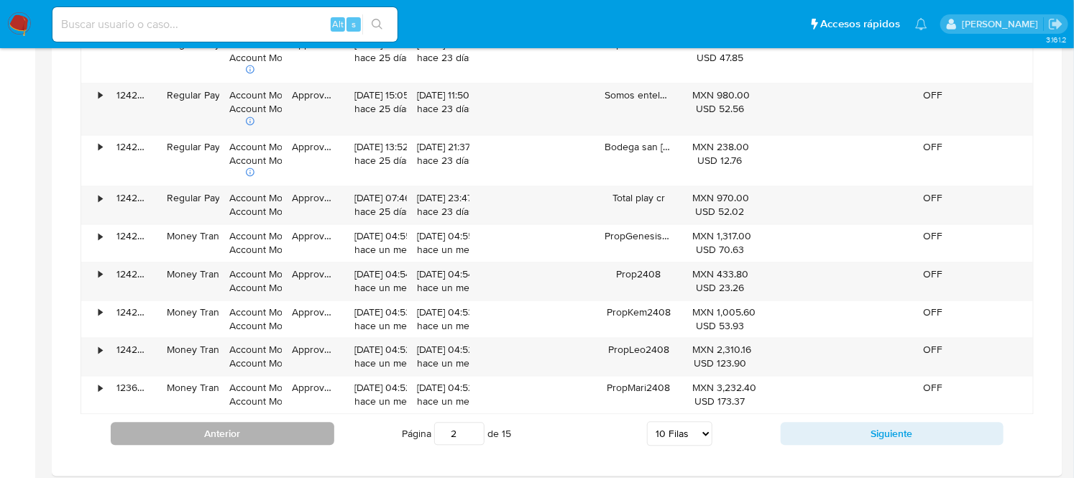
click at [204, 425] on button "Anterior" at bounding box center [223, 434] width 224 height 23
type input "1"
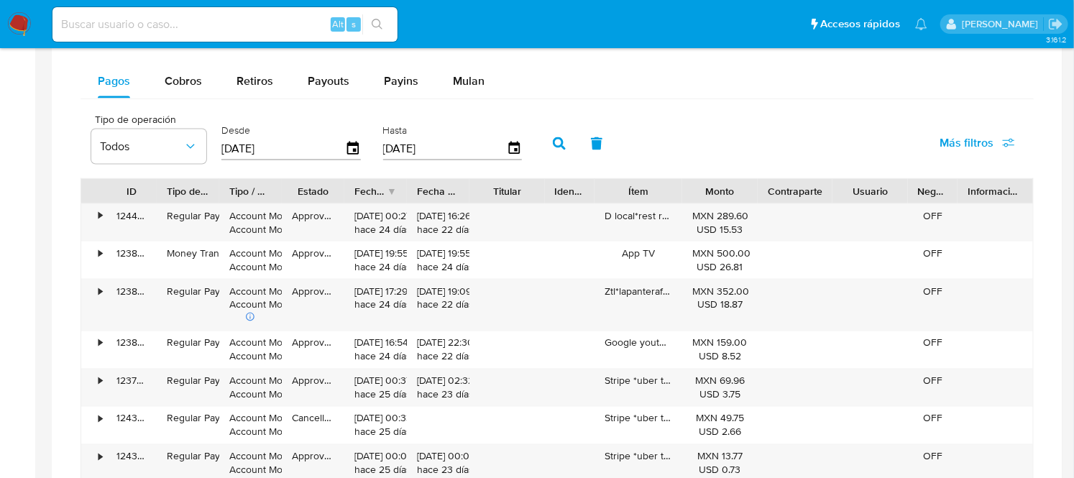
scroll to position [903, 0]
click at [185, 78] on span "Cobros" at bounding box center [183, 83] width 37 height 17
select select "10"
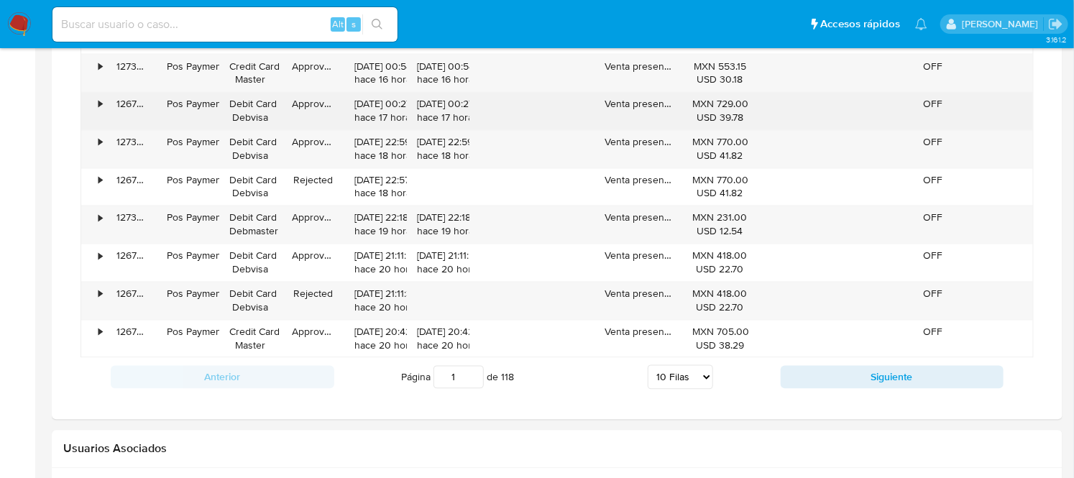
scroll to position [1131, 0]
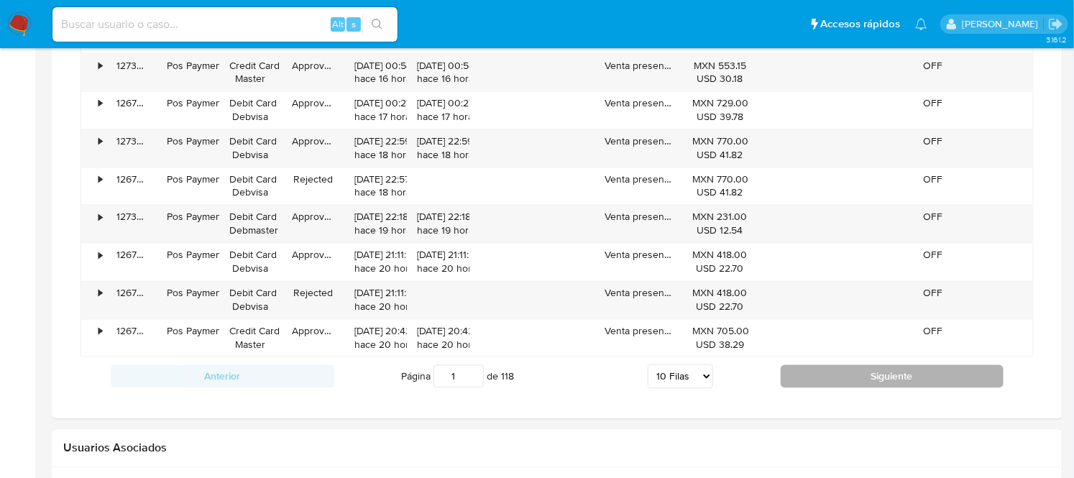
click at [889, 381] on button "Siguiente" at bounding box center [892, 376] width 224 height 23
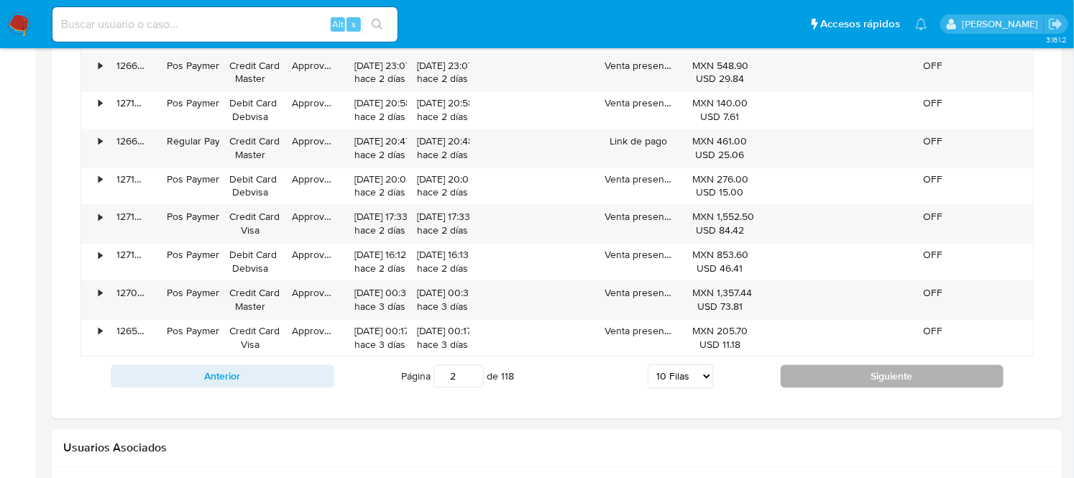
click at [889, 381] on button "Siguiente" at bounding box center [892, 376] width 224 height 23
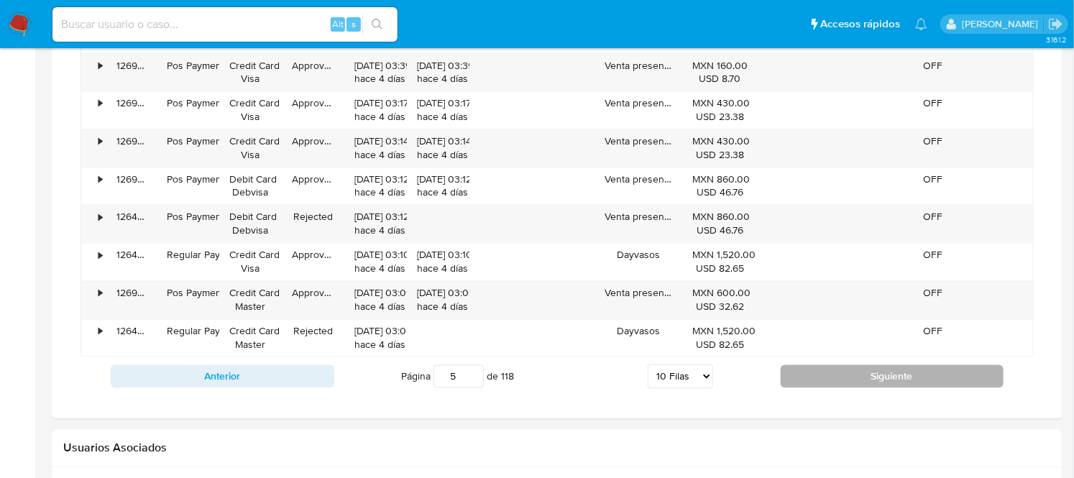
click at [889, 381] on button "Siguiente" at bounding box center [892, 376] width 224 height 23
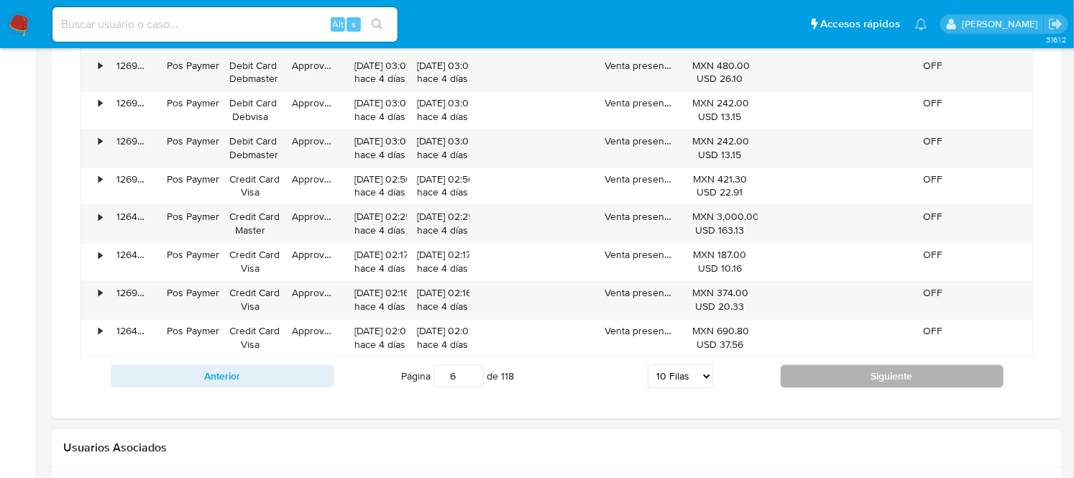
click at [889, 381] on button "Siguiente" at bounding box center [892, 376] width 224 height 23
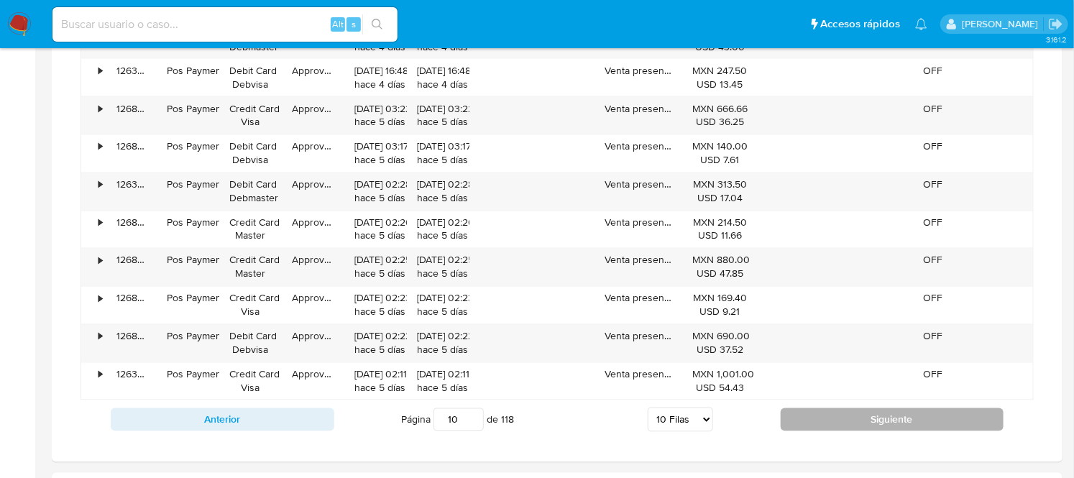
scroll to position [1087, 0]
click at [888, 429] on button "Siguiente" at bounding box center [892, 420] width 224 height 23
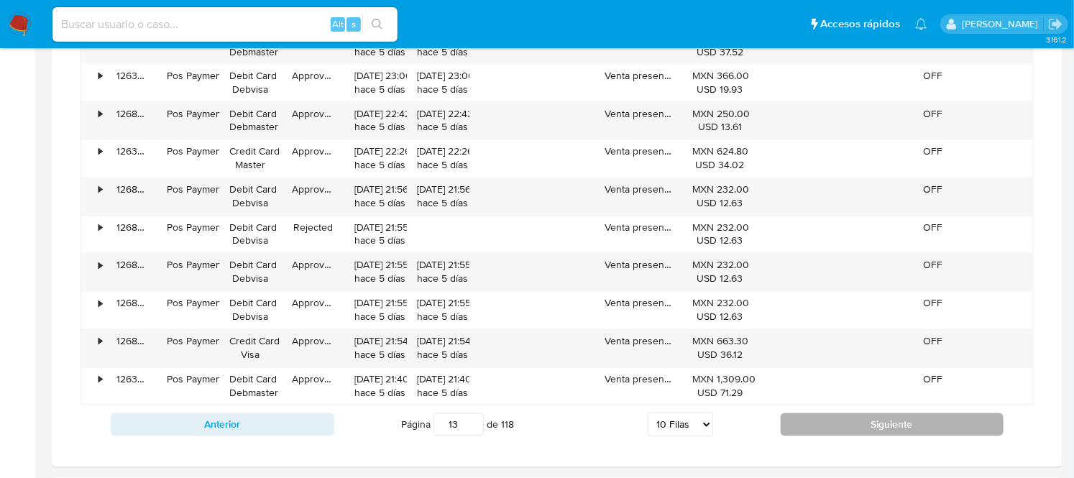
scroll to position [1082, 0]
click at [870, 424] on button "Siguiente" at bounding box center [892, 425] width 224 height 23
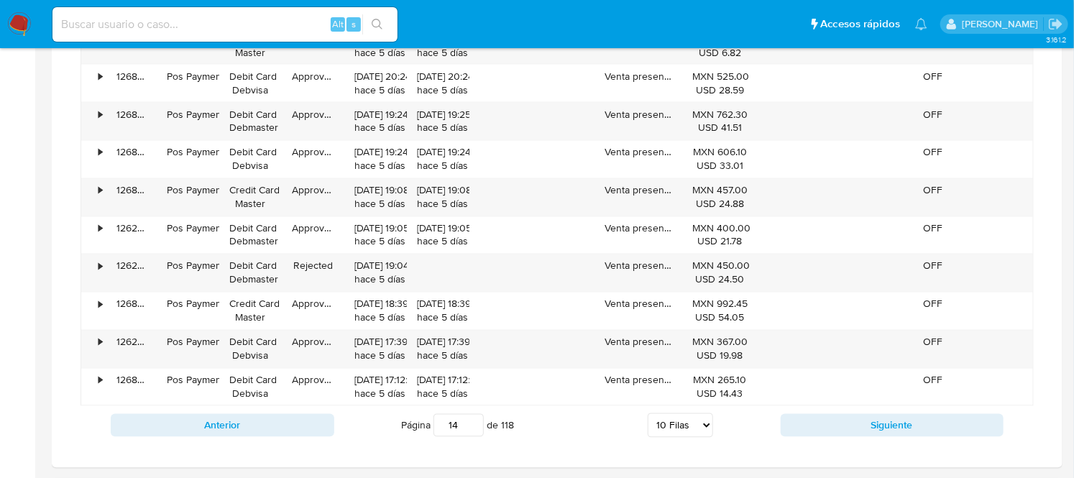
click at [474, 431] on input "14" at bounding box center [458, 425] width 50 height 23
click at [471, 423] on input "15" at bounding box center [458, 425] width 50 height 23
click at [471, 423] on input "16" at bounding box center [458, 425] width 50 height 23
click at [471, 423] on input "17" at bounding box center [458, 425] width 50 height 23
click at [471, 423] on input "18" at bounding box center [458, 425] width 50 height 23
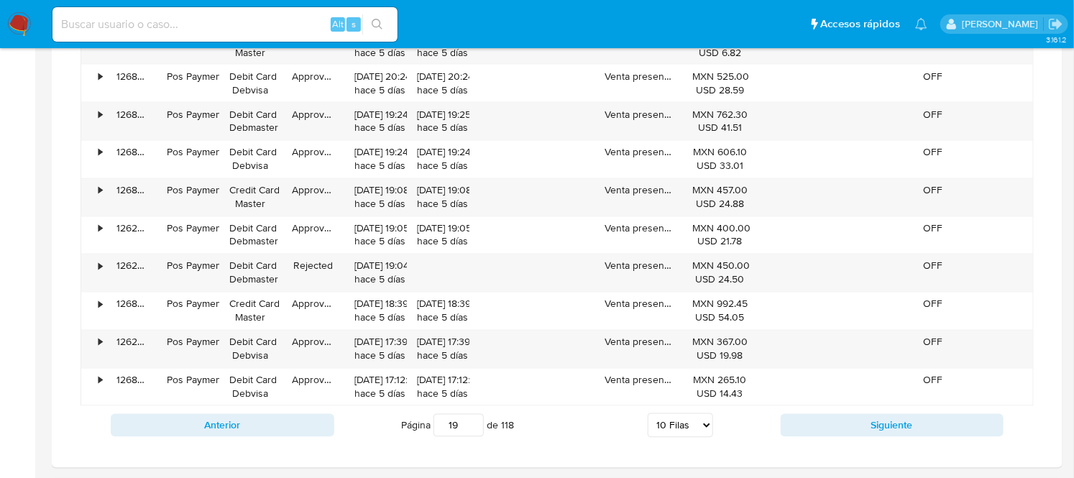
click at [471, 423] on input "19" at bounding box center [458, 425] width 50 height 23
click at [471, 423] on input "20" at bounding box center [458, 425] width 50 height 23
click at [471, 423] on input "21" at bounding box center [458, 425] width 50 height 23
click at [471, 423] on input "22" at bounding box center [458, 425] width 50 height 23
click at [471, 423] on input "23" at bounding box center [458, 425] width 50 height 23
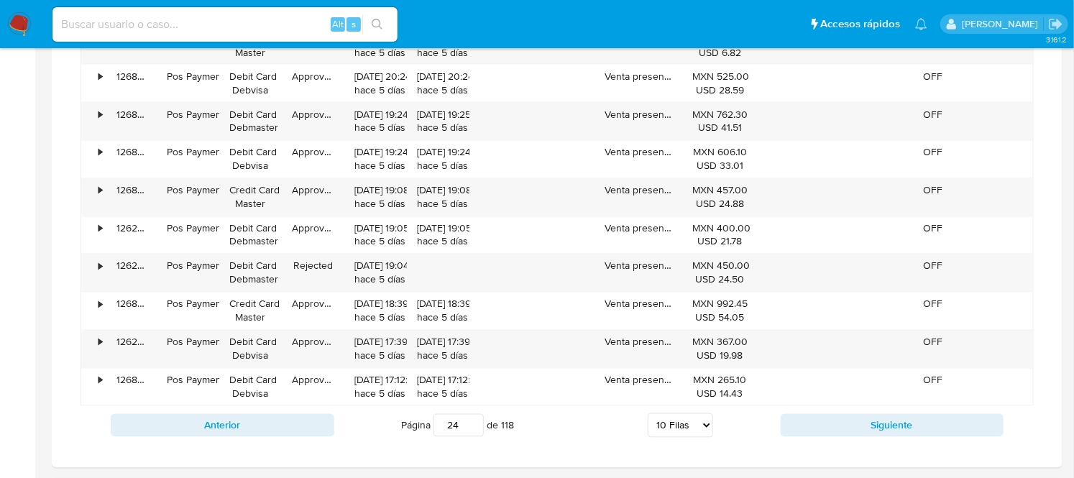
click at [471, 423] on input "24" at bounding box center [458, 425] width 50 height 23
click at [471, 423] on input "25" at bounding box center [458, 425] width 50 height 23
click at [471, 423] on input "26" at bounding box center [458, 425] width 50 height 23
click at [471, 423] on input "27" at bounding box center [458, 425] width 50 height 23
click at [471, 423] on input "28" at bounding box center [458, 425] width 50 height 23
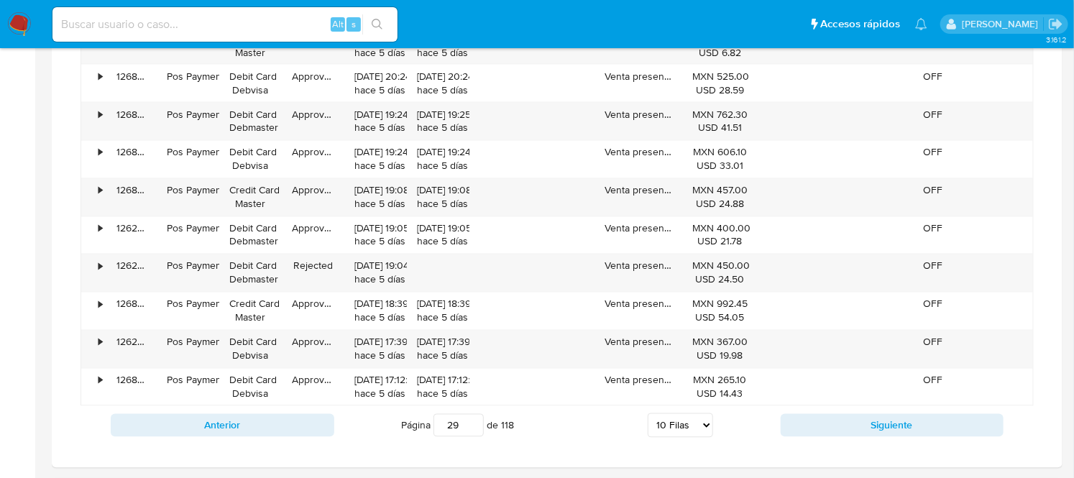
click at [471, 423] on input "29" at bounding box center [458, 425] width 50 height 23
type input "2"
click at [470, 420] on input "51" at bounding box center [458, 425] width 50 height 23
click at [470, 420] on input "52" at bounding box center [458, 425] width 50 height 23
click at [470, 423] on input "53" at bounding box center [458, 425] width 50 height 23
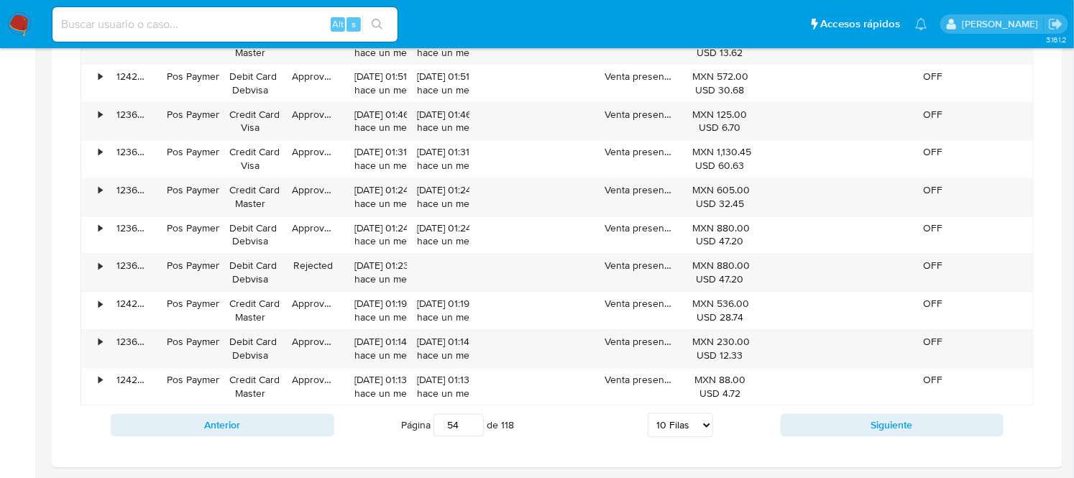
click at [470, 423] on input "54" at bounding box center [458, 425] width 50 height 23
click at [470, 423] on input "55" at bounding box center [458, 425] width 50 height 23
click at [470, 423] on input "56" at bounding box center [458, 425] width 50 height 23
click at [470, 423] on input "57" at bounding box center [458, 425] width 50 height 23
drag, startPoint x: 384, startPoint y: 118, endPoint x: 460, endPoint y: 128, distance: 76.1
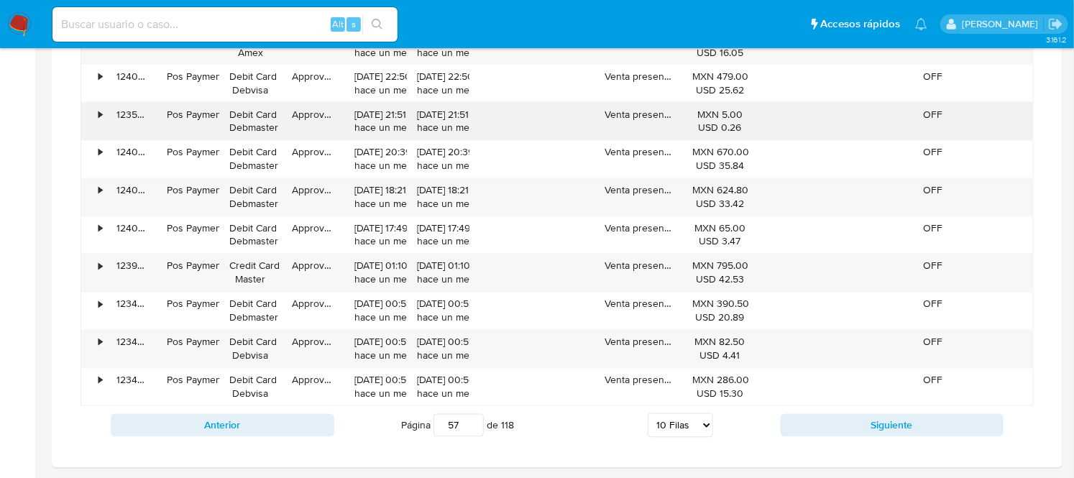
click at [460, 128] on div "• 123519187217 Pos Payment Debit Card Debmaster Approved [DATE] 21:51:17 hace u…" at bounding box center [557, 121] width 952 height 37
click at [428, 129] on div "[DATE] 21:51:20 hace un mes" at bounding box center [438, 121] width 42 height 27
click at [470, 425] on input "58" at bounding box center [458, 425] width 50 height 23
click at [470, 425] on input "59" at bounding box center [458, 425] width 50 height 23
click at [470, 425] on input "60" at bounding box center [458, 425] width 50 height 23
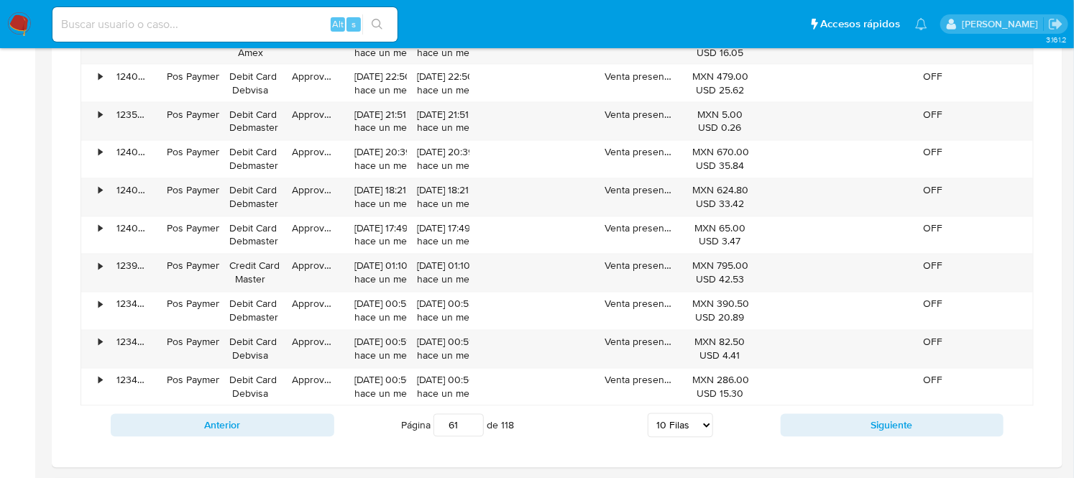
click at [470, 425] on input "61" at bounding box center [458, 425] width 50 height 23
click at [470, 425] on input "62" at bounding box center [458, 425] width 50 height 23
click at [470, 425] on input "63" at bounding box center [458, 425] width 50 height 23
click at [470, 425] on input "64" at bounding box center [458, 425] width 50 height 23
type input "64"
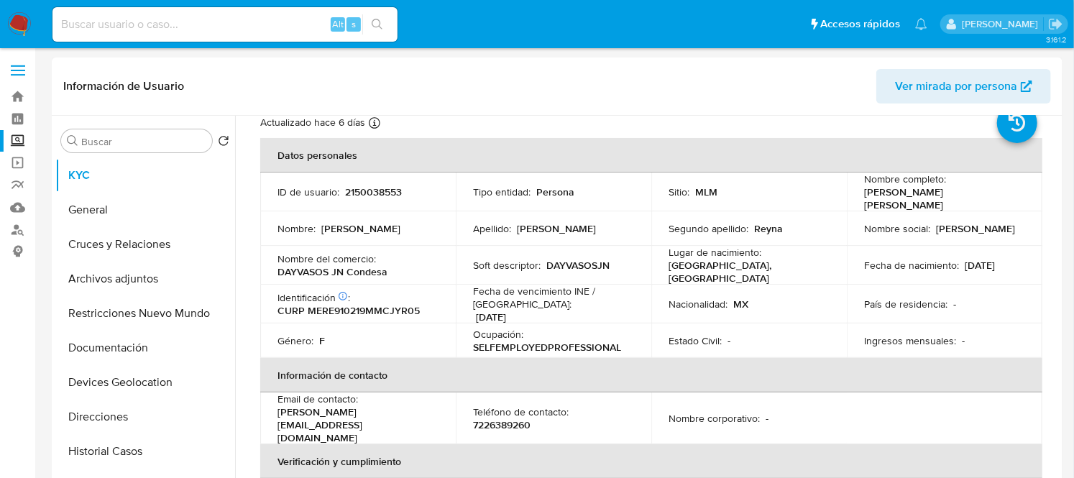
scroll to position [46, 0]
drag, startPoint x: 389, startPoint y: 267, endPoint x: 274, endPoint y: 264, distance: 115.0
click at [274, 264] on td "Nombre del comercio : DAYVASOS JN Condesa" at bounding box center [357, 266] width 195 height 39
copy p "DAYVASOS JN Condesa"
click at [328, 270] on p "DAYVASOS JN Condesa" at bounding box center [332, 272] width 110 height 13
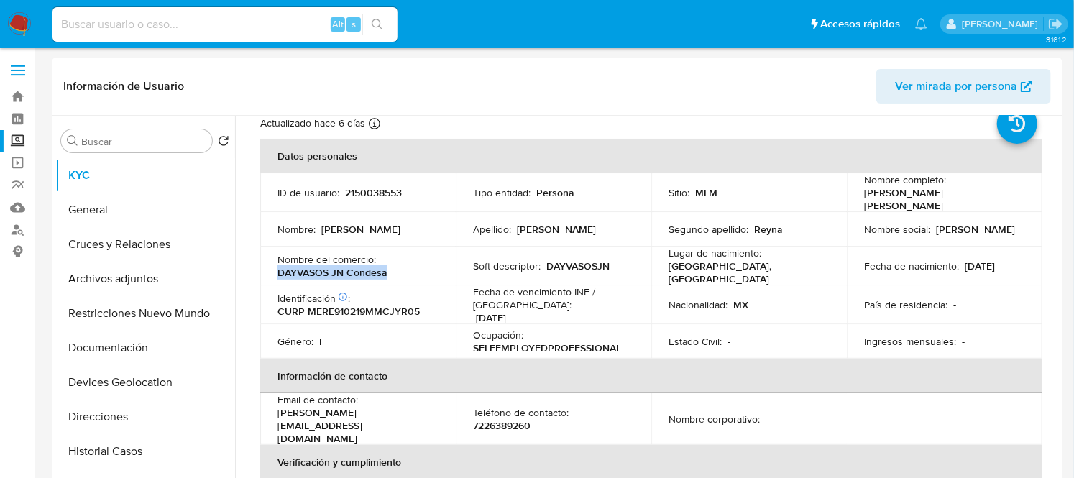
drag, startPoint x: 387, startPoint y: 267, endPoint x: 277, endPoint y: 264, distance: 109.3
click at [277, 264] on div "Nombre del comercio : DAYVASOS JN Condesa" at bounding box center [357, 266] width 161 height 26
